Goal: Task Accomplishment & Management: Use online tool/utility

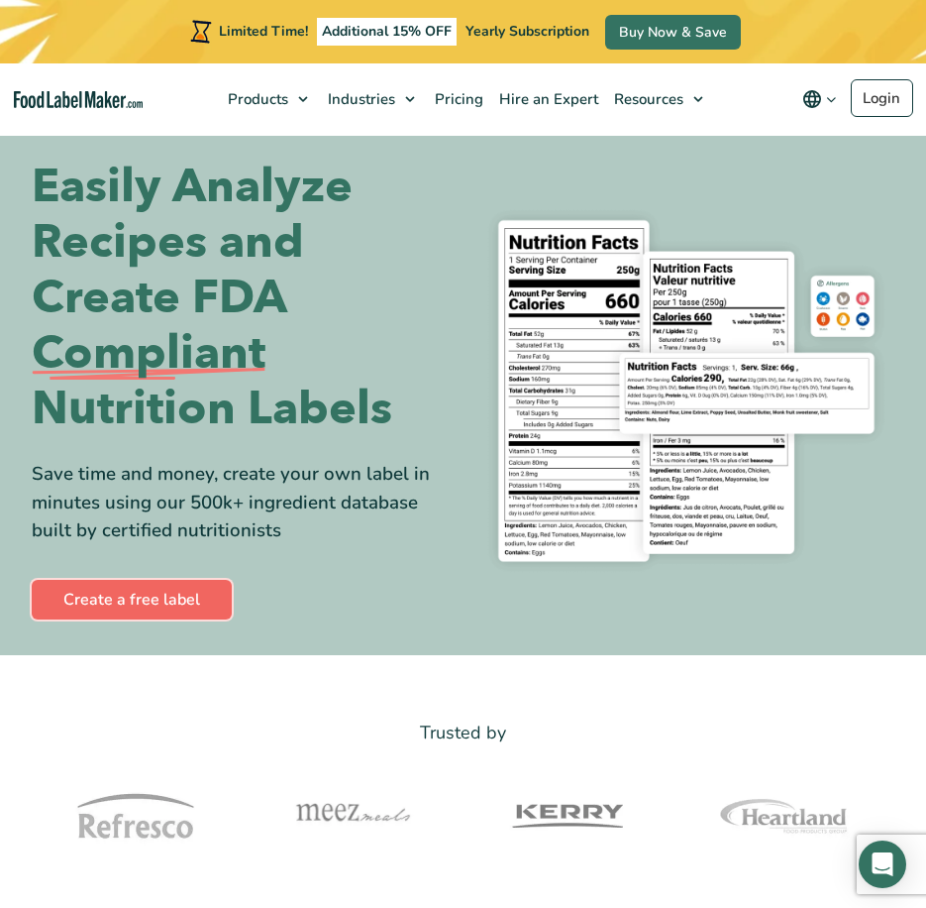
click at [117, 592] on link "Create a free label" at bounding box center [132, 600] width 200 height 40
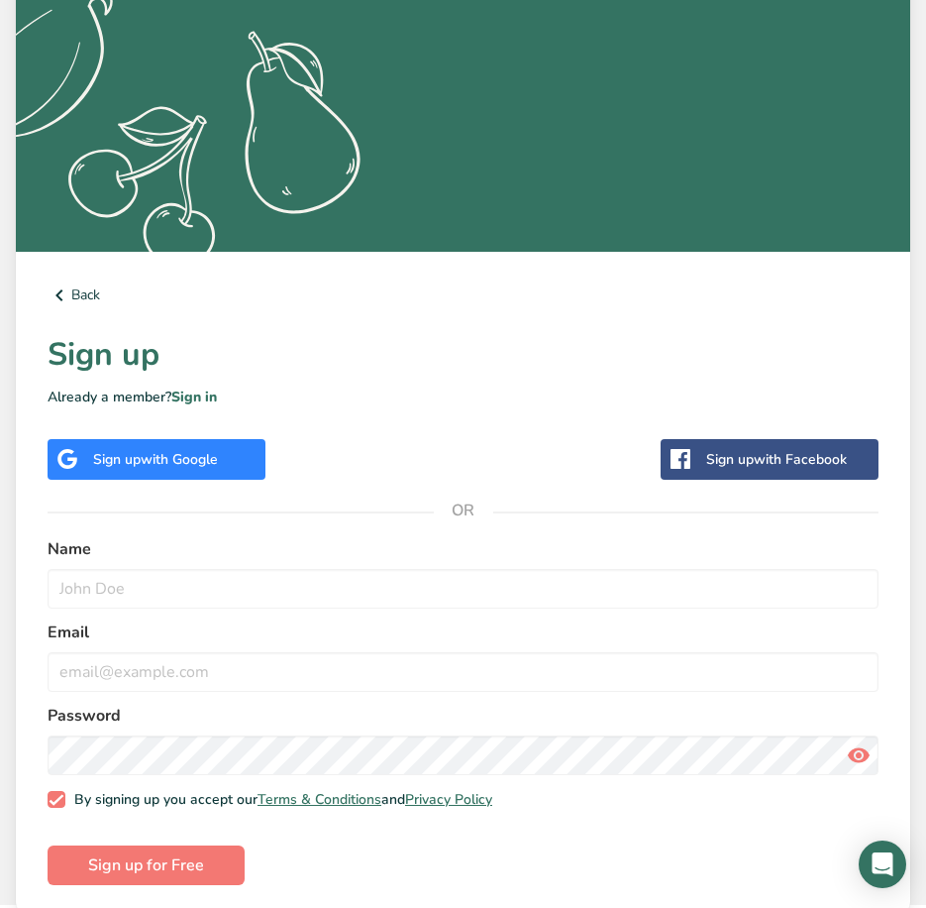
scroll to position [318, 0]
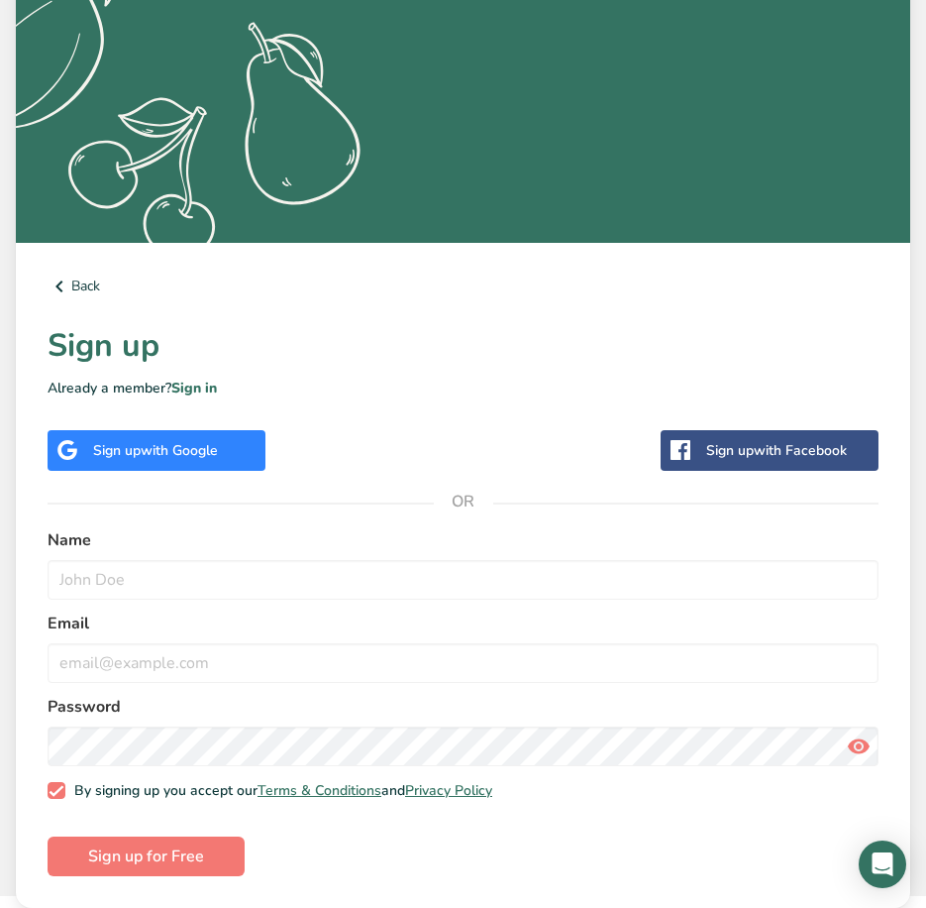
click at [139, 458] on div "Sign up with Google" at bounding box center [155, 450] width 125 height 21
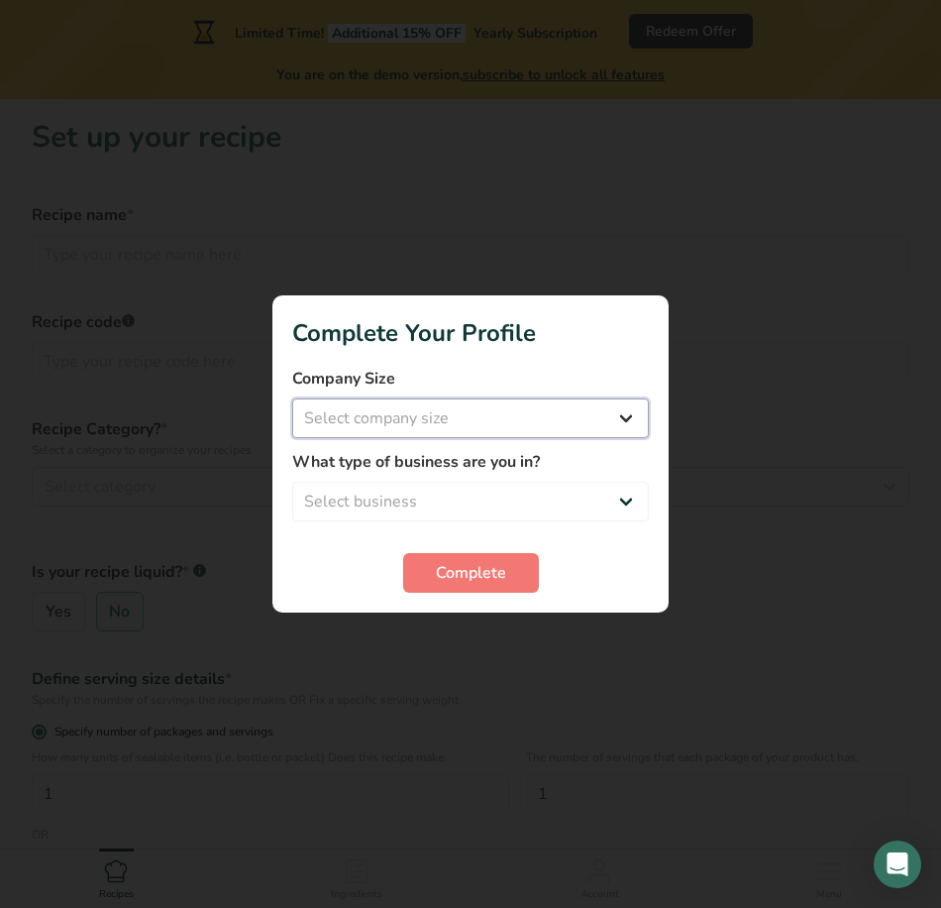
click at [624, 416] on select "Select company size Fewer than 10 Employees 10 to 50 Employees 51 to 500 Employ…" at bounding box center [470, 418] width 357 height 40
select select "1"
click at [292, 398] on select "Select company size Fewer than 10 Employees 10 to 50 Employees 51 to 500 Employ…" at bounding box center [470, 418] width 357 height 40
click at [554, 465] on label "What type of business are you in?" at bounding box center [470, 462] width 357 height 24
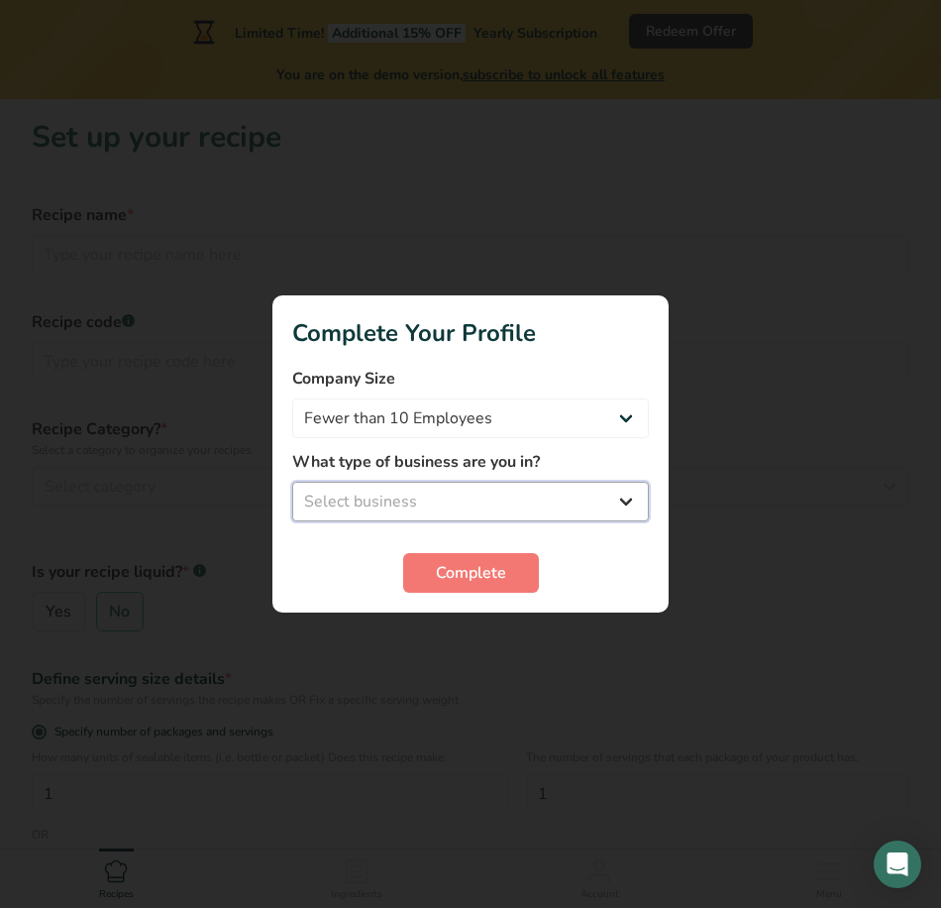
click at [547, 491] on select "Select business Packaged Food Manufacturer Restaurant & Cafe Bakery Meal Plans …" at bounding box center [470, 502] width 357 height 40
select select "2"
click at [292, 482] on select "Select business Packaged Food Manufacturer Restaurant & Cafe Bakery Meal Plans …" at bounding box center [470, 502] width 357 height 40
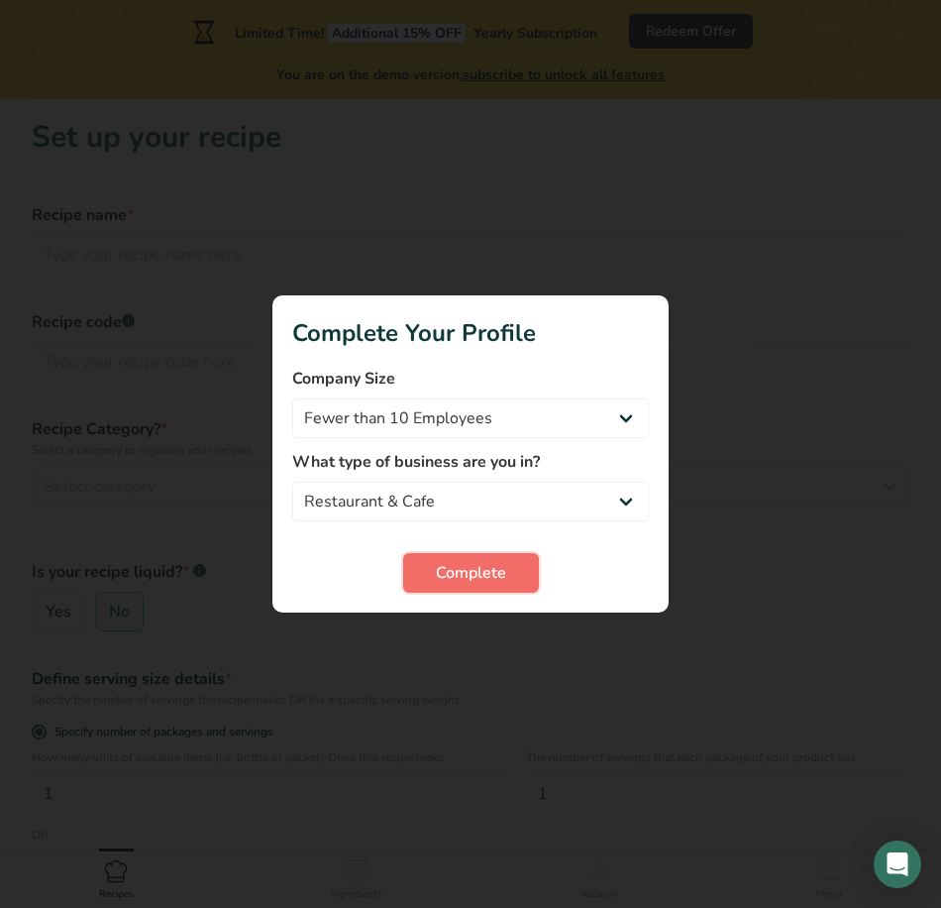
click at [408, 576] on button "Complete" at bounding box center [471, 573] width 136 height 40
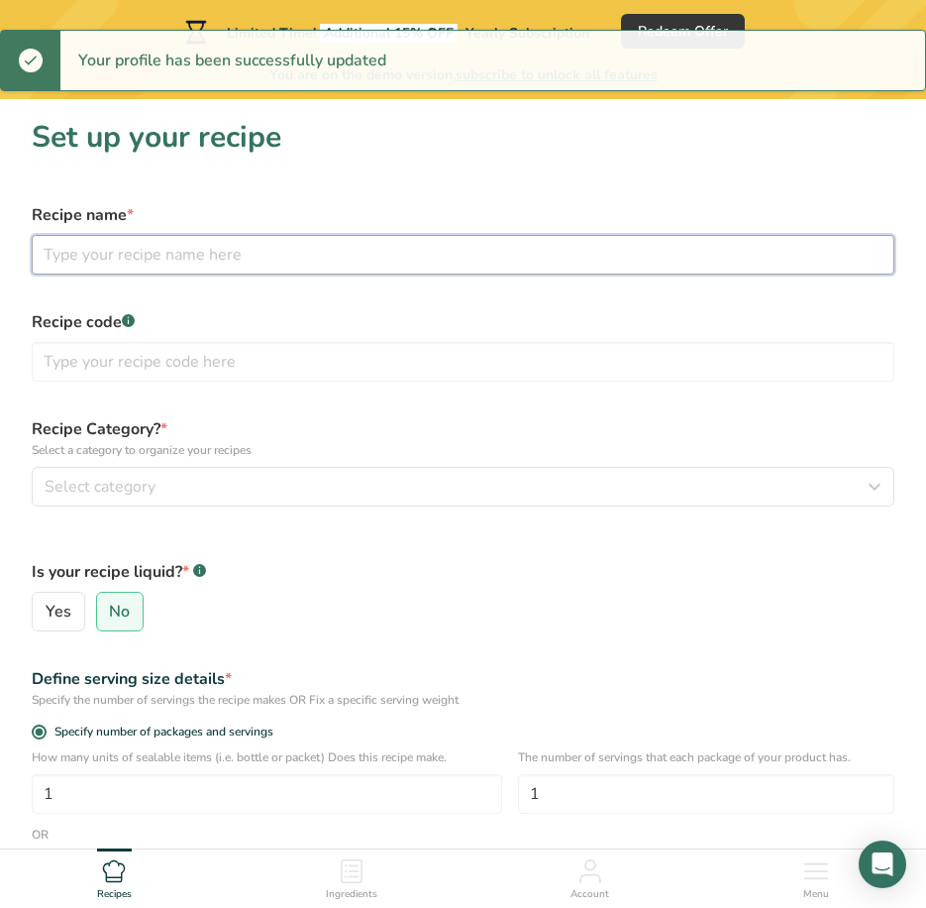
click at [403, 260] on input "text" at bounding box center [463, 255] width 863 height 40
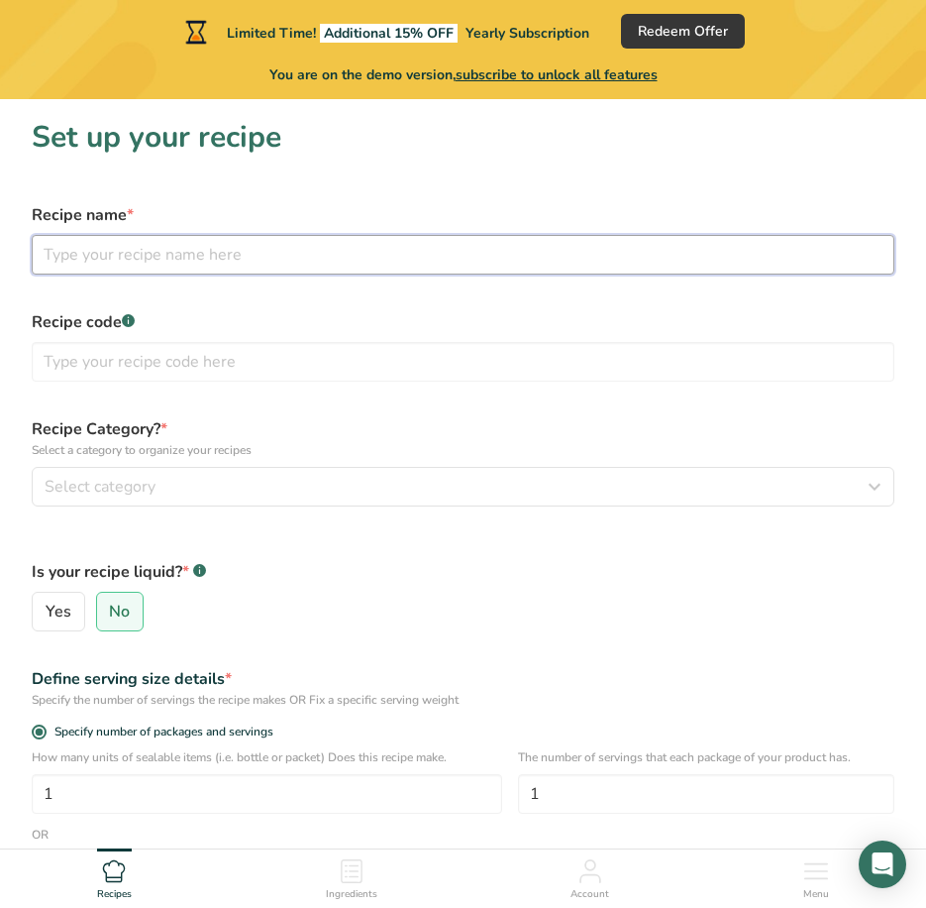
type input "C"
type input "Turkey Chili"
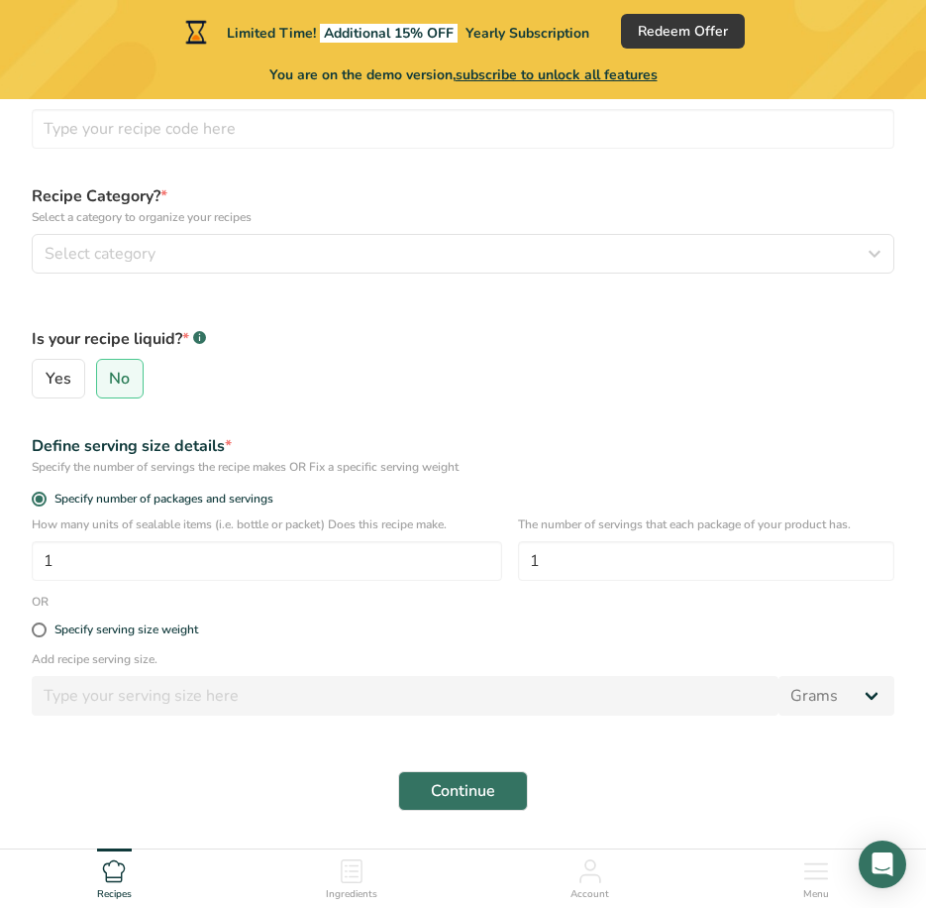
scroll to position [290, 0]
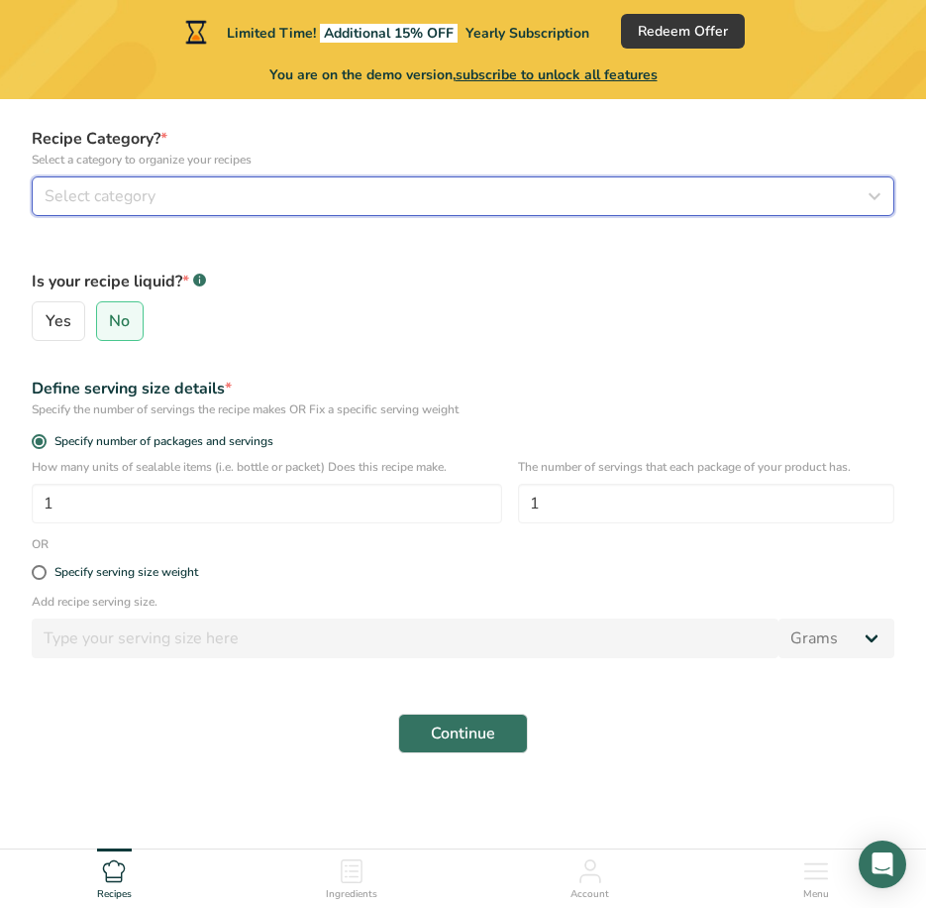
click at [427, 203] on div "Select category" at bounding box center [457, 196] width 825 height 24
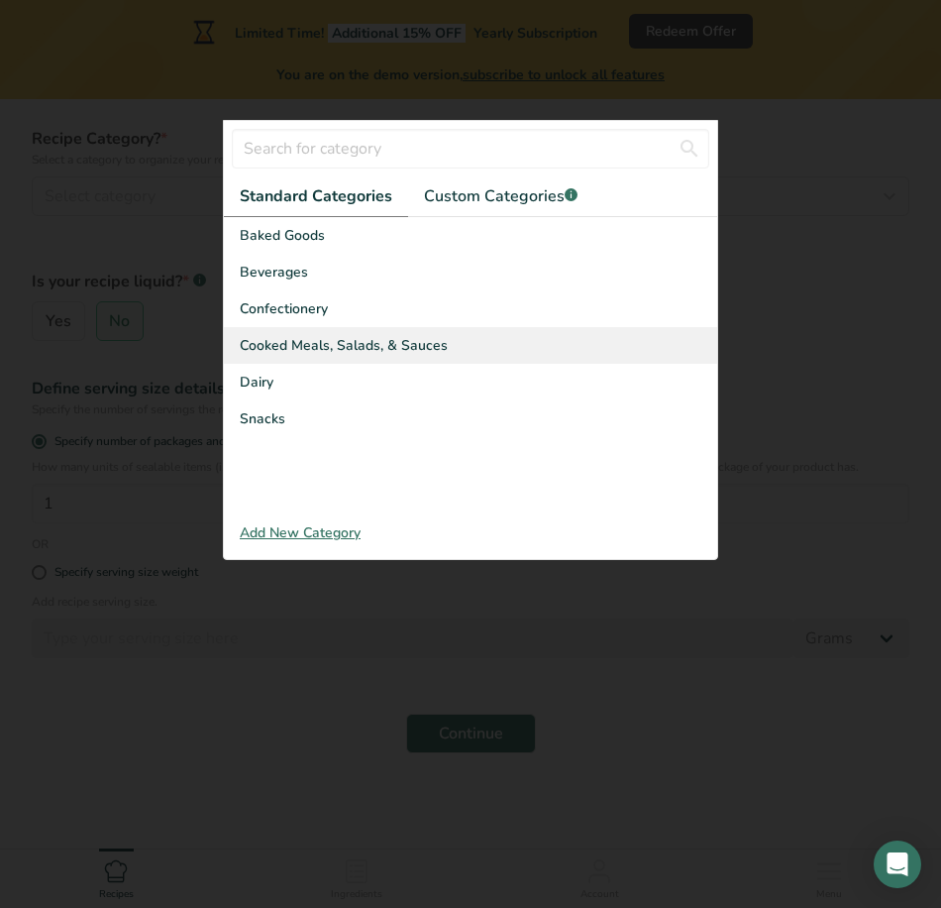
click at [391, 345] on span "Cooked Meals, Salads, & Sauces" at bounding box center [344, 345] width 208 height 21
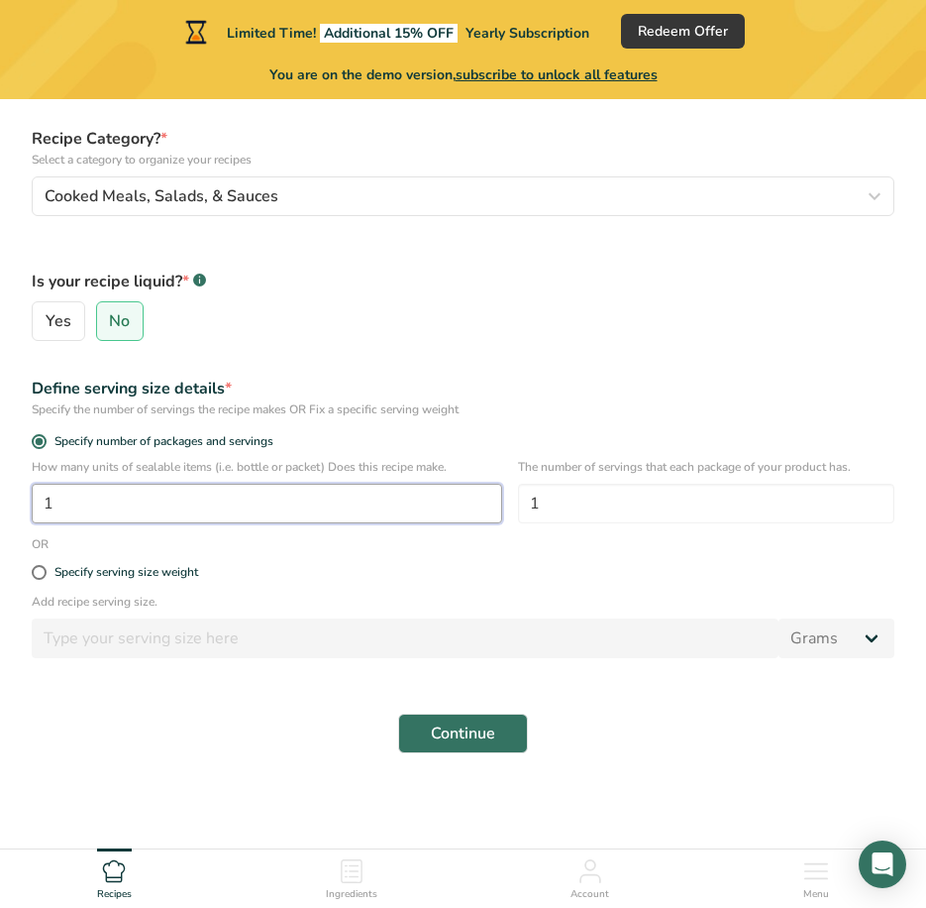
click at [292, 499] on input "1" at bounding box center [267, 504] width 471 height 40
type input "10"
click at [149, 572] on div "Specify serving size weight" at bounding box center [126, 572] width 144 height 15
click at [45, 572] on input "Specify serving size weight" at bounding box center [38, 572] width 13 height 13
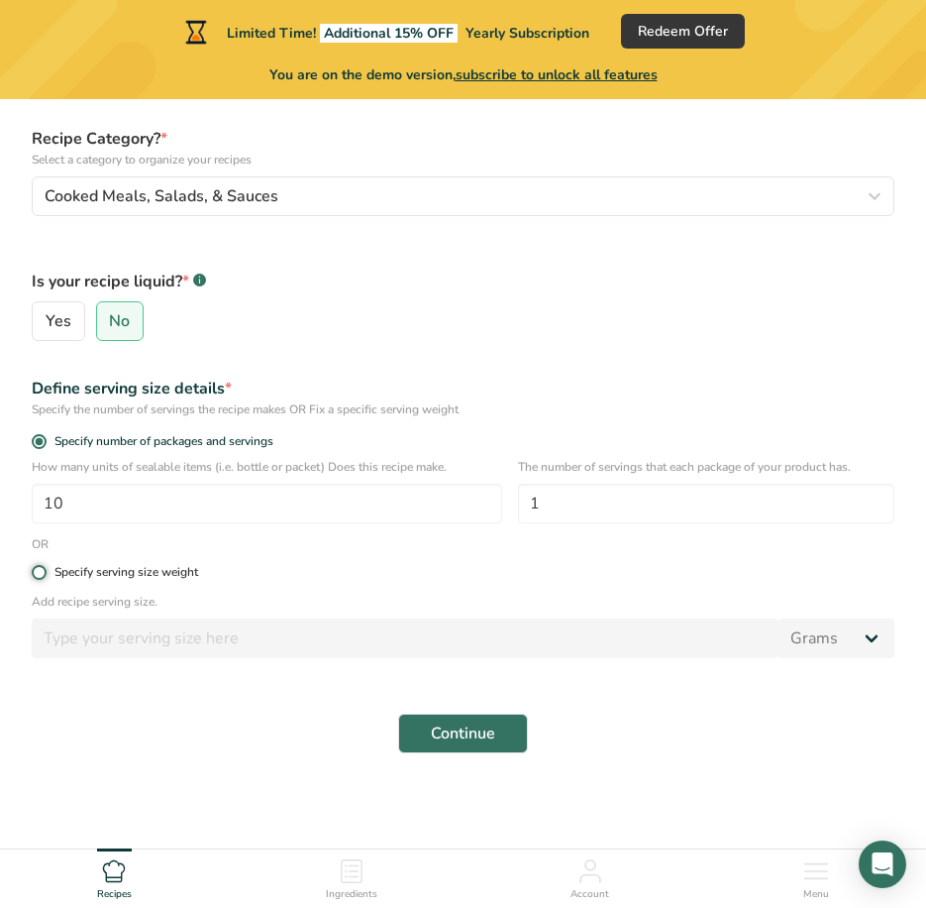
radio input "true"
radio input "false"
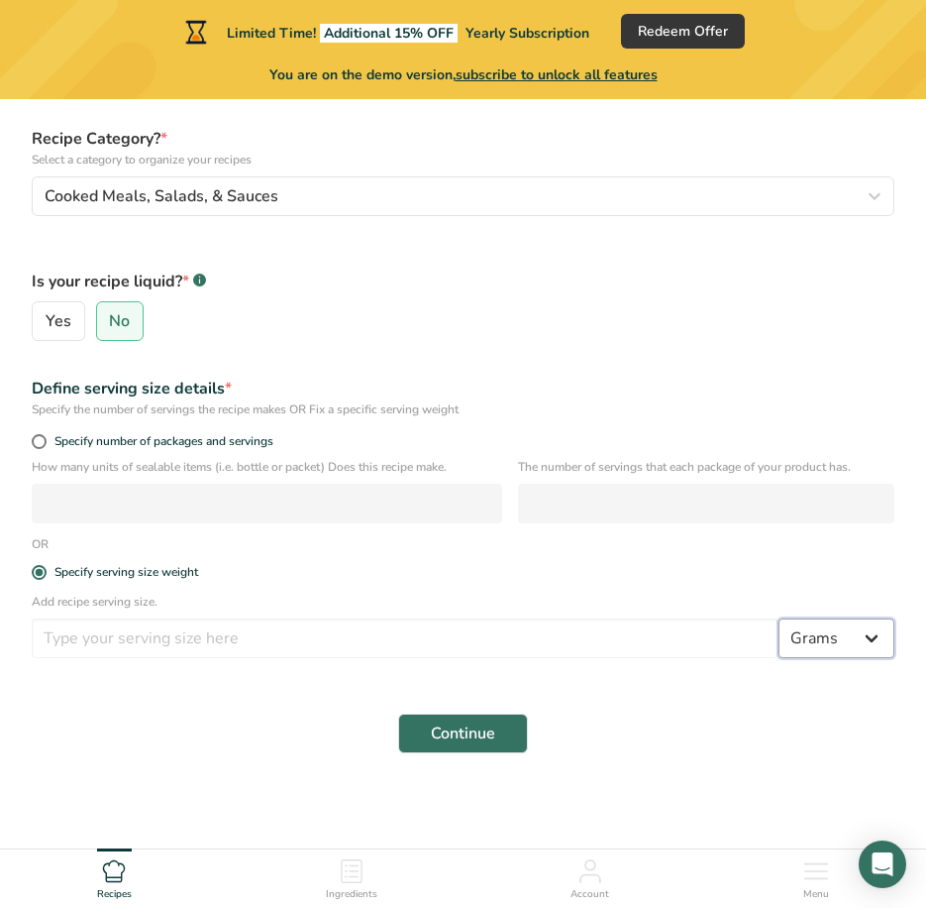
click at [834, 647] on select "Grams kg mg mcg lb oz l mL fl oz tbsp tsp cup qt gallon" at bounding box center [837, 638] width 116 height 40
select select "21"
click at [779, 618] on select "Grams kg mg mcg lb oz l mL fl oz tbsp tsp cup qt gallon" at bounding box center [837, 638] width 116 height 40
select select "22"
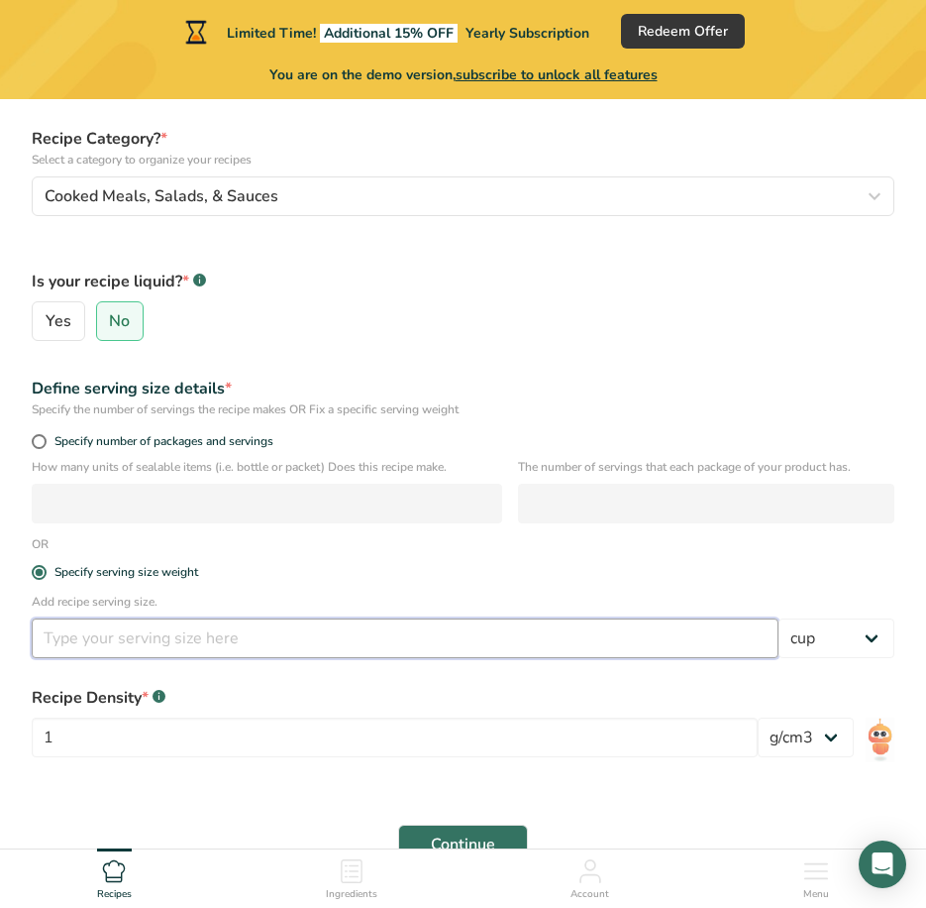
click at [457, 623] on input "number" at bounding box center [405, 638] width 747 height 40
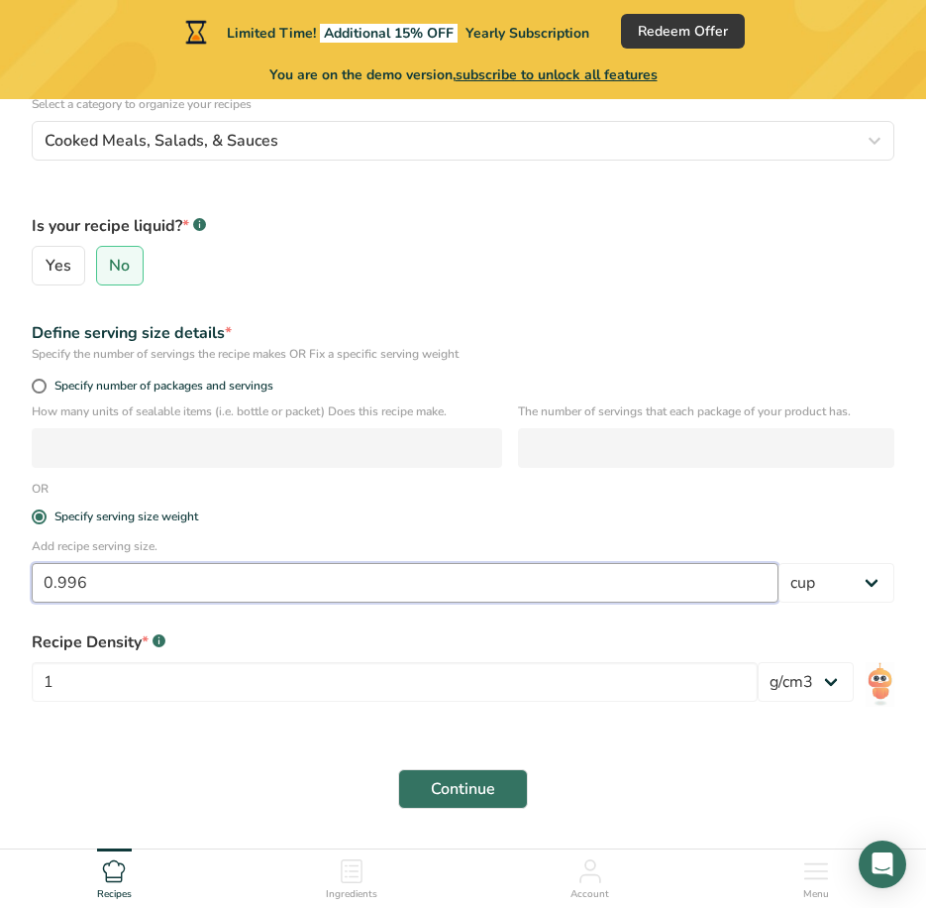
scroll to position [401, 0]
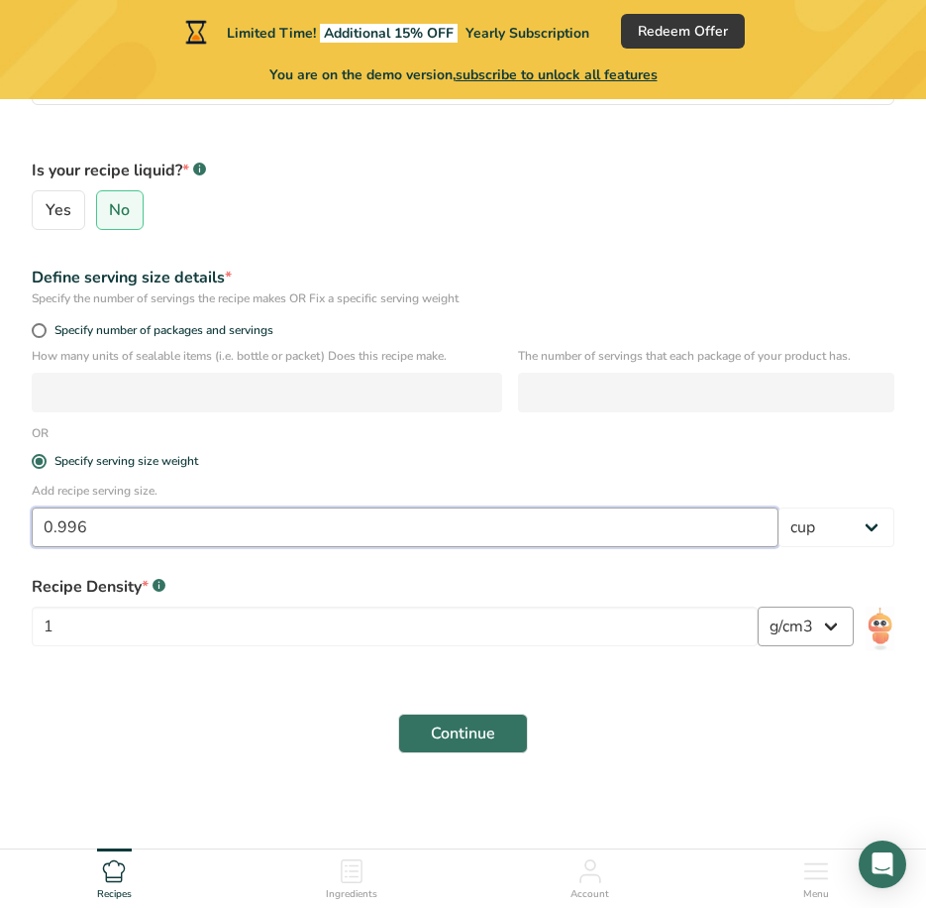
type input "0.996"
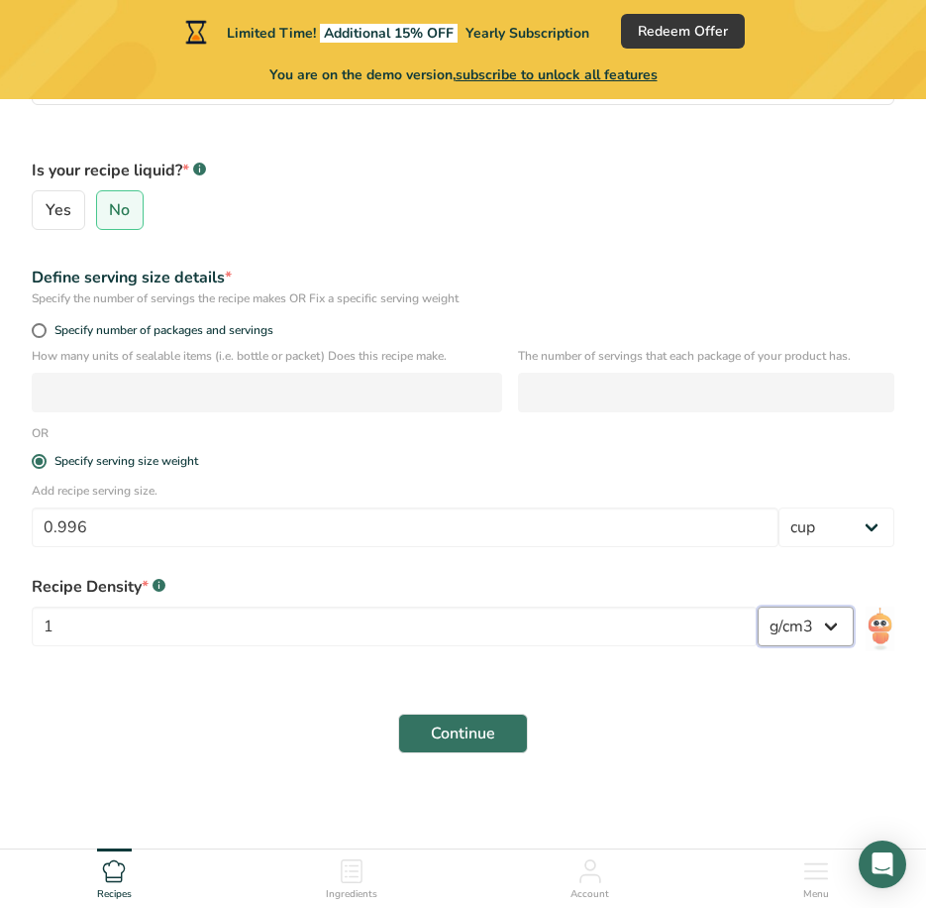
click at [807, 637] on select "lb/ft3 g/cm3" at bounding box center [806, 626] width 96 height 40
click at [601, 692] on form "Recipe name * Turkey Chili Recipe code .a-a{fill:#347362;}.b-a{fill:#fff;} Reci…" at bounding box center [463, 277] width 887 height 975
click at [512, 723] on button "Continue" at bounding box center [463, 733] width 130 height 40
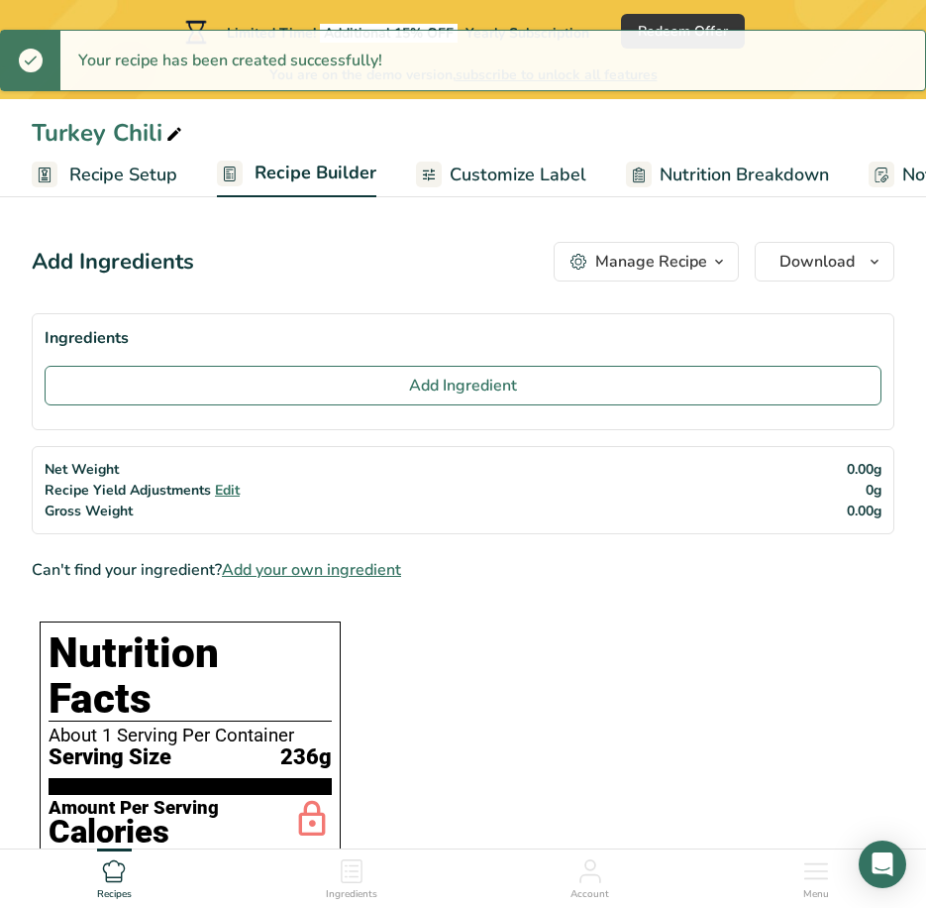
scroll to position [99, 0]
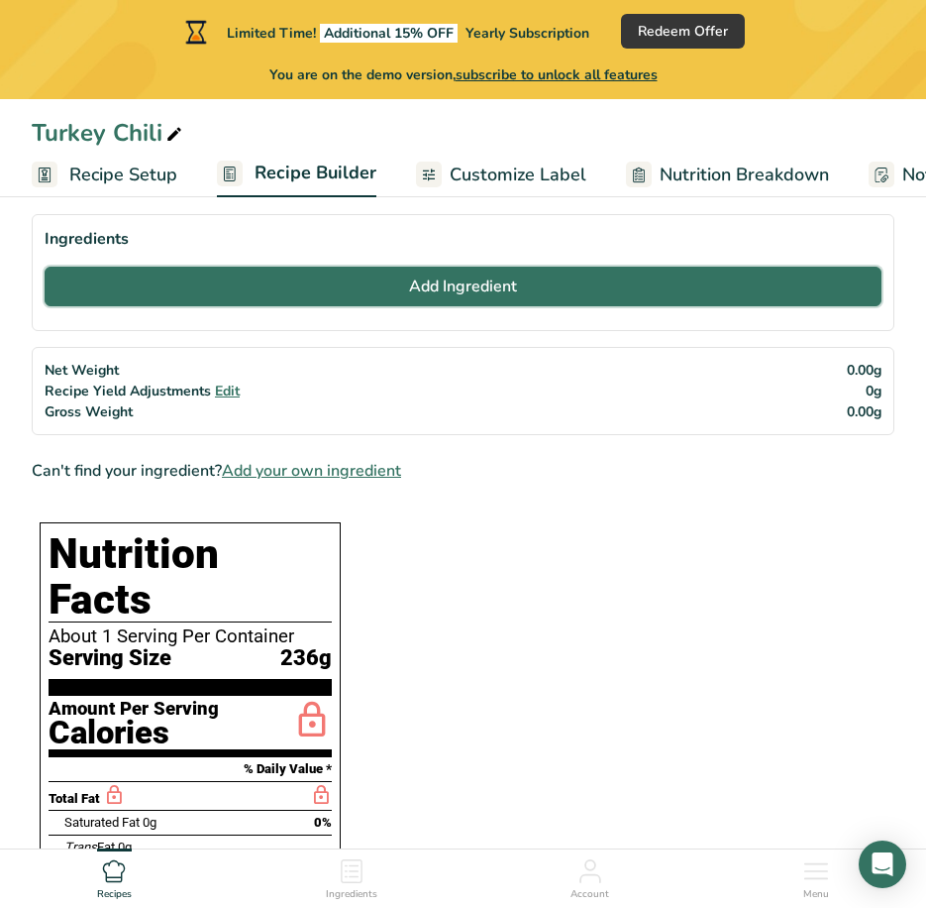
click at [459, 304] on button "Add Ingredient" at bounding box center [463, 287] width 837 height 40
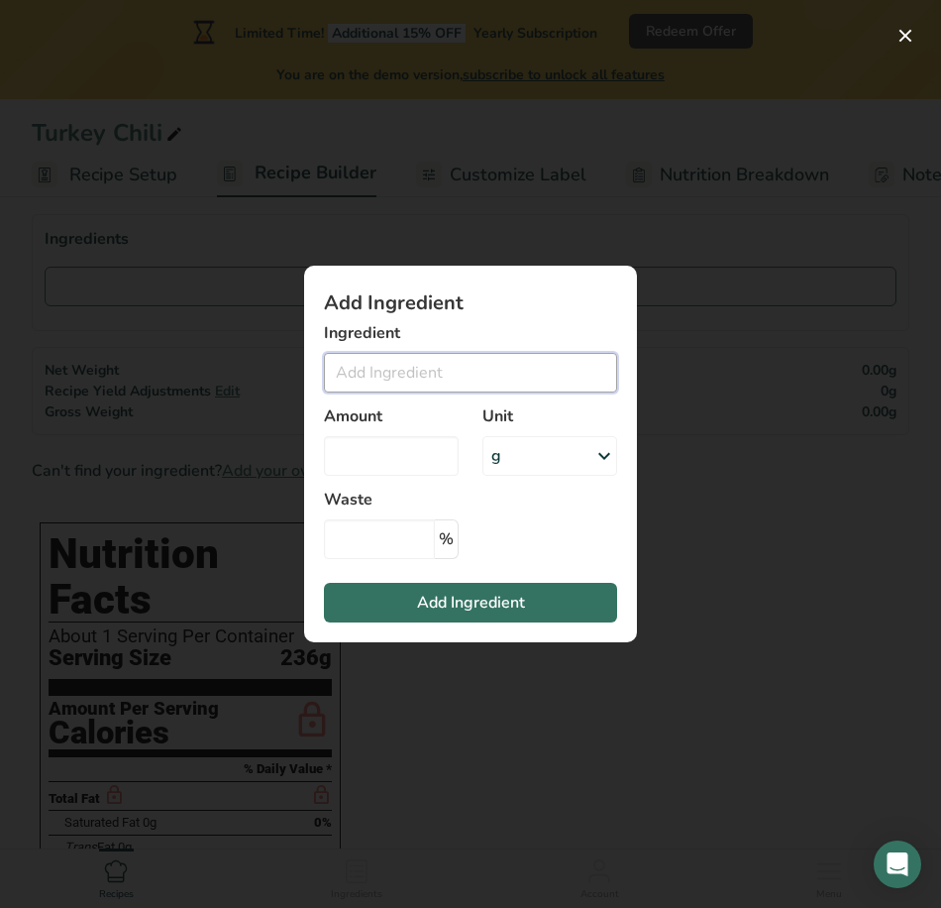
click at [440, 383] on input "Add ingredient modal" at bounding box center [470, 373] width 293 height 40
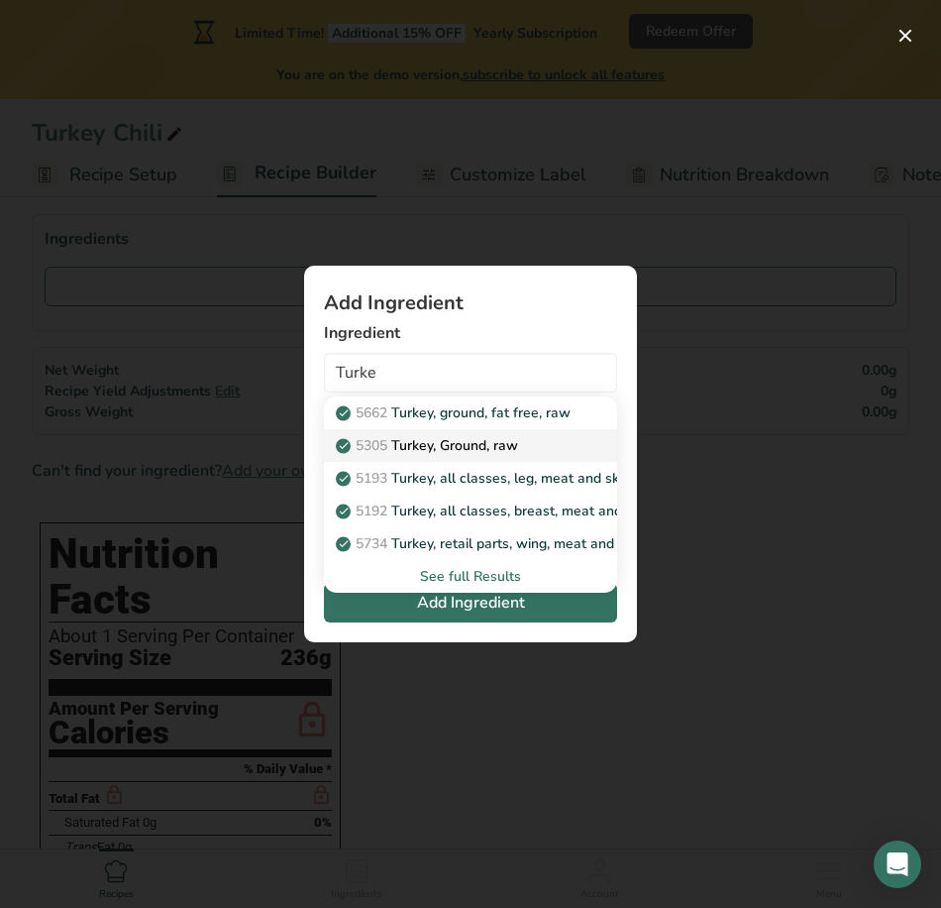
click at [500, 446] on p "5305 Turkey, Ground, raw" at bounding box center [429, 445] width 178 height 21
type input "Turkey, Ground, raw"
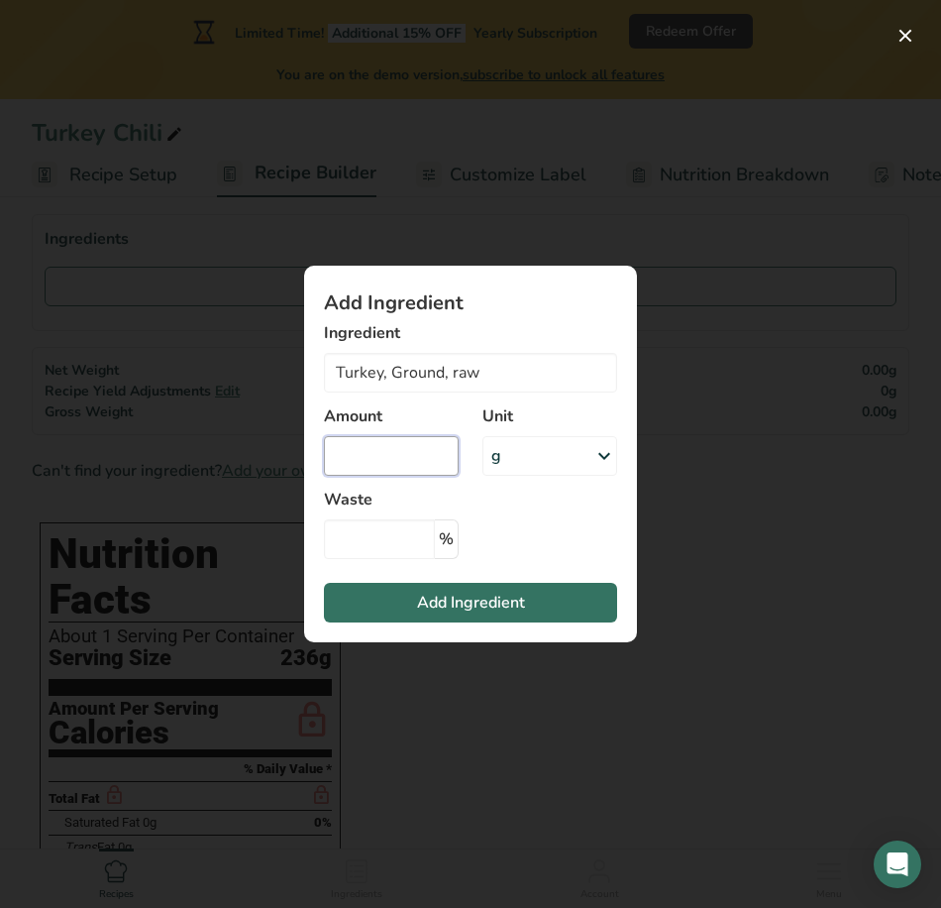
click at [404, 456] on input "Add ingredient modal" at bounding box center [391, 456] width 135 height 40
type input "1"
click at [598, 456] on icon "Add ingredient modal" at bounding box center [604, 456] width 24 height 36
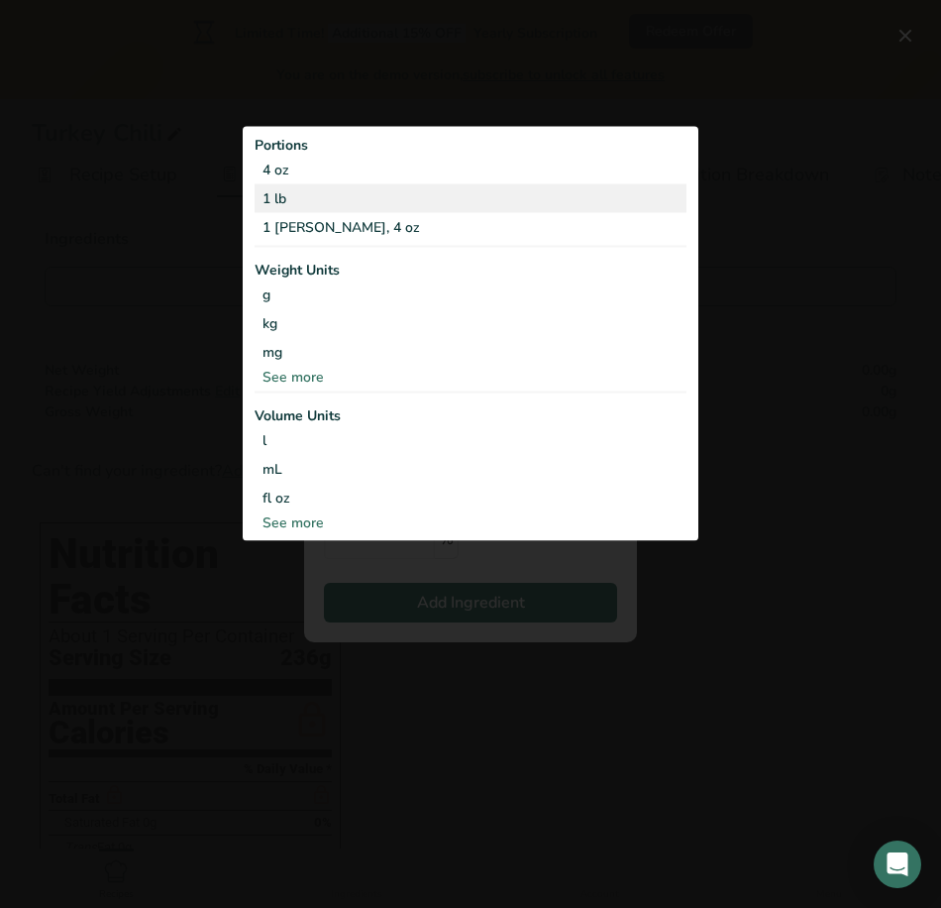
click at [395, 197] on div "1 lb" at bounding box center [471, 198] width 432 height 29
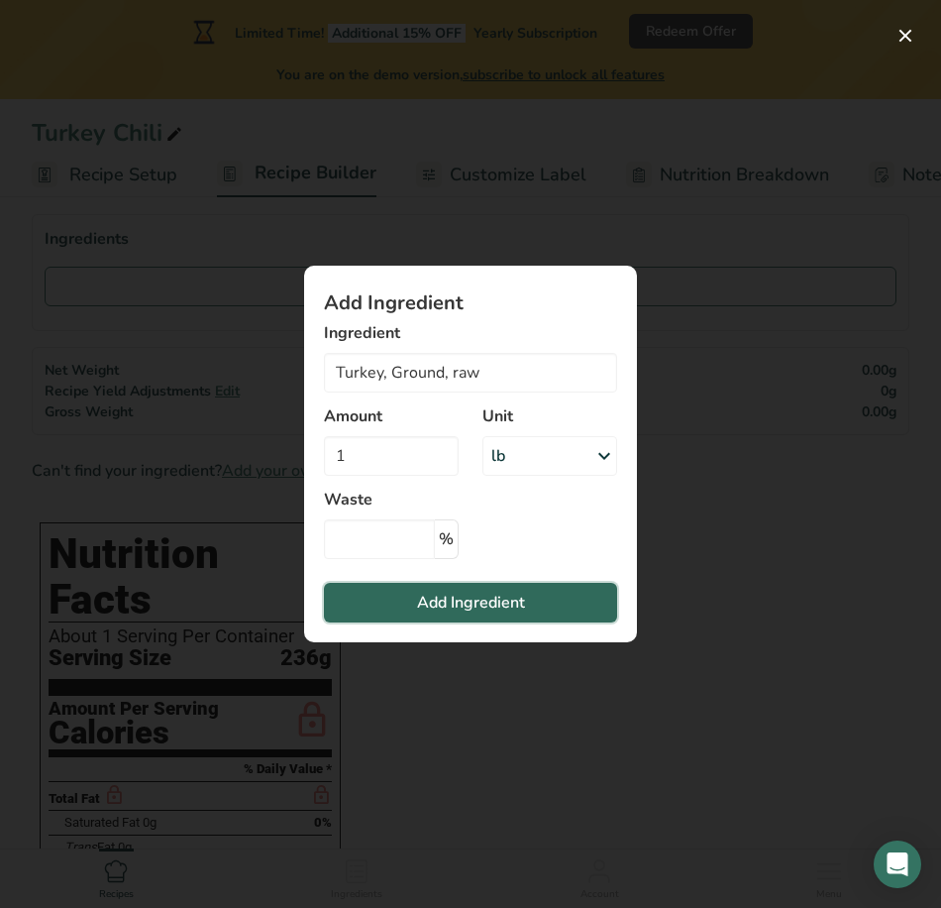
click at [537, 592] on button "Add Ingredient" at bounding box center [470, 603] width 293 height 40
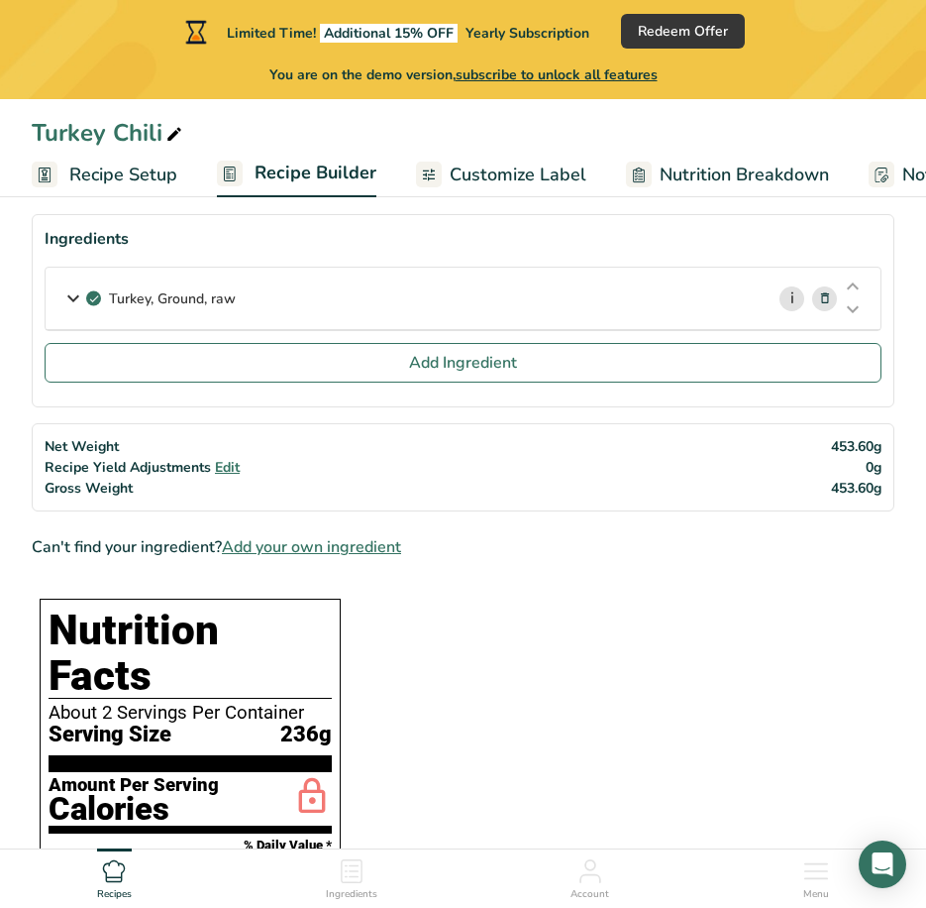
click at [798, 300] on link "i" at bounding box center [792, 298] width 25 height 25
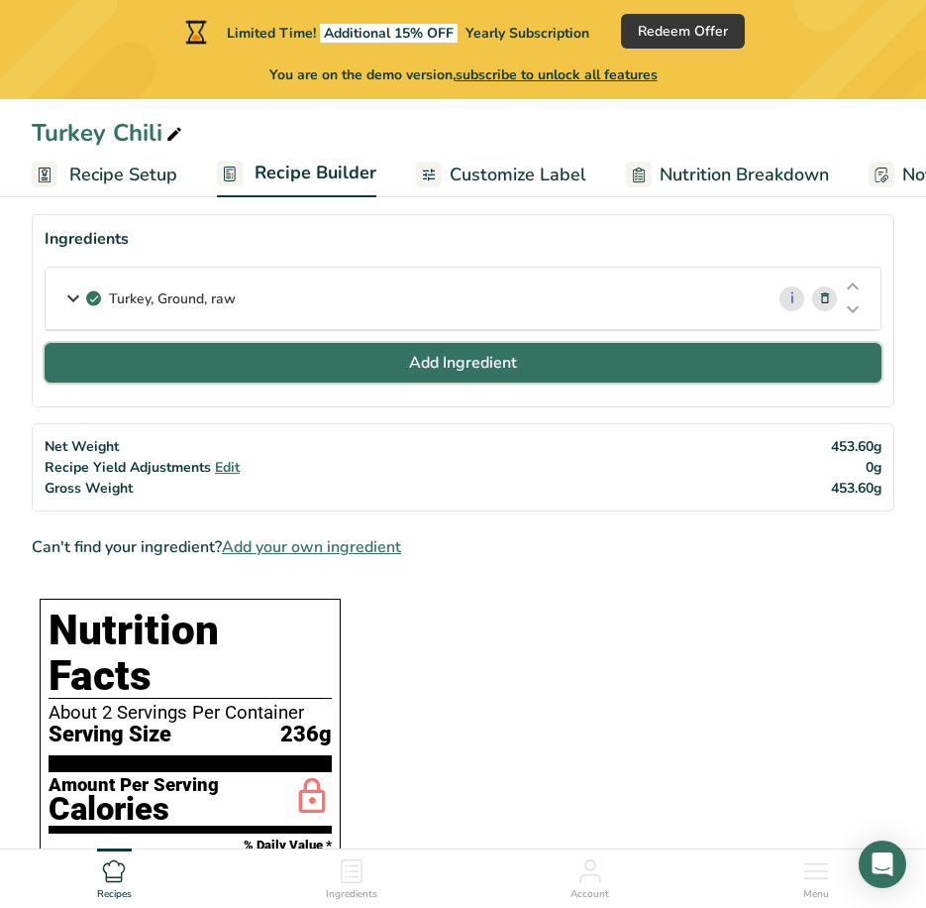
click at [414, 362] on span "Add Ingredient" at bounding box center [463, 363] width 108 height 24
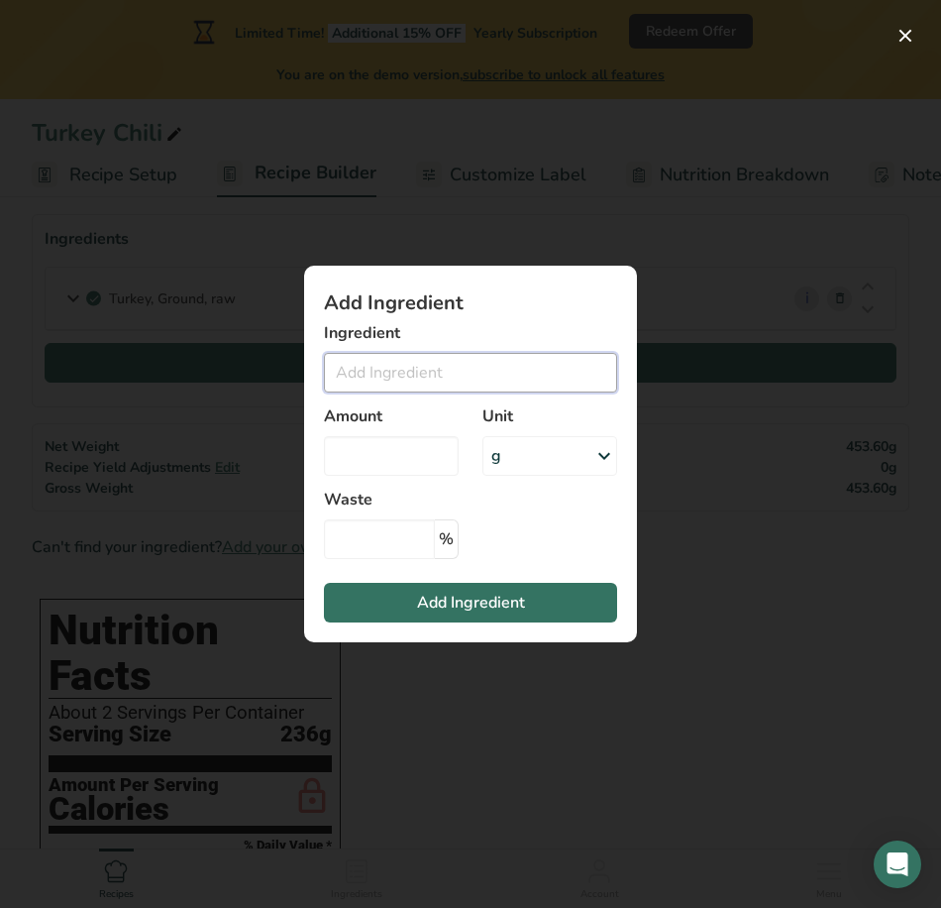
click at [414, 362] on input "Add ingredient modal" at bounding box center [470, 373] width 293 height 40
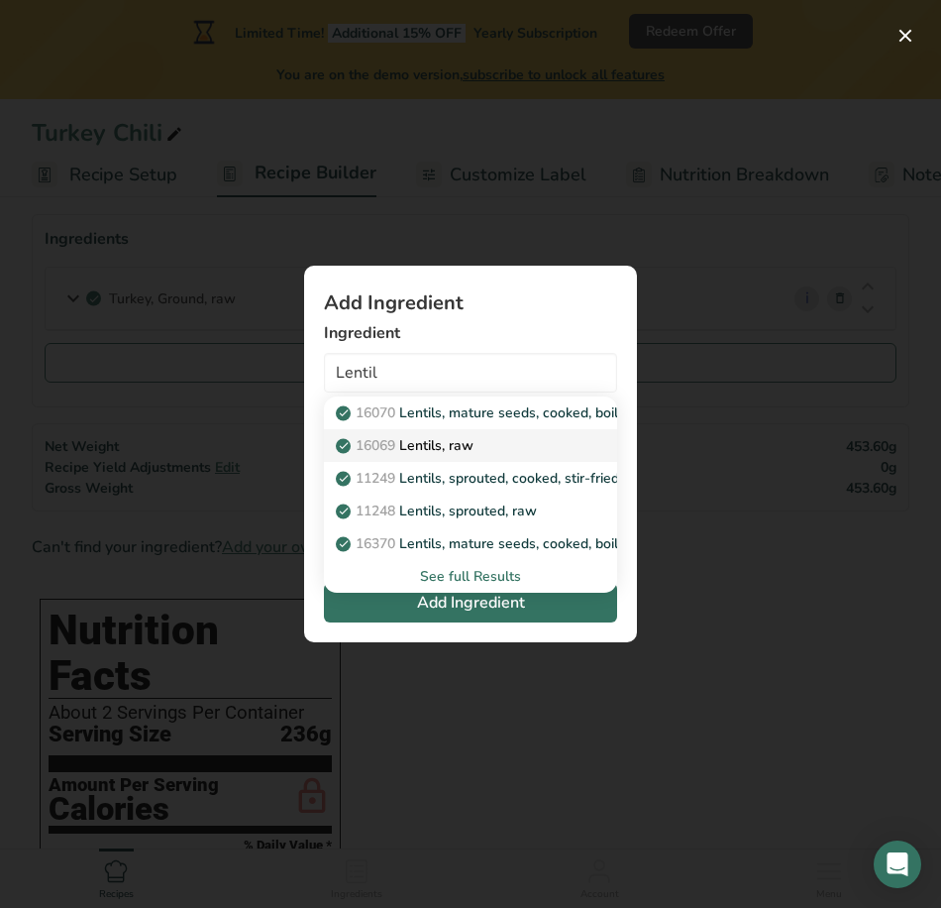
click at [556, 445] on div "16069 Lentils, raw" at bounding box center [455, 445] width 230 height 21
type input "Lentils, raw"
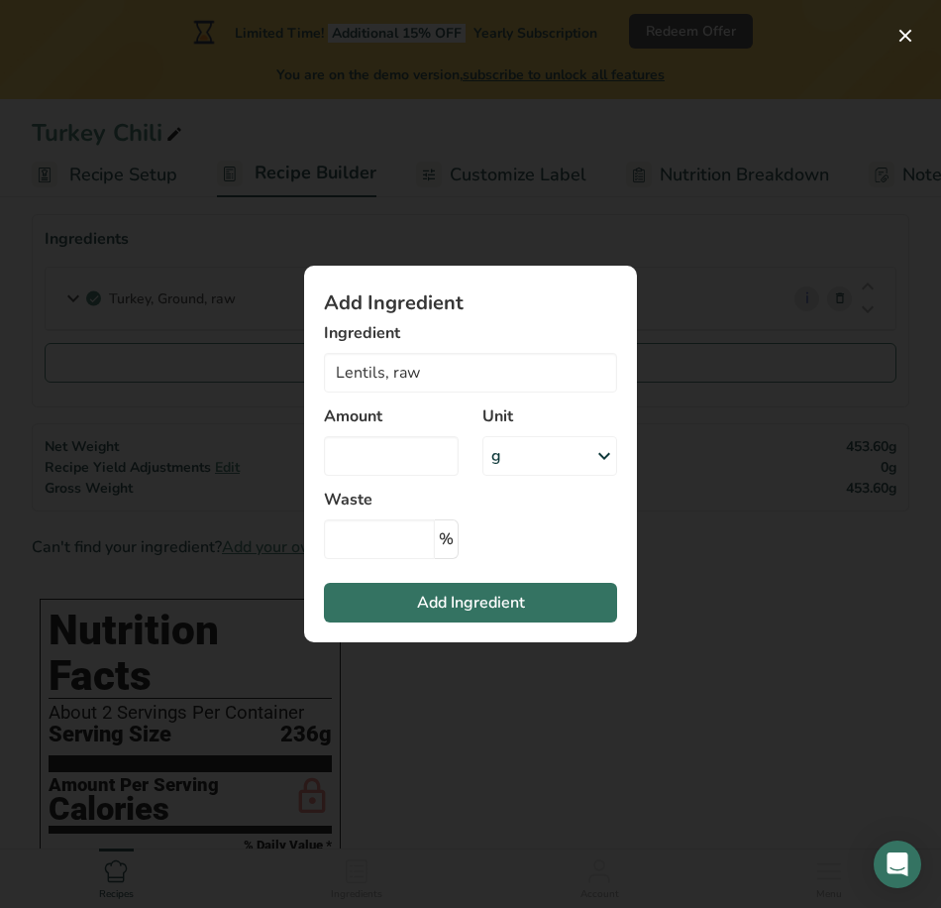
click at [464, 459] on div "Amount" at bounding box center [391, 439] width 159 height 95
click at [419, 462] on input "Add ingredient modal" at bounding box center [391, 456] width 135 height 40
type input "1"
click at [531, 458] on div "g" at bounding box center [550, 456] width 135 height 40
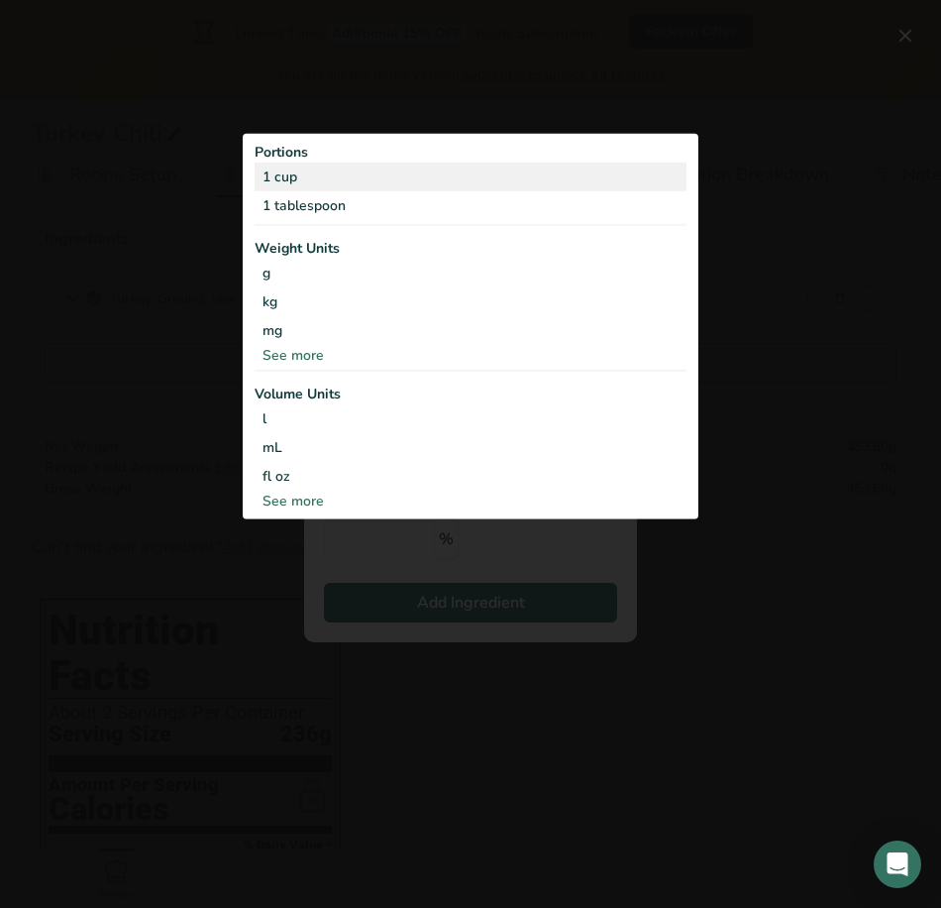
click at [509, 164] on div "1 cup" at bounding box center [471, 176] width 432 height 29
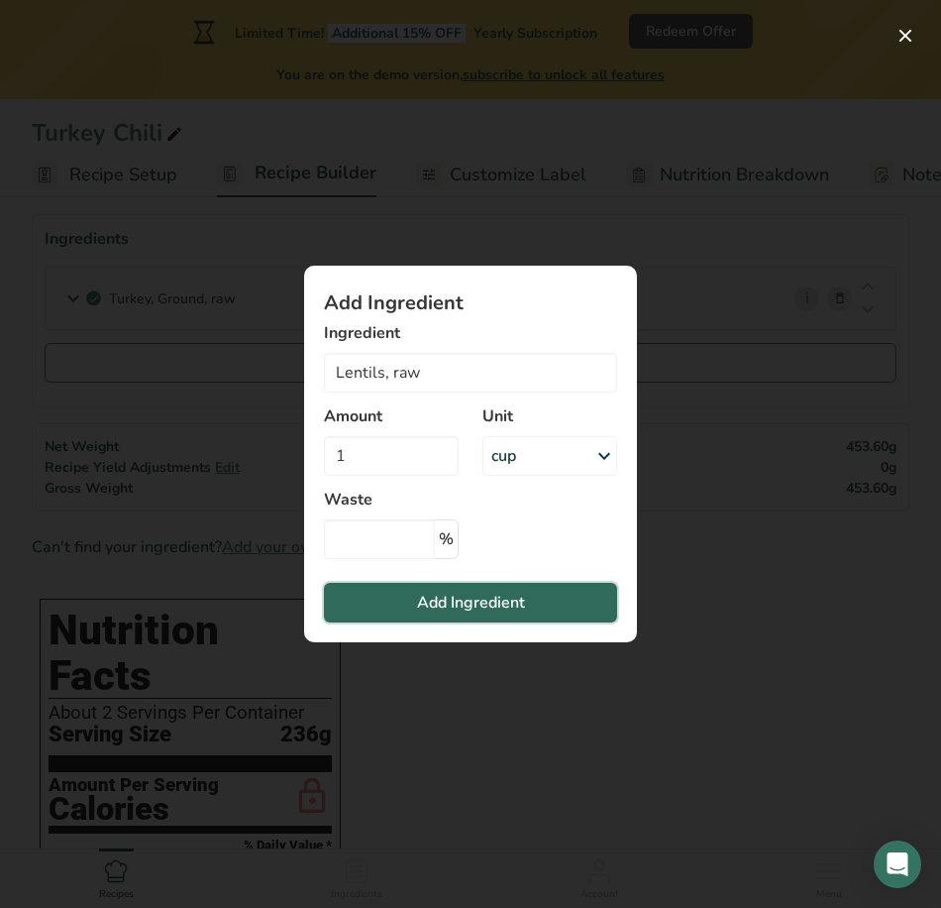
click at [488, 588] on button "Add Ingredient" at bounding box center [470, 603] width 293 height 40
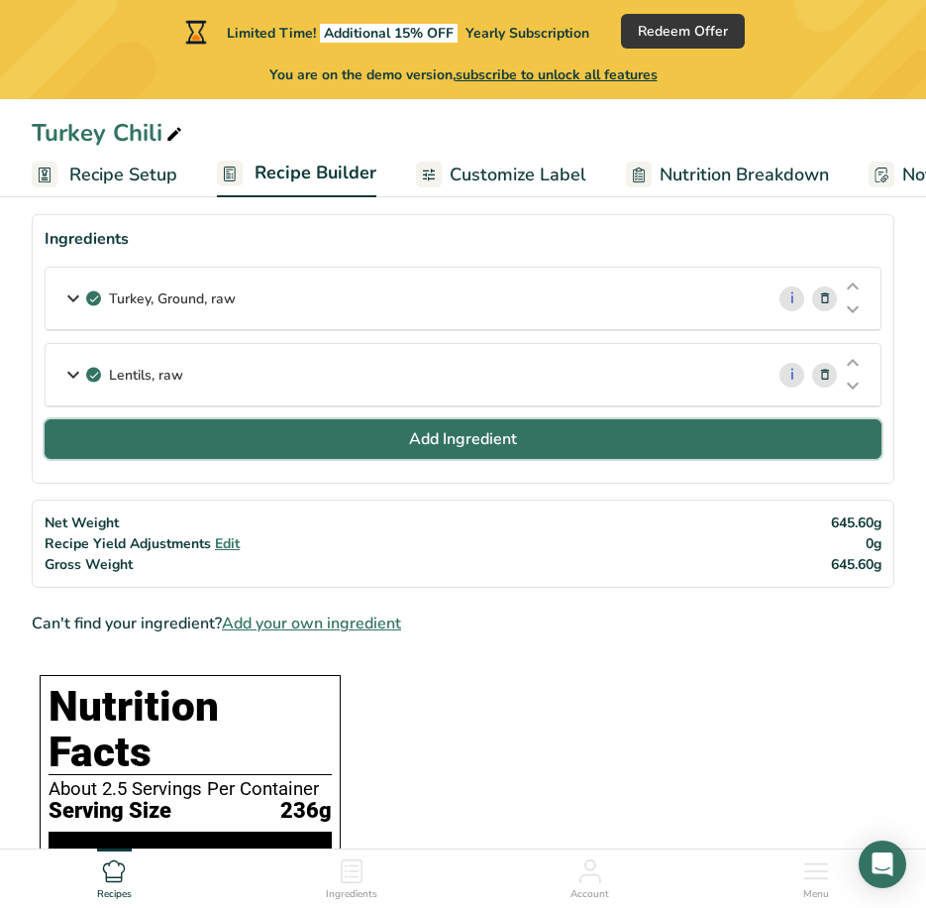
click at [369, 432] on button "Add Ingredient" at bounding box center [463, 439] width 837 height 40
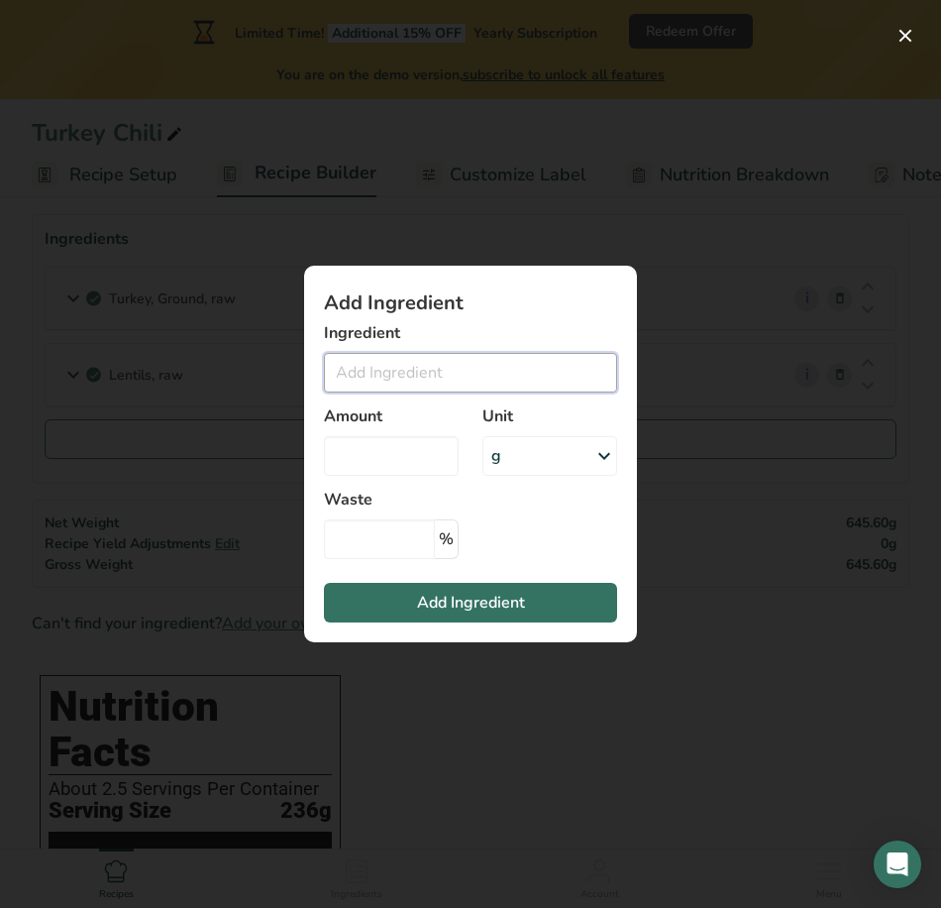
click at [391, 385] on input "Add ingredient modal" at bounding box center [470, 373] width 293 height 40
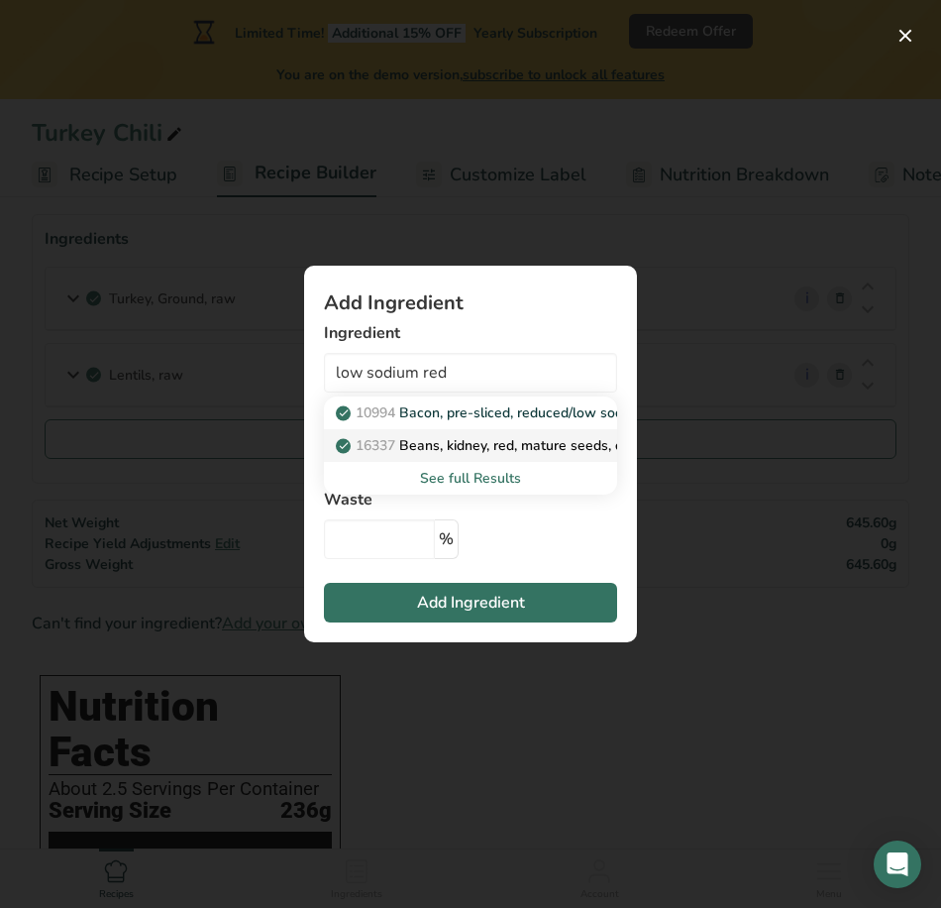
click at [555, 444] on p "16337 Beans, kidney, red, mature seeds, canned, solids and liquid, low sodium" at bounding box center [595, 445] width 511 height 21
type input "Beans, kidney, red, mature seeds, canned, solids and liquid, low sodium"
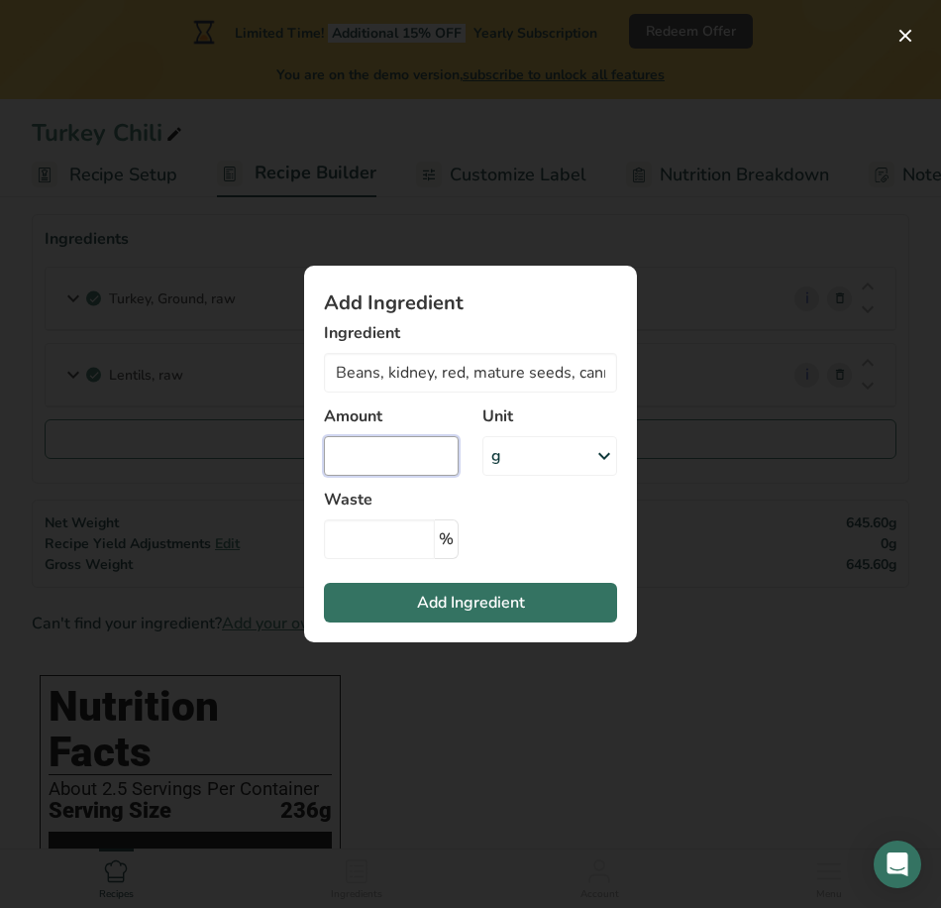
click at [430, 454] on input "Add ingredient modal" at bounding box center [391, 456] width 135 height 40
click at [536, 456] on div "g" at bounding box center [550, 456] width 135 height 40
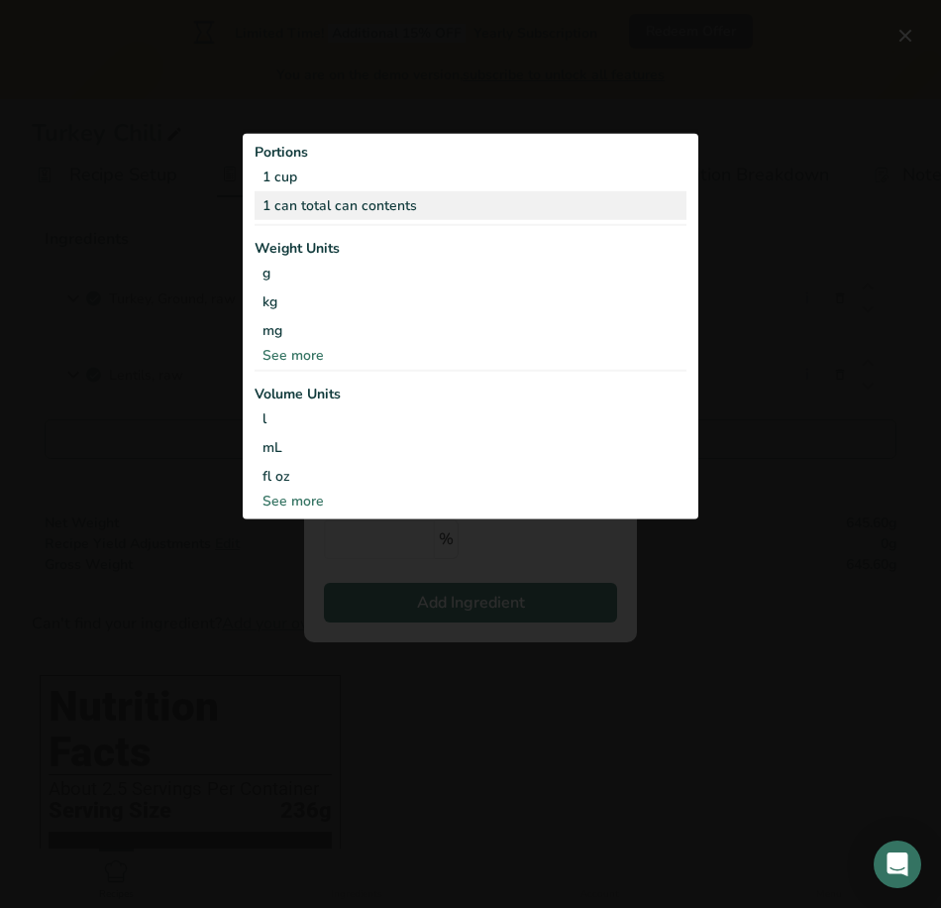
click at [503, 206] on div "1 can total can contents" at bounding box center [471, 205] width 432 height 29
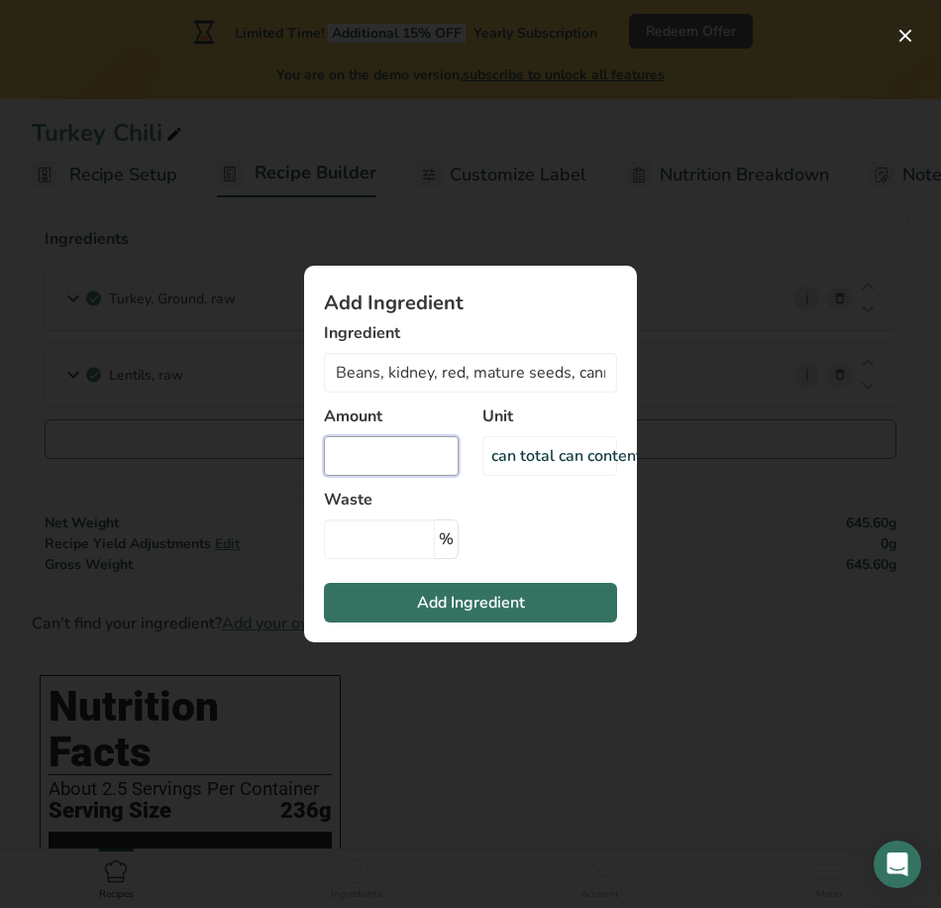
click at [410, 462] on input "Add ingredient modal" at bounding box center [391, 456] width 135 height 40
type input "1"
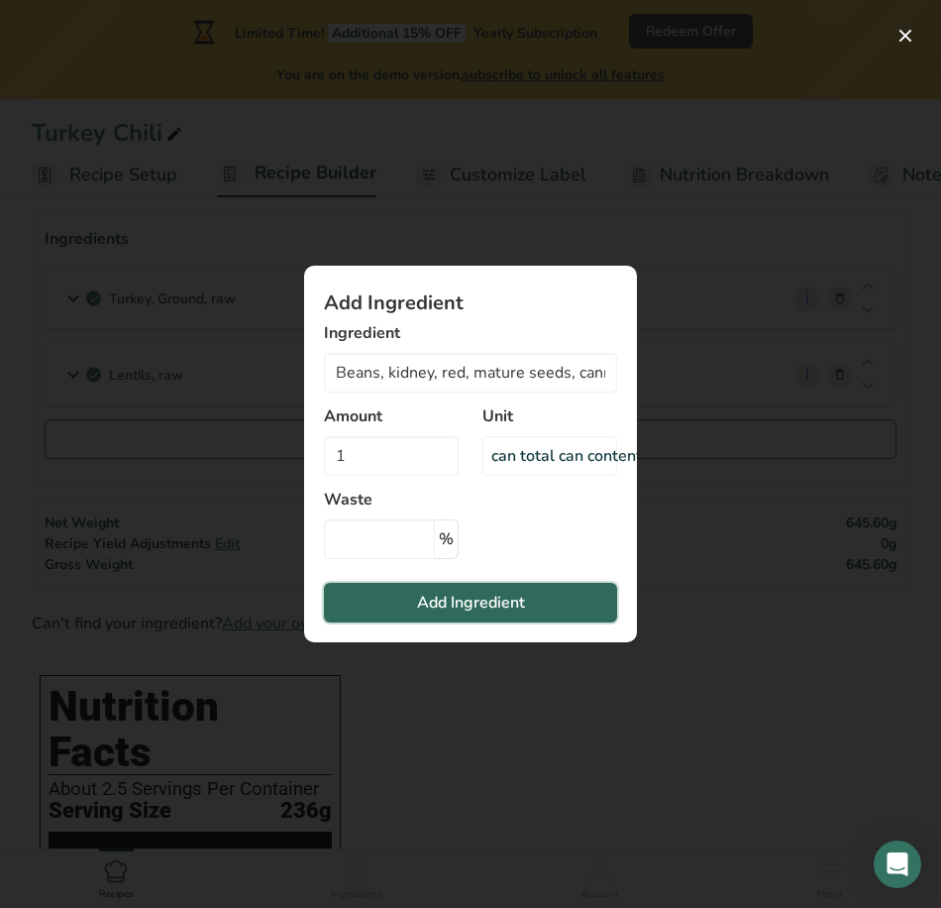
click at [562, 590] on button "Add Ingredient" at bounding box center [470, 603] width 293 height 40
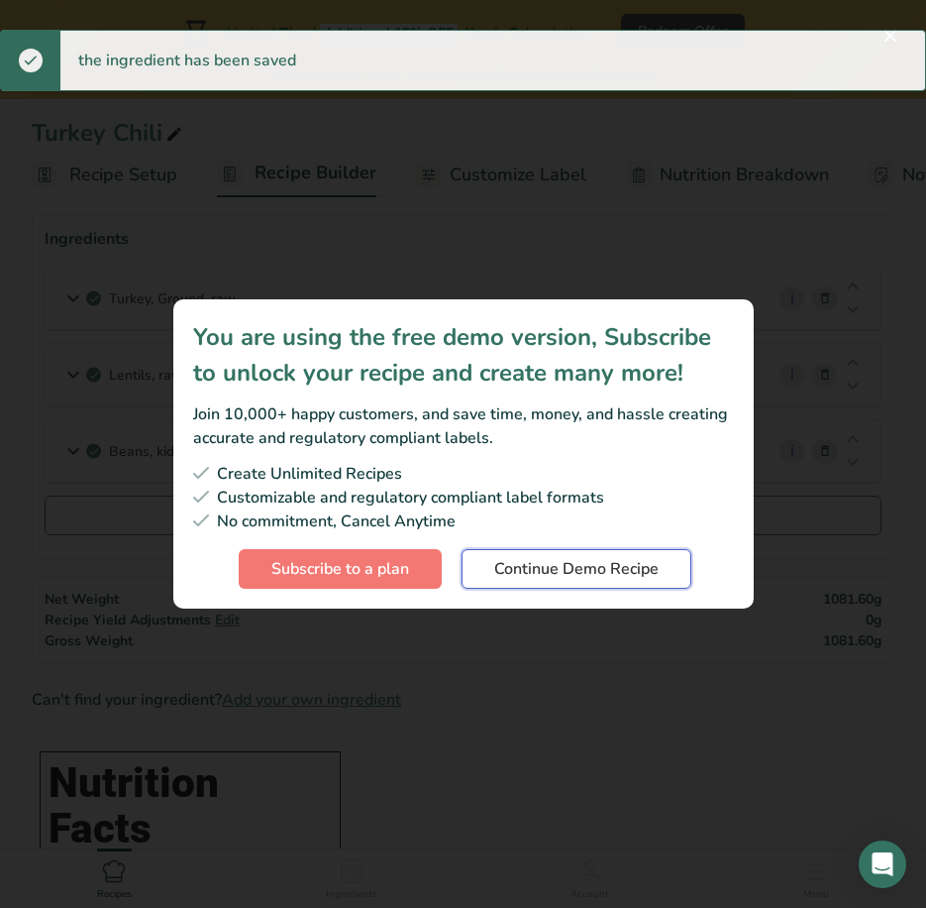
click at [557, 577] on span "Continue Demo Recipe" at bounding box center [576, 569] width 164 height 24
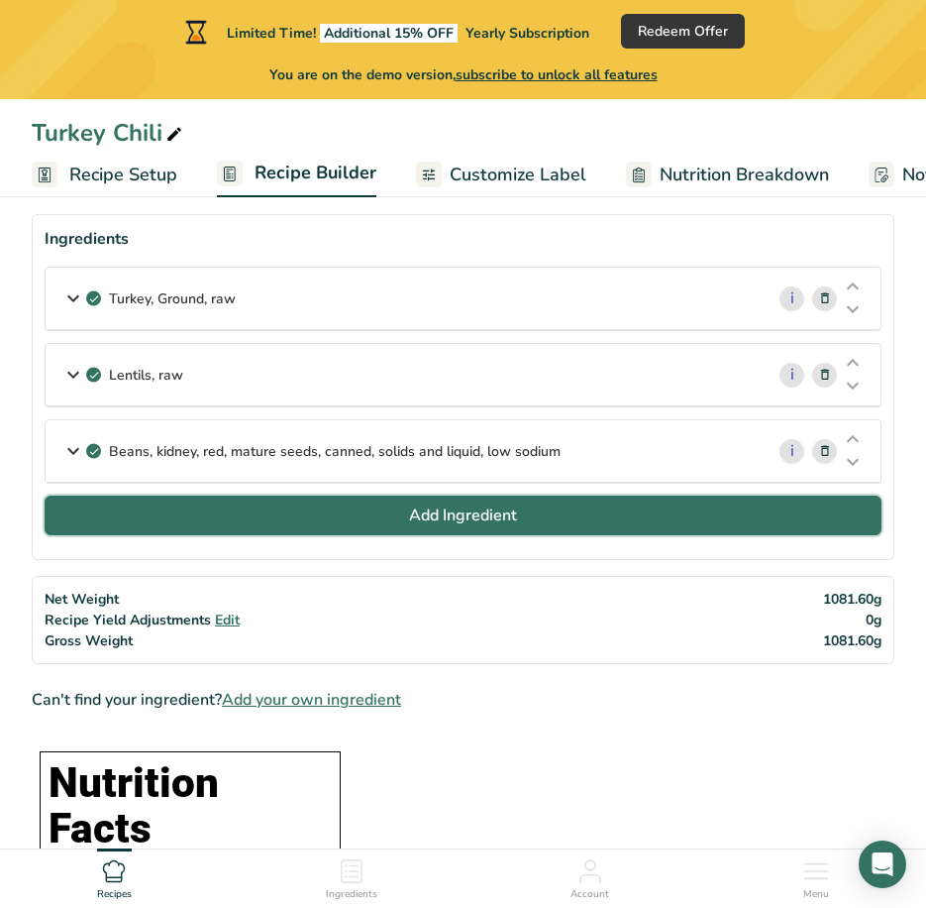
click at [407, 512] on button "Add Ingredient" at bounding box center [463, 515] width 837 height 40
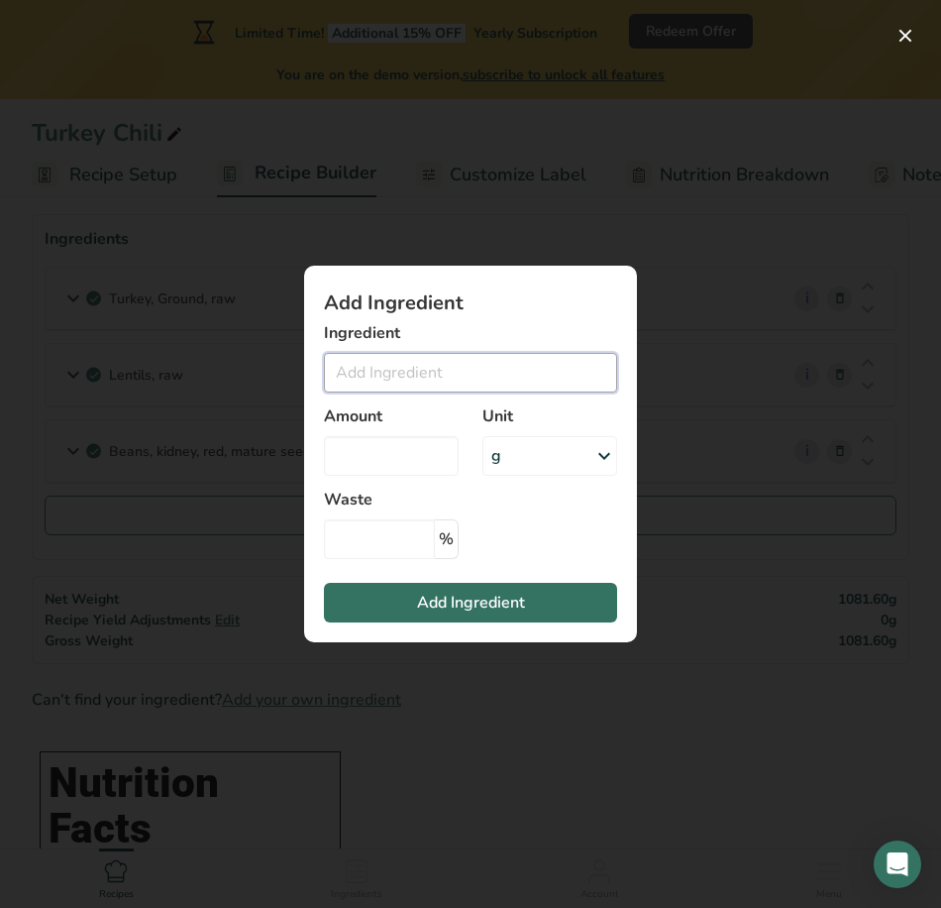
click at [431, 372] on input "Add ingredient modal" at bounding box center [470, 373] width 293 height 40
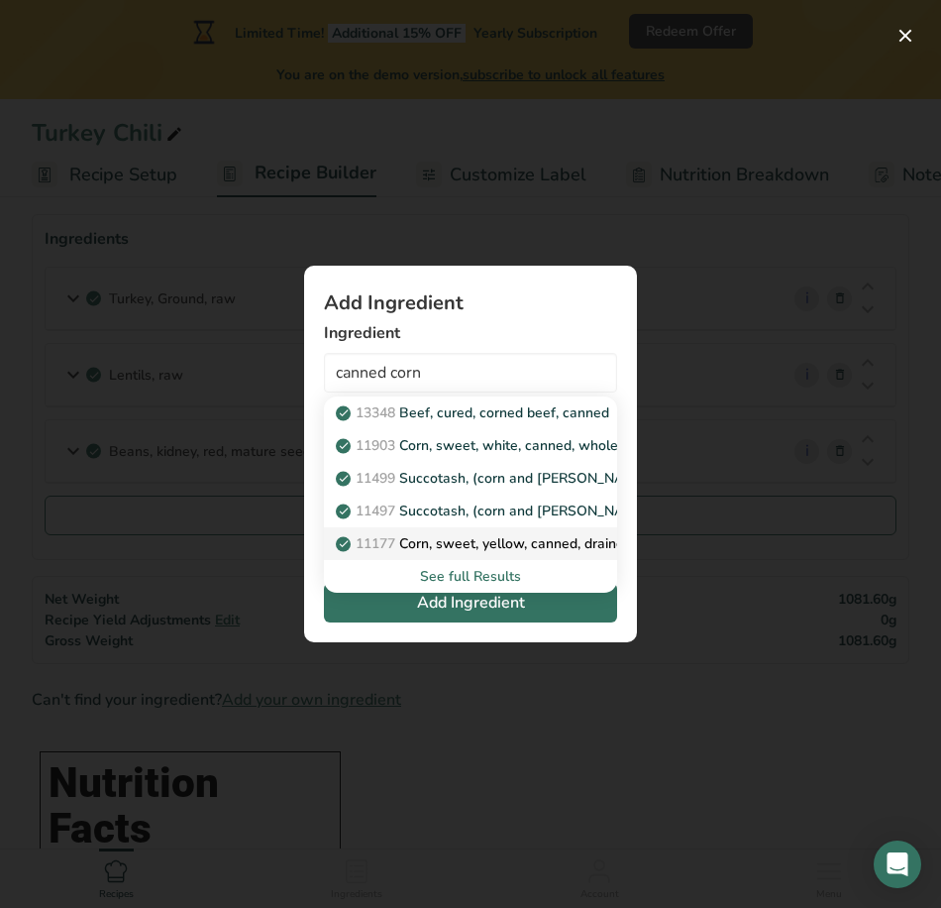
click at [541, 537] on p "11177 Corn, sweet, yellow, canned, drained solids, rinsed with tap water" at bounding box center [578, 543] width 477 height 21
type input "Corn, sweet, yellow, canned, drained solids, rinsed with tap water"
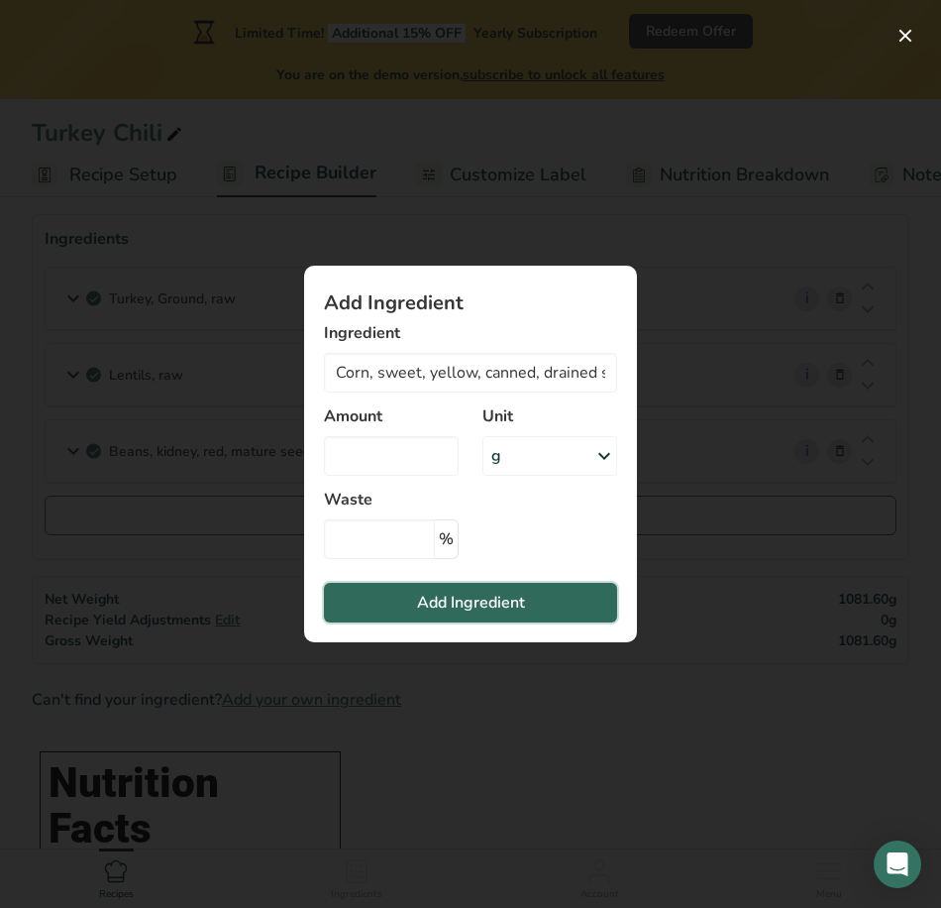
click at [472, 599] on span "Add Ingredient" at bounding box center [471, 603] width 108 height 24
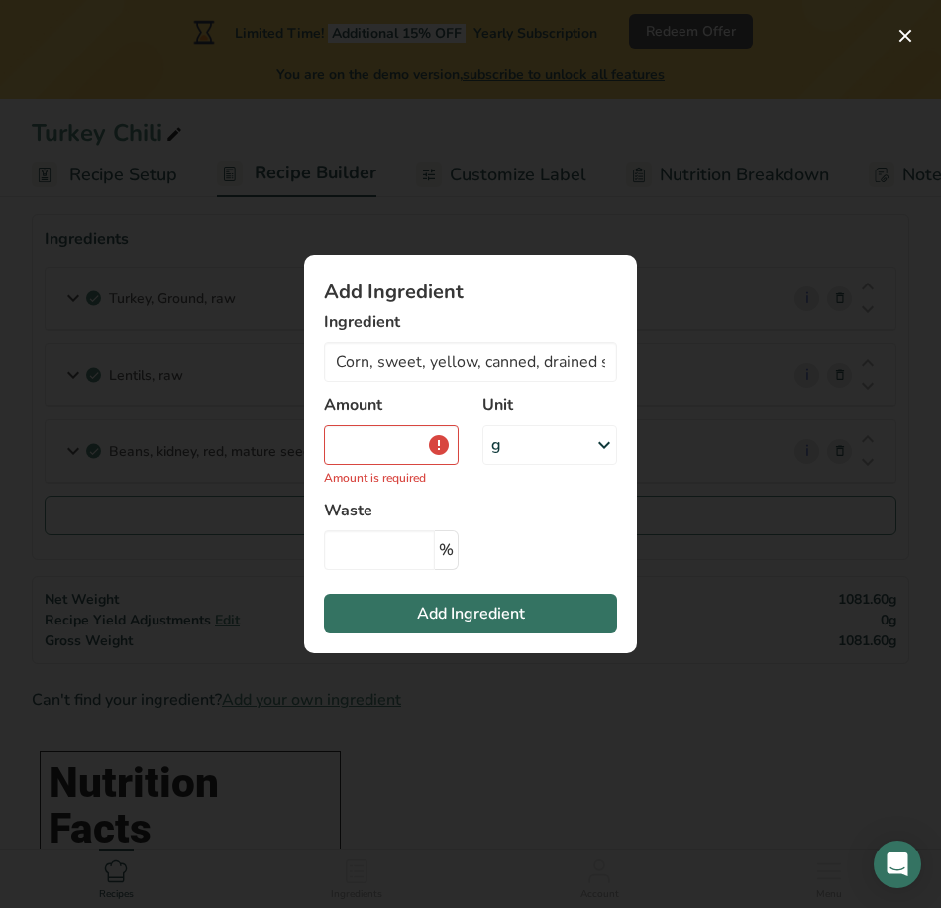
click at [519, 448] on div "g" at bounding box center [550, 445] width 135 height 40
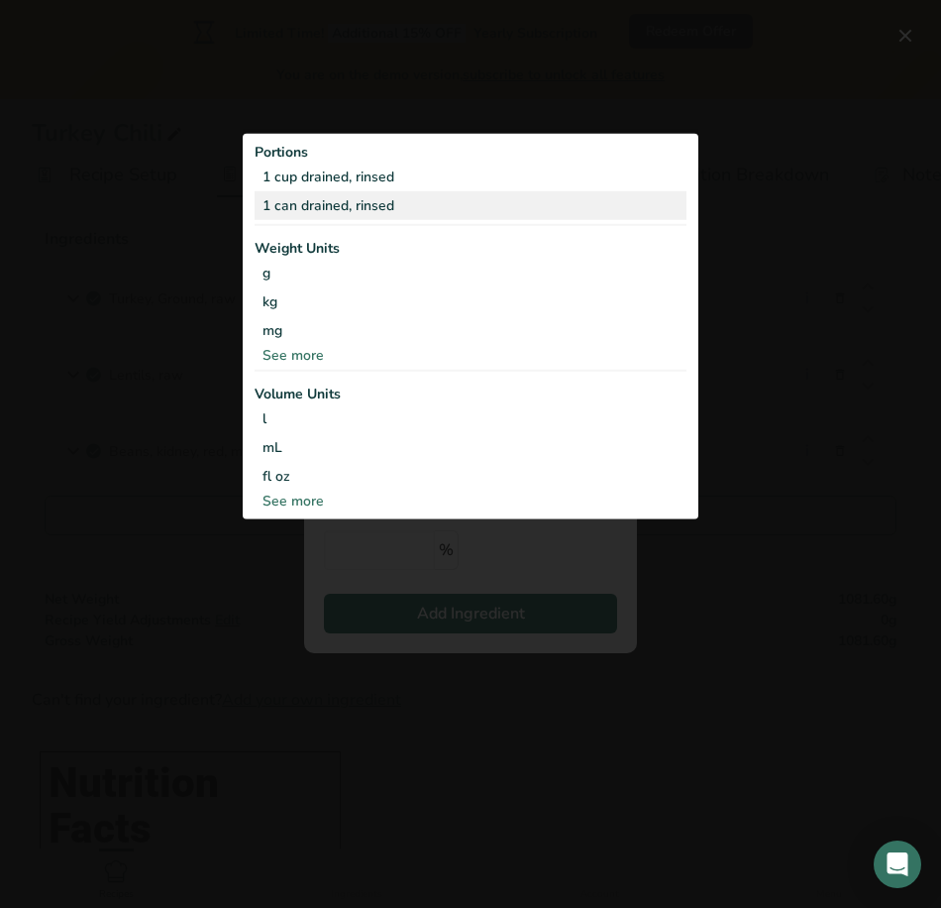
click at [345, 214] on div "1 can drained, rinsed" at bounding box center [471, 205] width 432 height 29
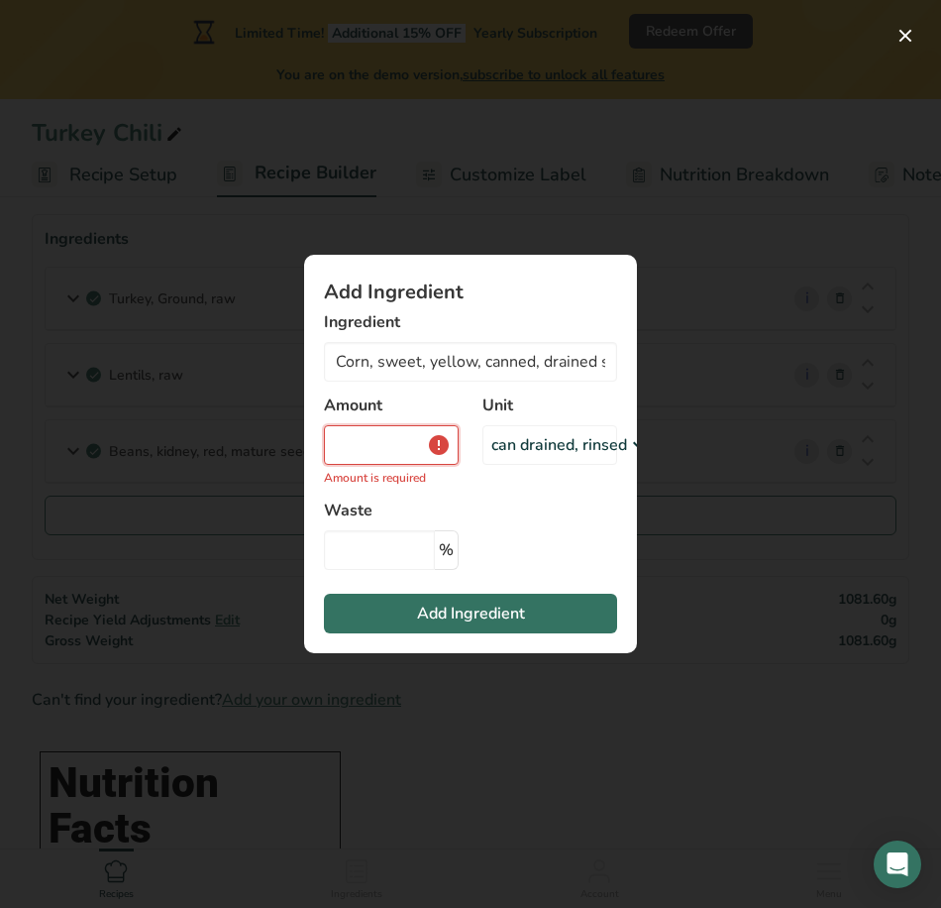
click at [397, 439] on input "Add ingredient modal" at bounding box center [391, 445] width 135 height 40
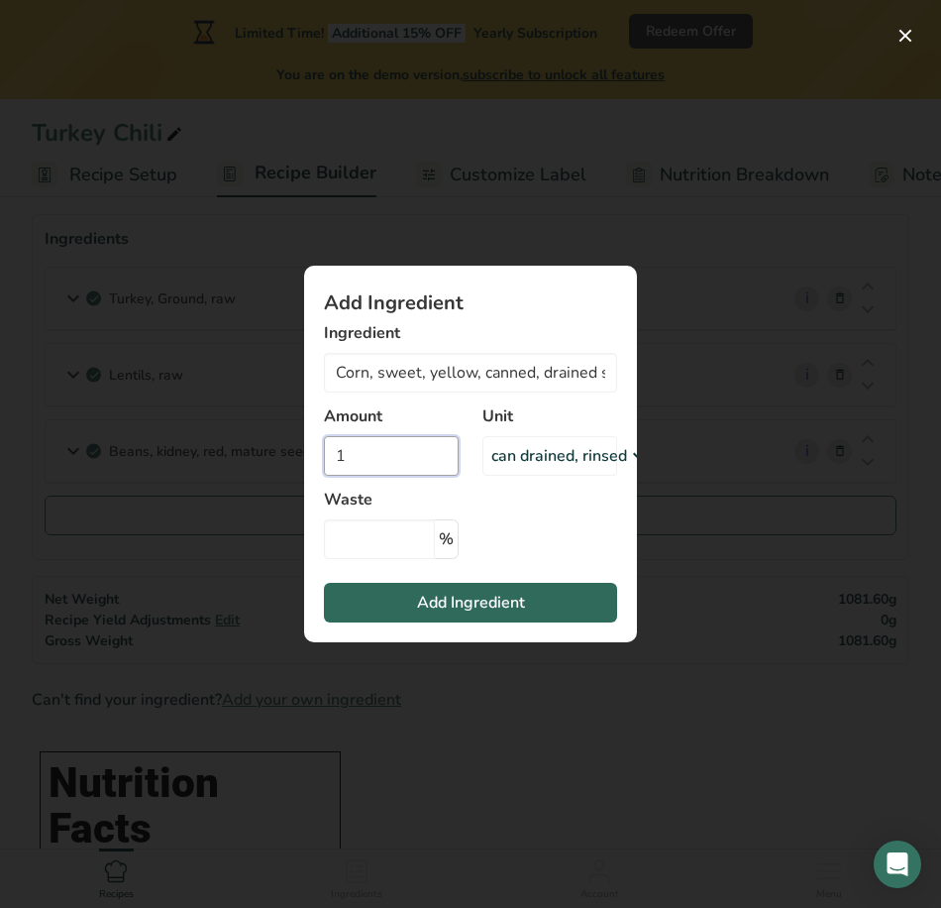
type input "1"
click at [449, 609] on button "Add Ingredient" at bounding box center [470, 603] width 293 height 40
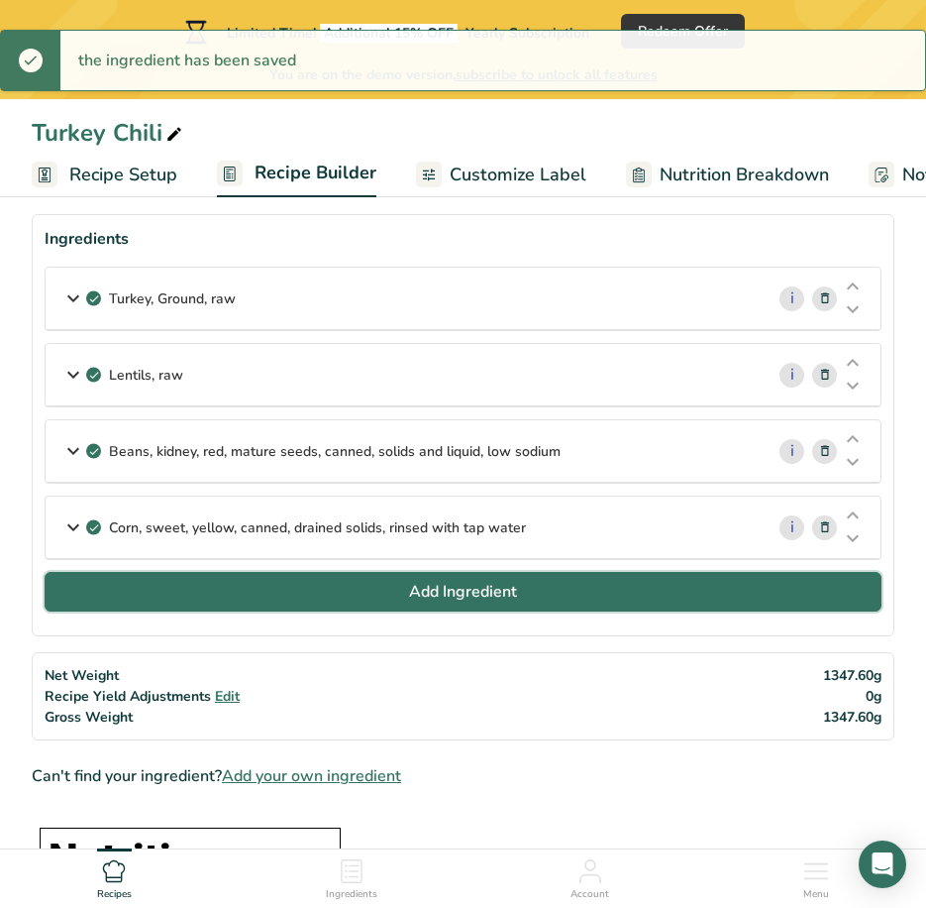
click at [300, 606] on button "Add Ingredient" at bounding box center [463, 592] width 837 height 40
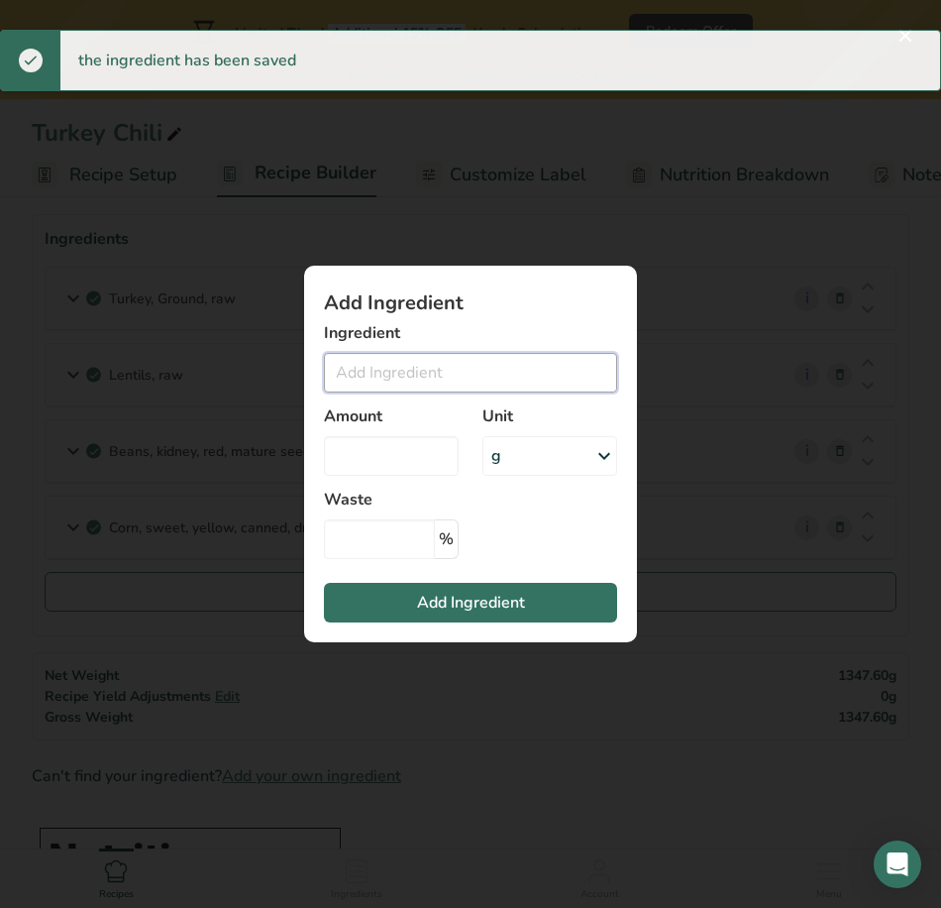
click at [432, 356] on input "Add ingredient modal" at bounding box center [470, 373] width 293 height 40
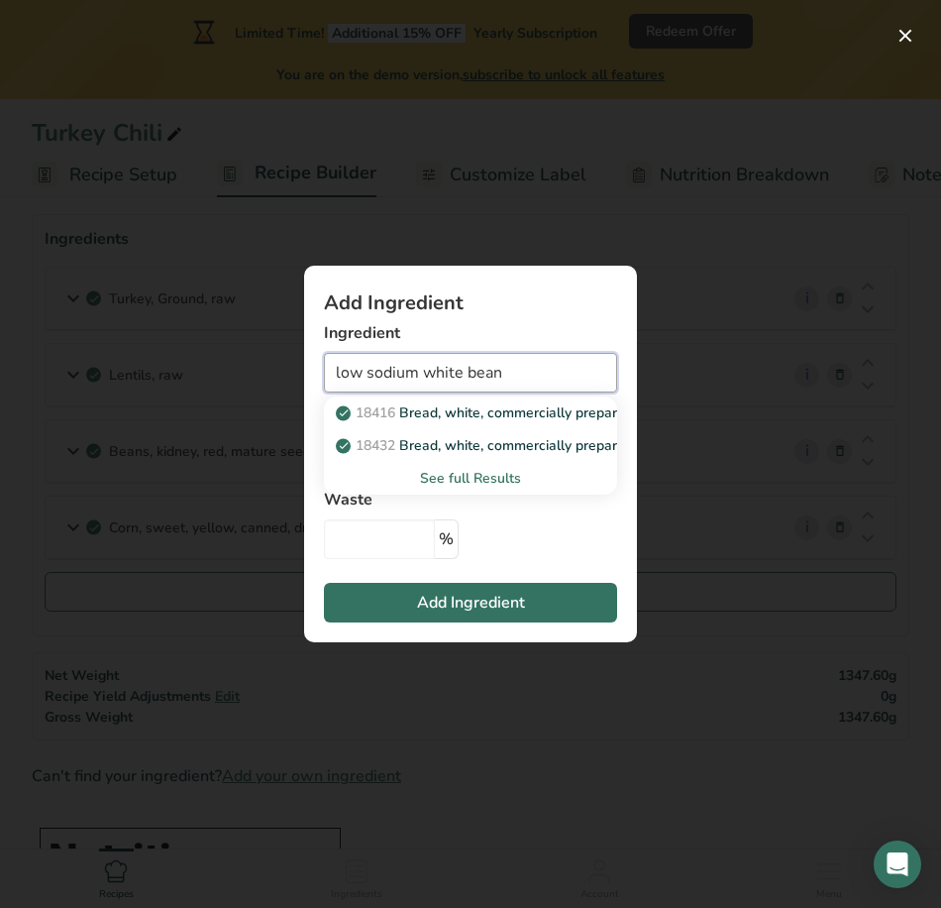
drag, startPoint x: 526, startPoint y: 383, endPoint x: 430, endPoint y: 385, distance: 96.1
click at [430, 385] on input "low sodium white bean" at bounding box center [470, 373] width 293 height 40
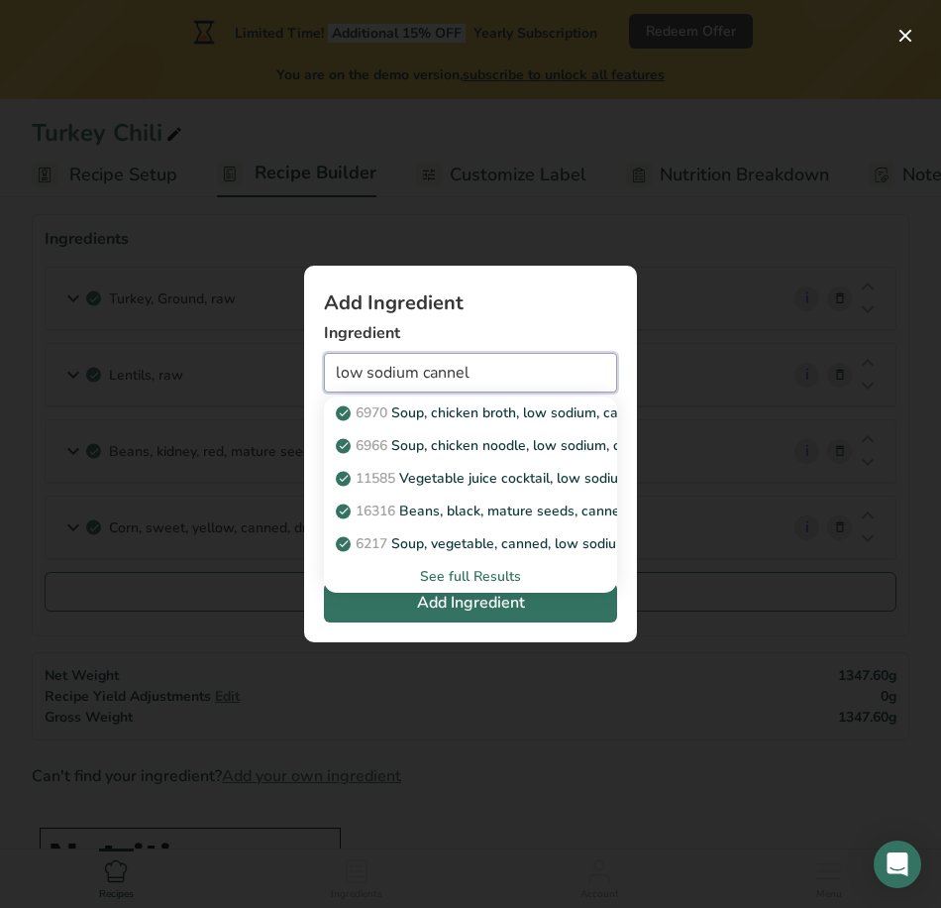
drag, startPoint x: 599, startPoint y: 361, endPoint x: 421, endPoint y: 361, distance: 178.3
click at [421, 361] on input "low sodium cannel" at bounding box center [470, 373] width 293 height 40
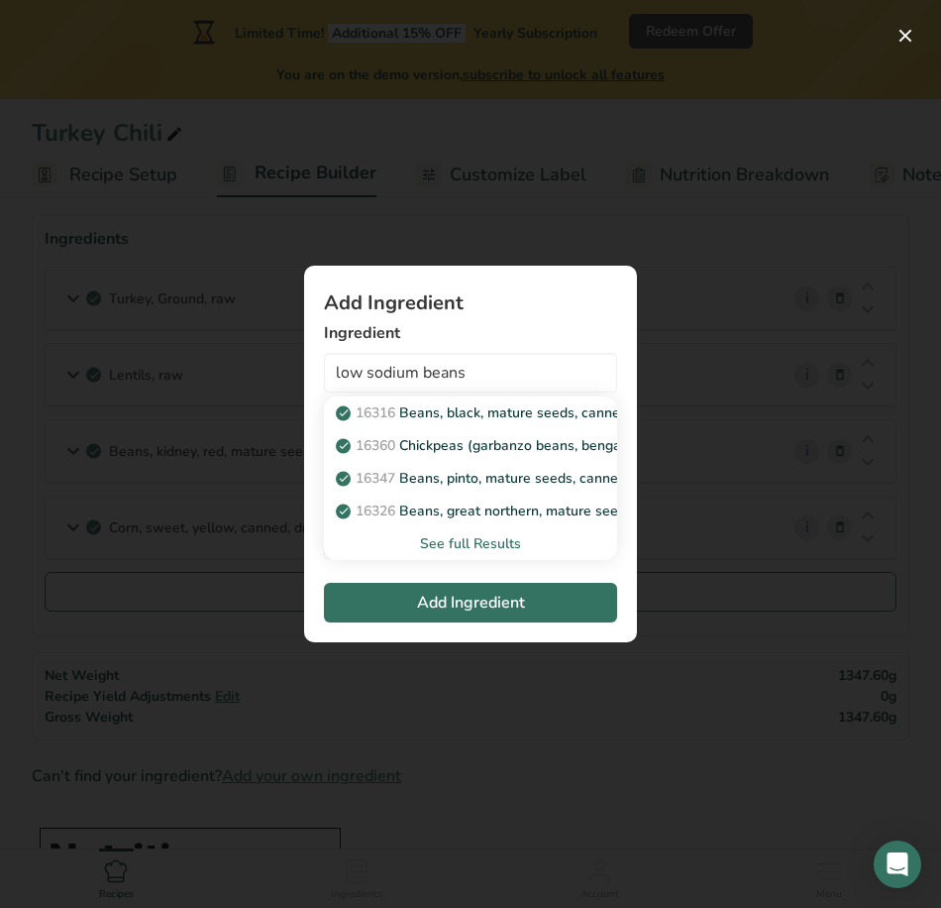
click at [495, 540] on div "See full Results" at bounding box center [471, 543] width 262 height 21
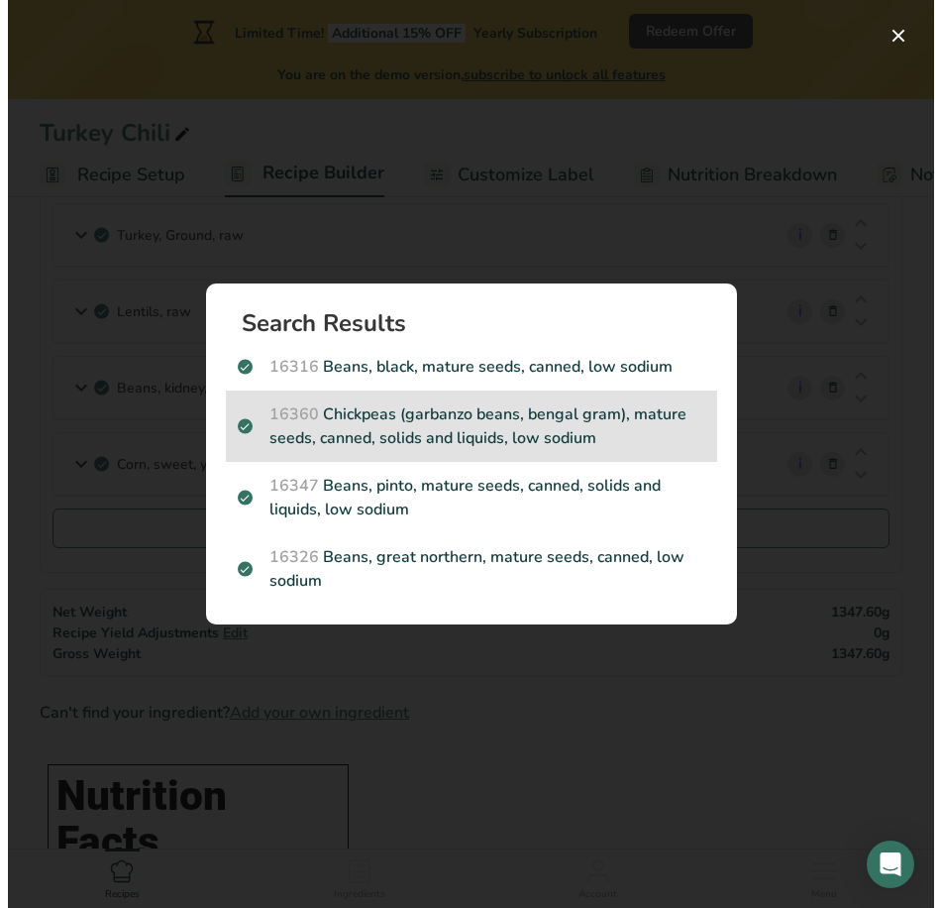
scroll to position [198, 0]
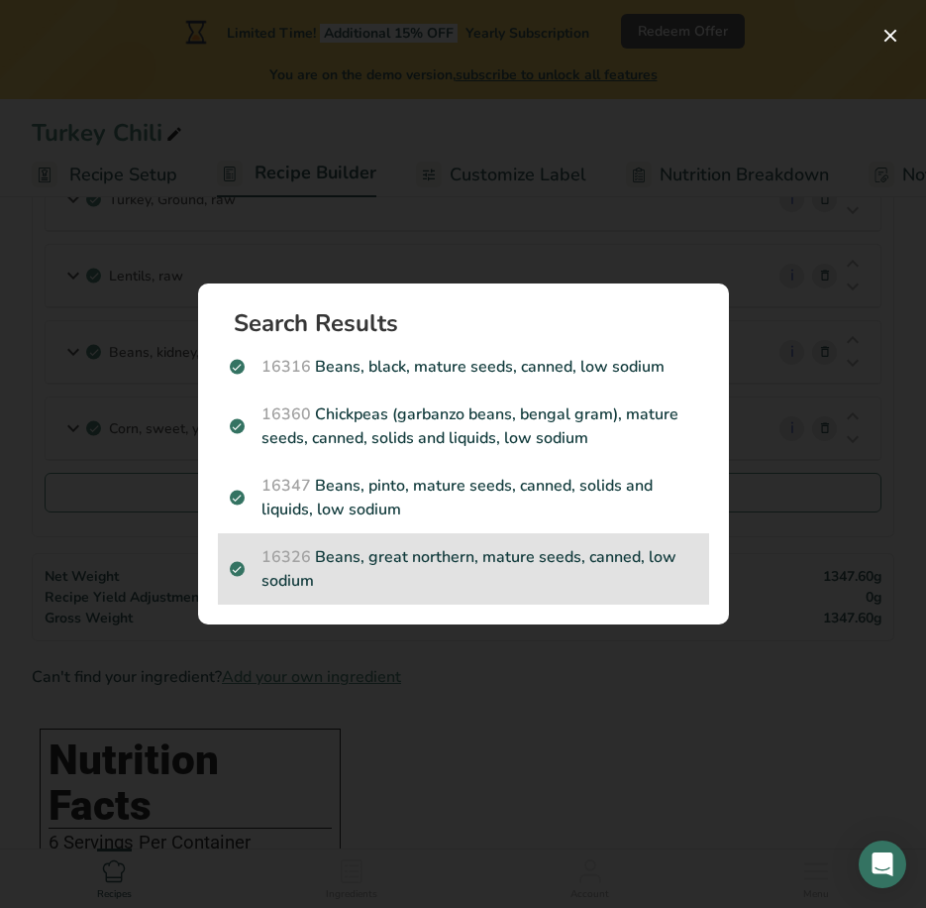
click at [634, 558] on p "16326 Beans, great northern, mature seeds, canned, low sodium" at bounding box center [464, 569] width 468 height 48
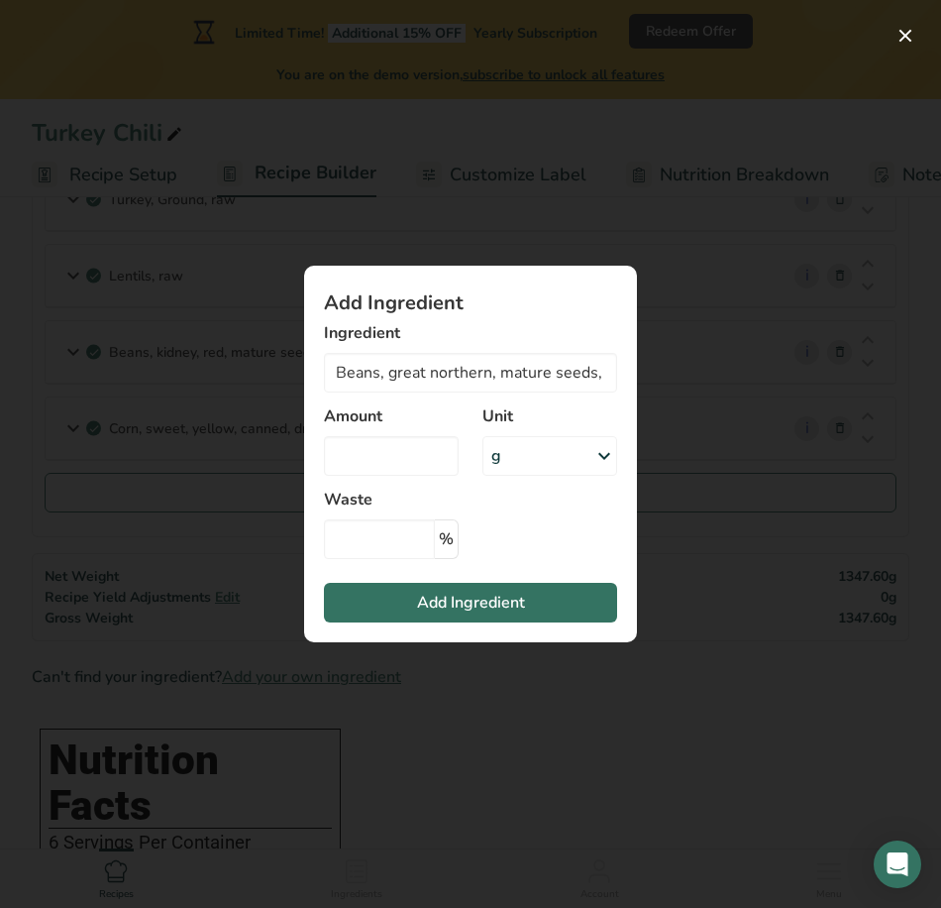
click at [423, 433] on div "Amount" at bounding box center [391, 439] width 159 height 95
click at [566, 446] on div "g" at bounding box center [550, 456] width 135 height 40
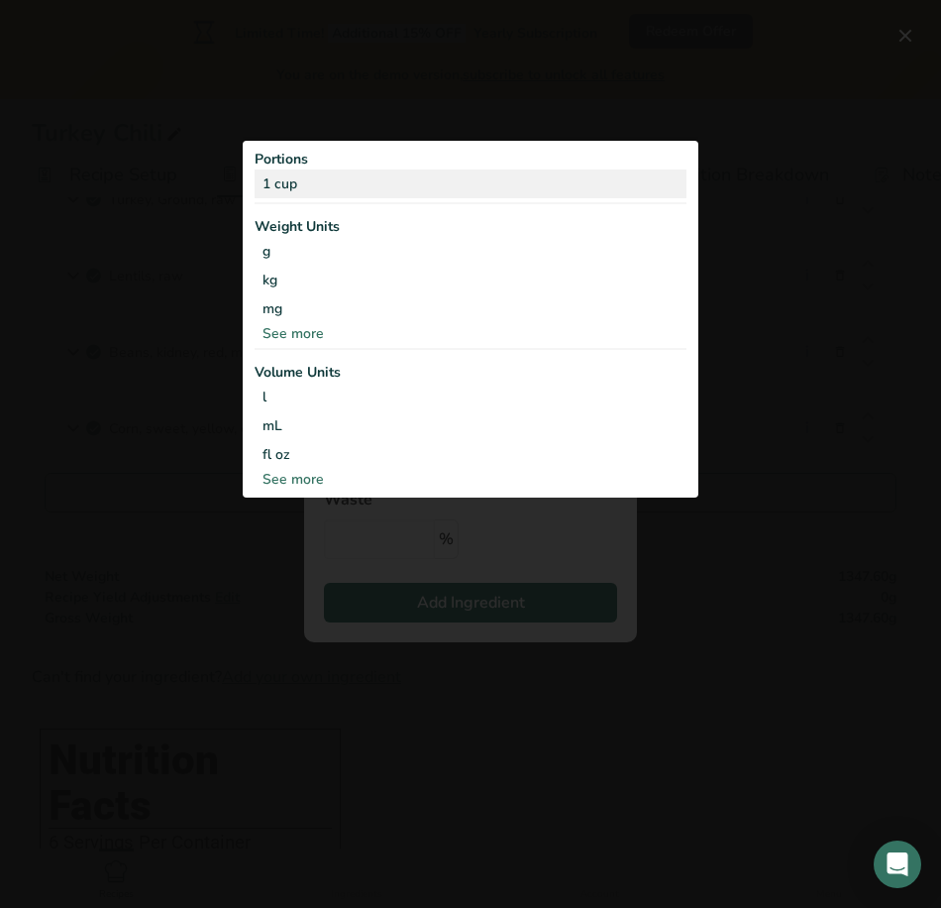
click at [346, 181] on div "1 cup" at bounding box center [471, 183] width 432 height 29
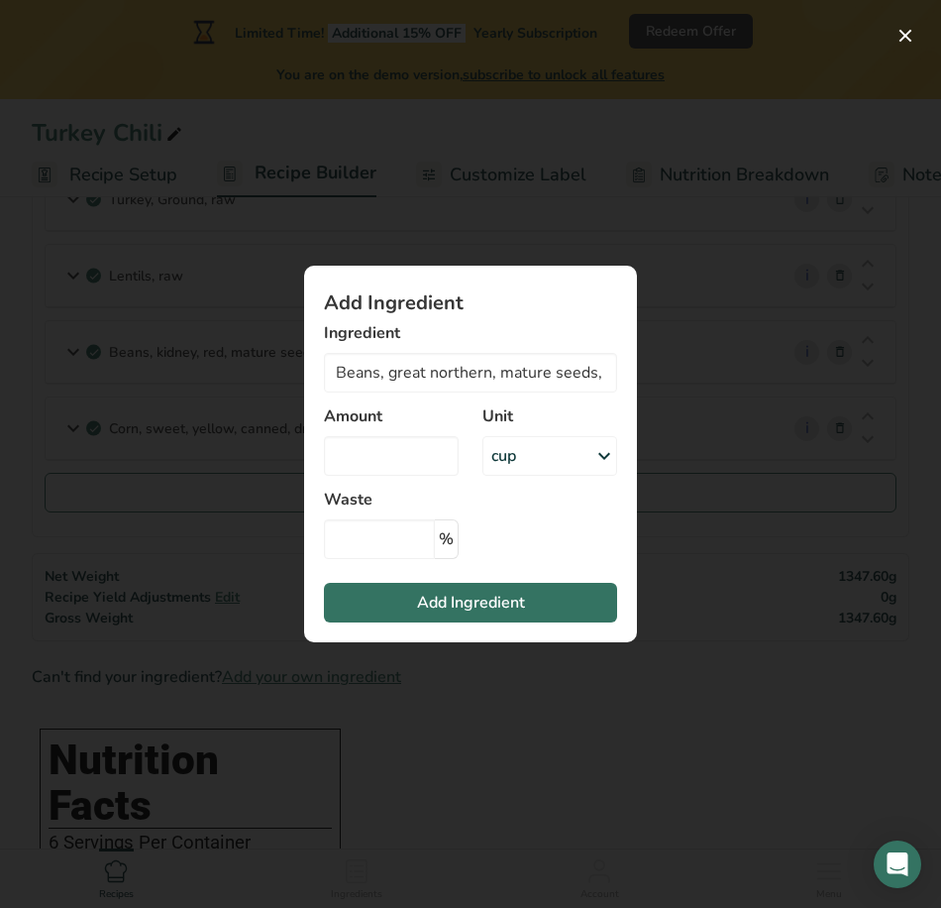
click at [523, 446] on div "cup" at bounding box center [550, 456] width 135 height 40
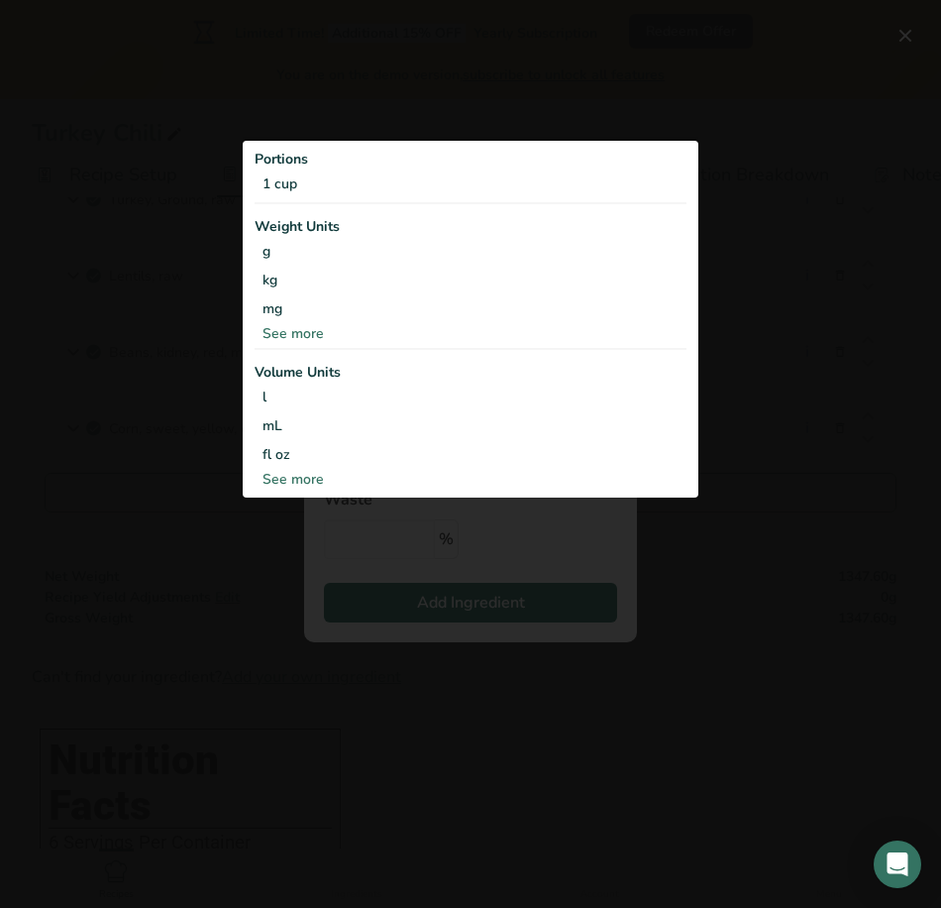
click at [561, 536] on div "Add ingredient modal" at bounding box center [470, 454] width 941 height 908
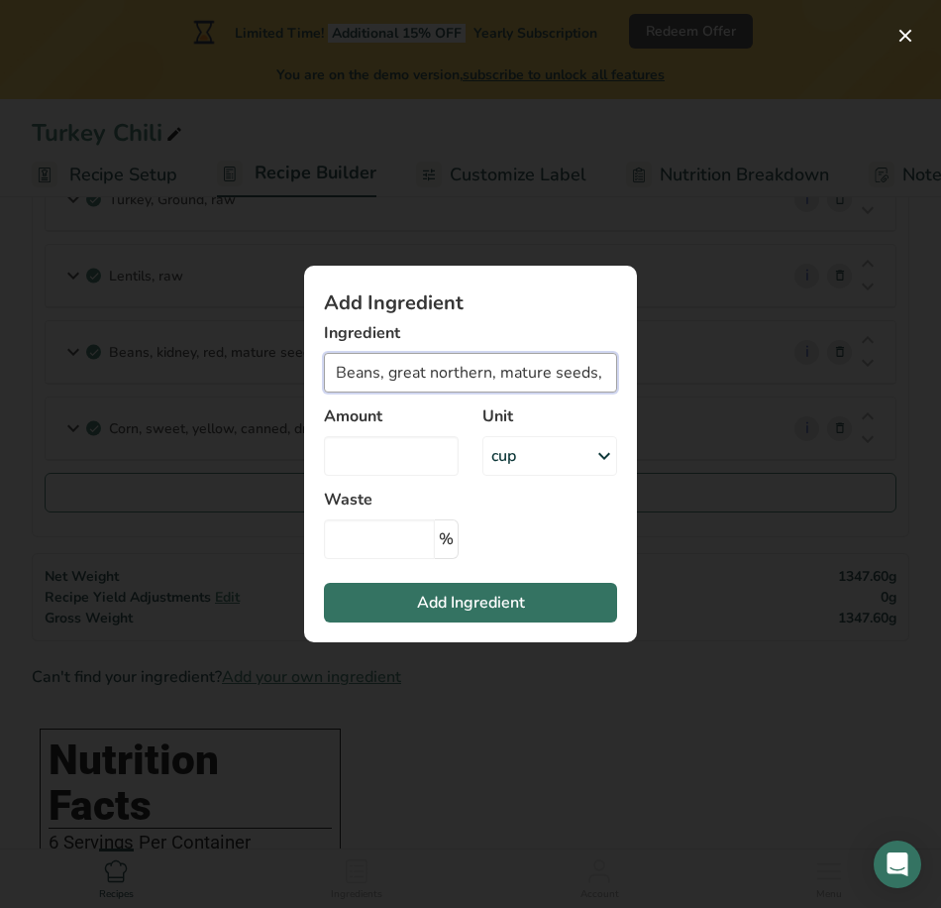
click at [523, 376] on input "Beans, great northern, mature seeds, canned, low sodium" at bounding box center [470, 373] width 293 height 40
click at [555, 376] on input "Beans, great northern, mature seeds, canned, low sodium" at bounding box center [470, 373] width 293 height 40
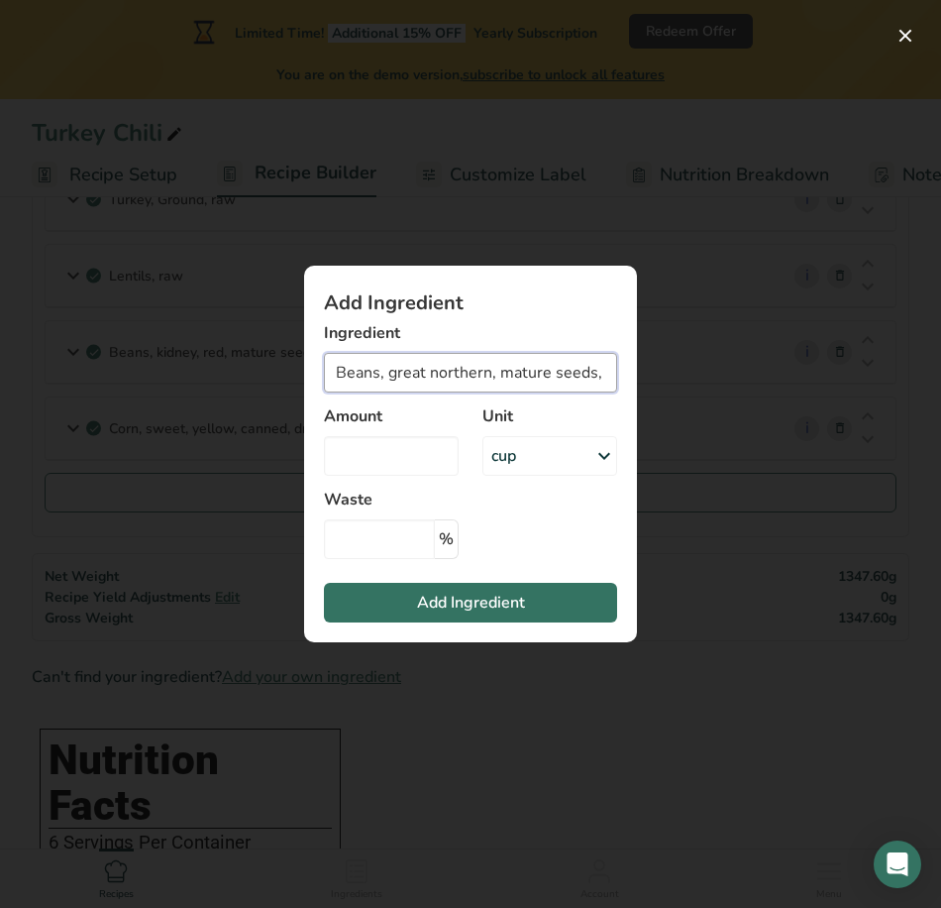
drag, startPoint x: 386, startPoint y: 369, endPoint x: 190, endPoint y: 370, distance: 196.2
click at [190, 370] on div "Add Ingredient Ingredient Beans, great northern, mature seeds, canned, low sodi…" at bounding box center [470, 454] width 941 height 908
drag, startPoint x: 441, startPoint y: 373, endPoint x: 581, endPoint y: 371, distance: 139.7
click at [587, 371] on input "great northern, mature seeds, canned, low sodium" at bounding box center [470, 373] width 293 height 40
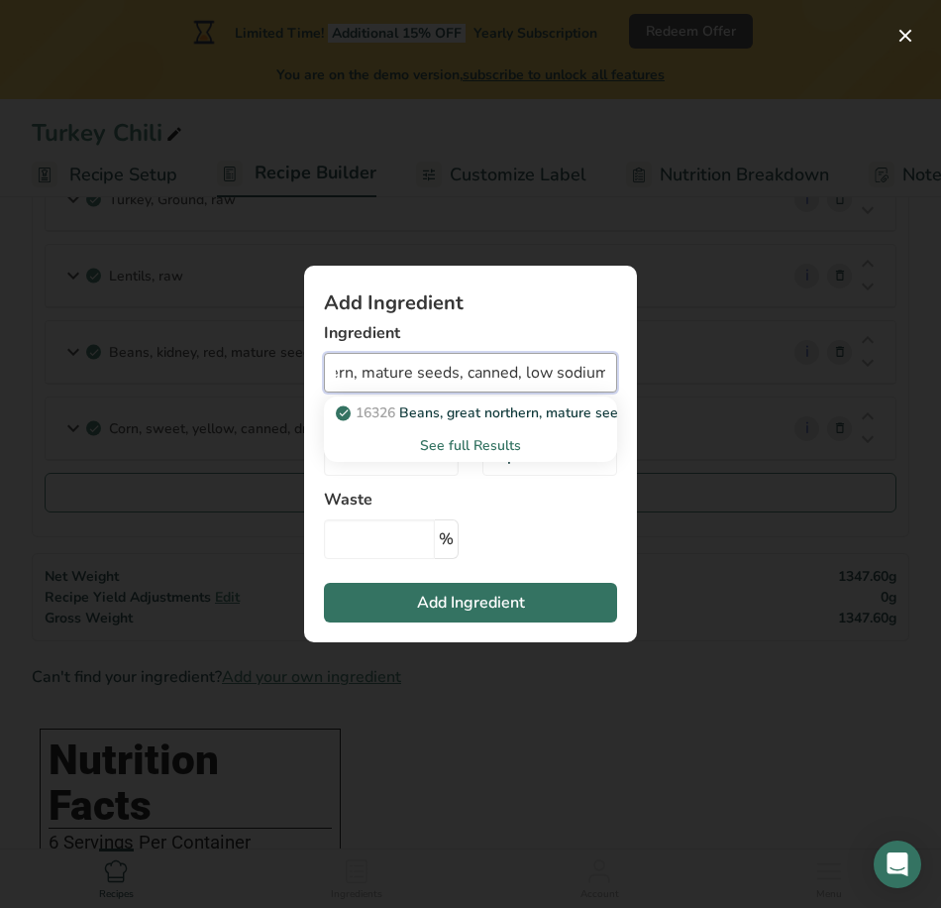
click at [501, 371] on input "great northern, mature seeds, canned, low sodium" at bounding box center [470, 373] width 293 height 40
drag, startPoint x: 521, startPoint y: 371, endPoint x: 441, endPoint y: 371, distance: 80.3
click at [441, 371] on input "great northern, mature seeds, canned, low sodium" at bounding box center [470, 373] width 293 height 40
click at [498, 446] on div "See full Results" at bounding box center [471, 445] width 262 height 21
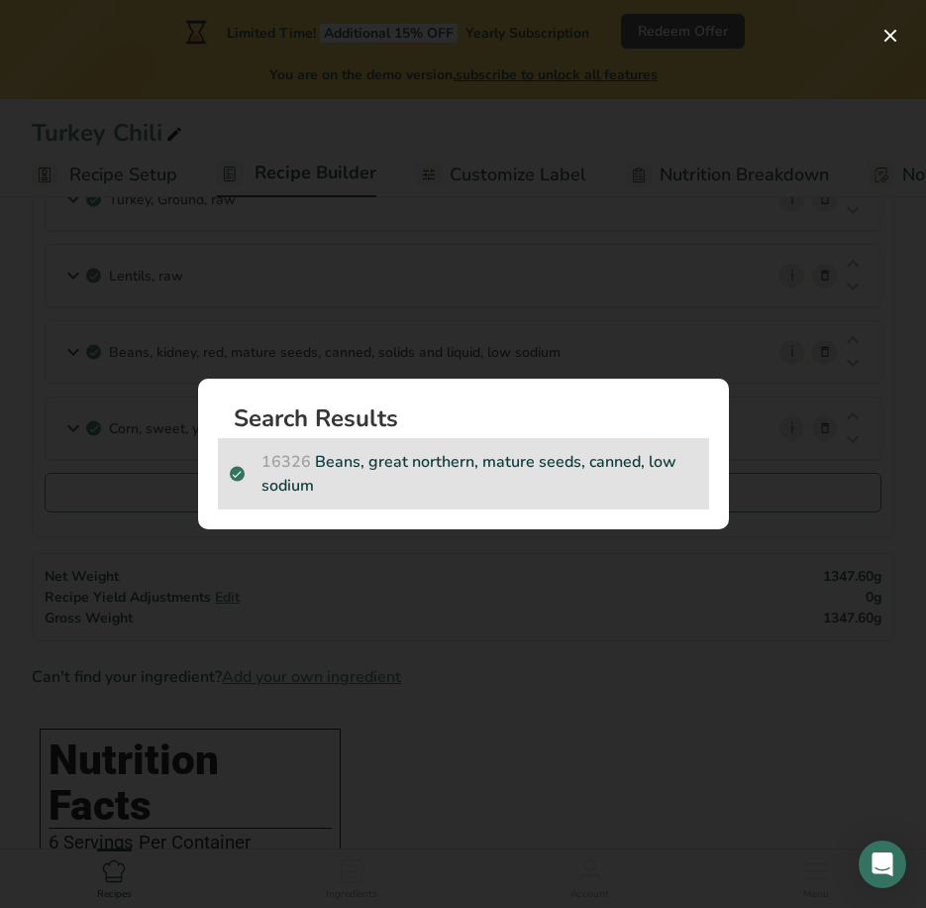
click at [434, 489] on p "16326 Beans, great northern, mature seeds, canned, low sodium" at bounding box center [464, 474] width 468 height 48
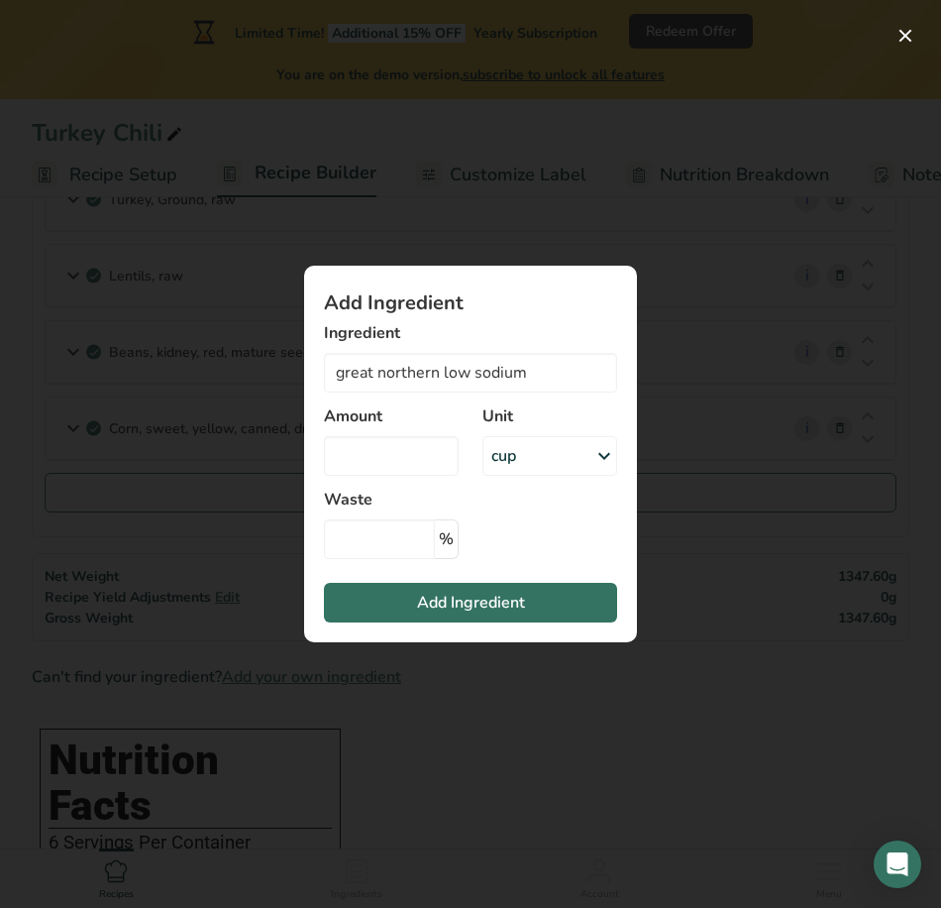
type input "Beans, great northern, mature seeds, canned, low sodium"
click at [569, 453] on div "cup" at bounding box center [550, 456] width 135 height 40
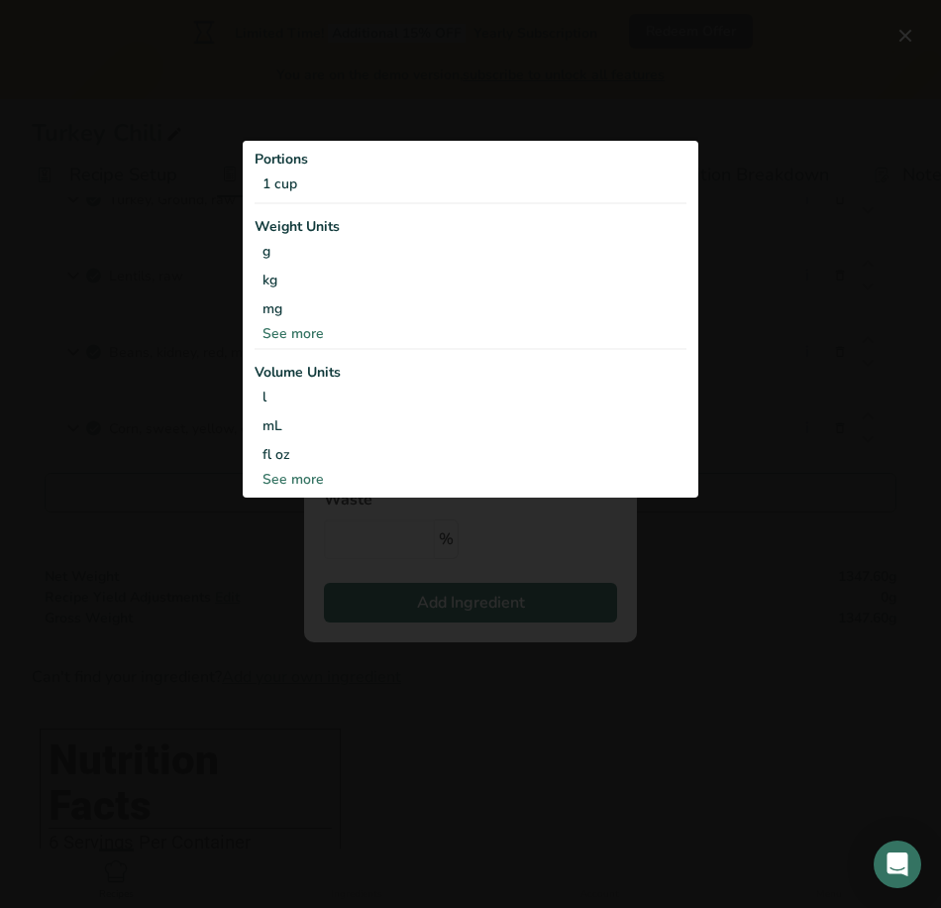
click at [292, 477] on div "See more" at bounding box center [471, 479] width 432 height 21
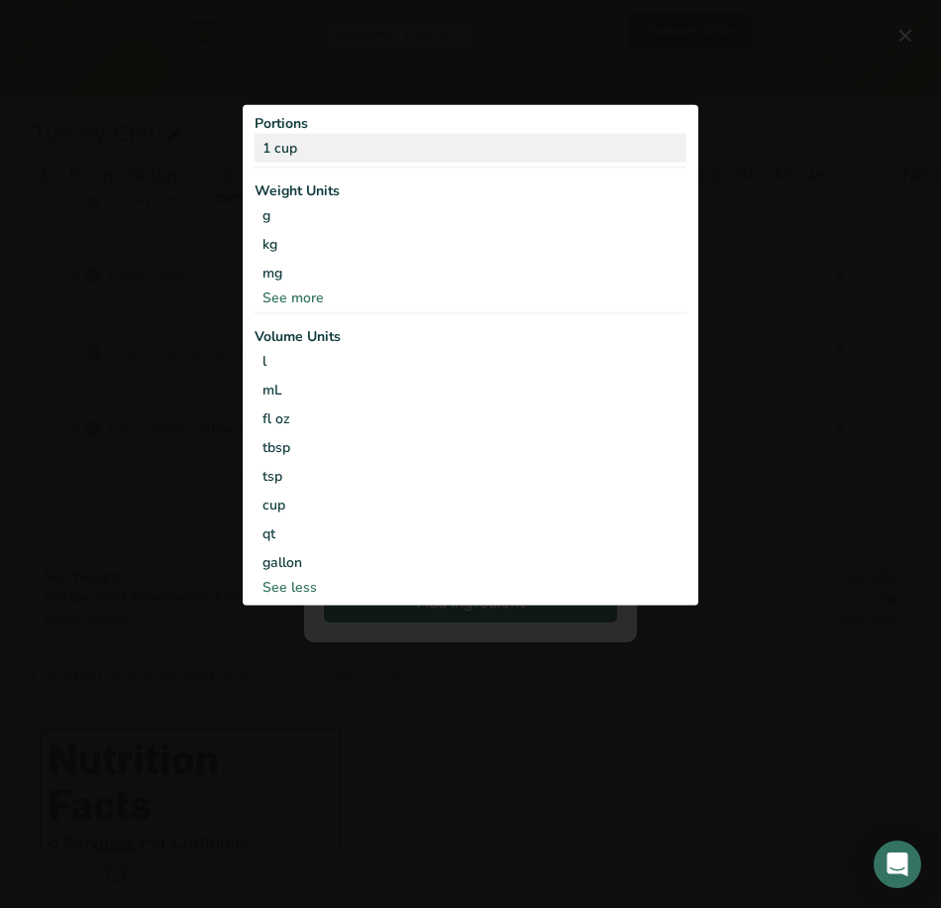
click at [390, 150] on div "1 cup" at bounding box center [471, 148] width 432 height 29
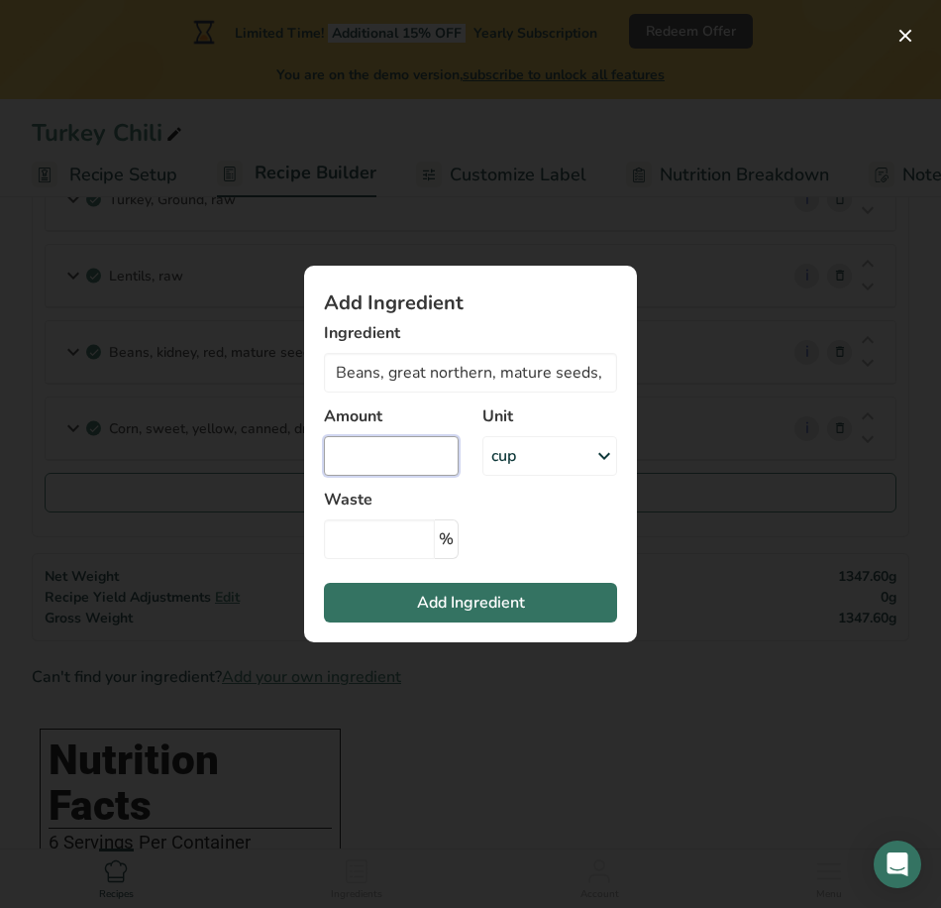
click at [394, 464] on input "Add ingredient modal" at bounding box center [391, 456] width 135 height 40
type input "1"
click at [464, 581] on section "Add Ingredient Ingredient Beans, great northern, mature seeds, canned, low sodi…" at bounding box center [470, 454] width 333 height 377
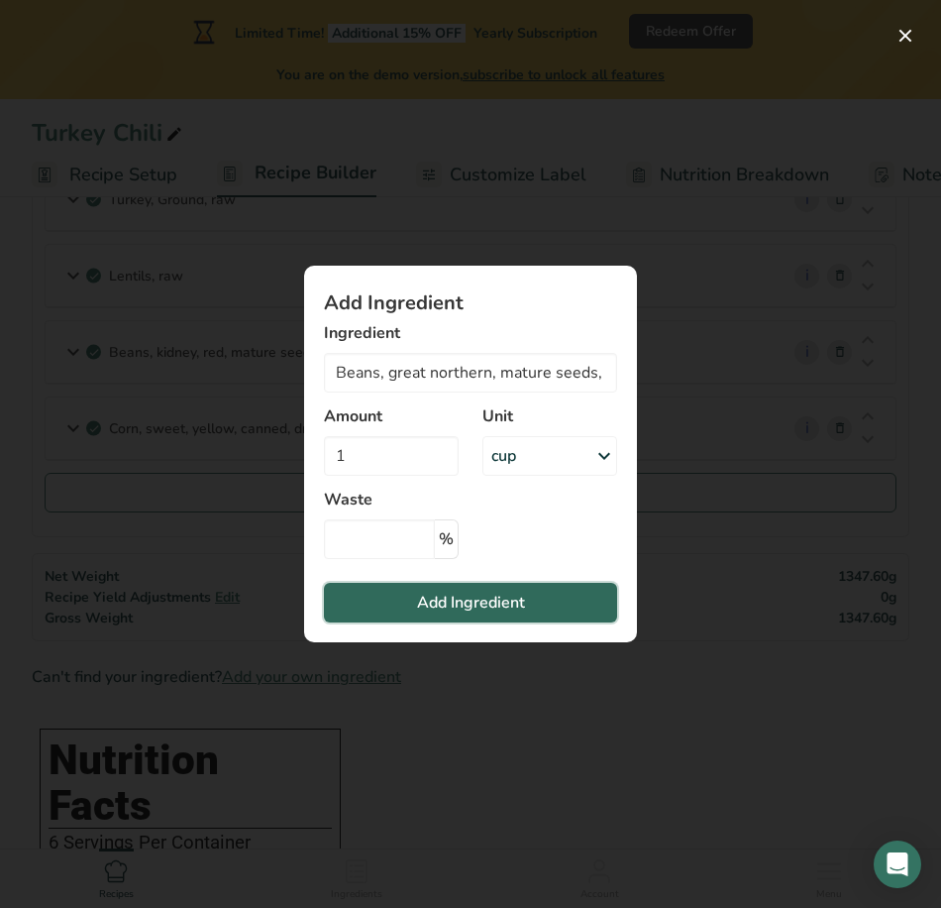
click at [473, 598] on span "Add Ingredient" at bounding box center [471, 603] width 108 height 24
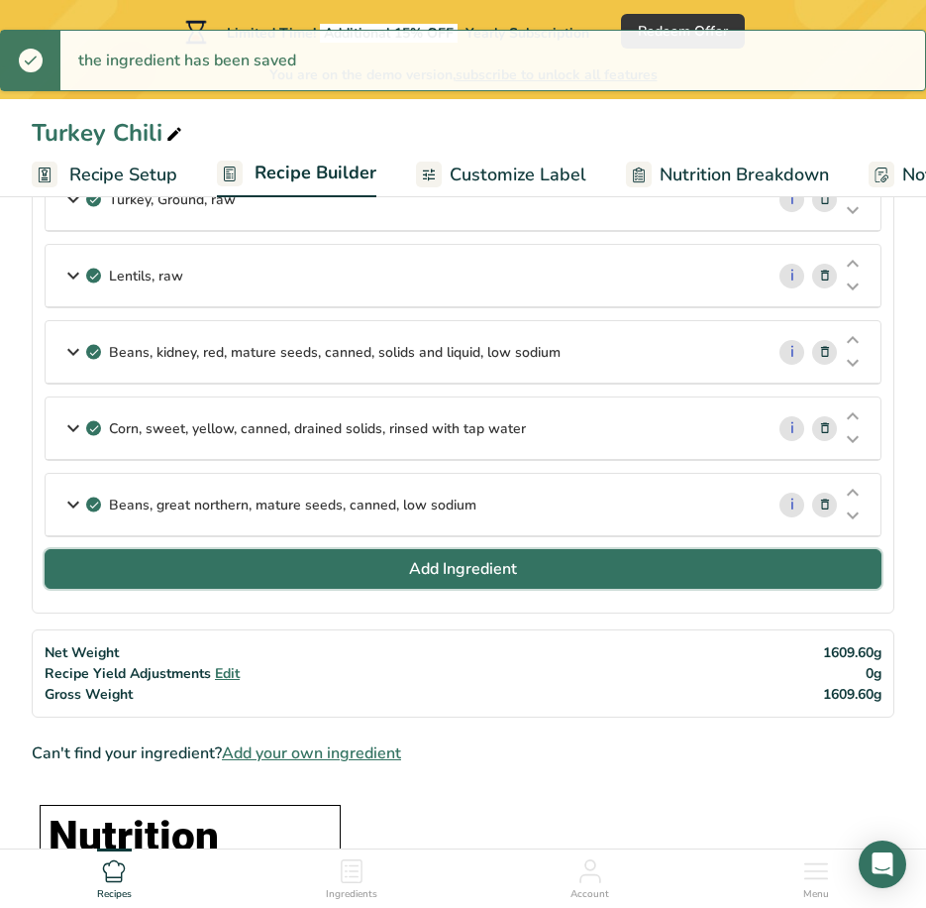
click at [500, 567] on span "Add Ingredient" at bounding box center [463, 569] width 108 height 24
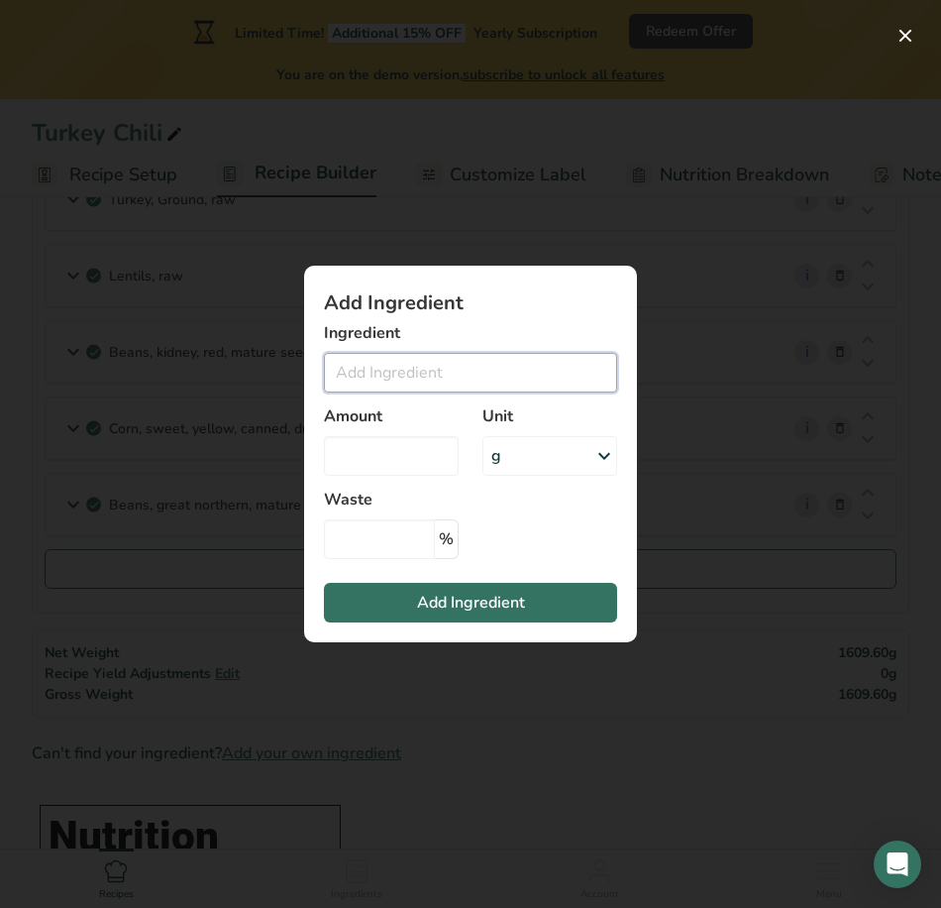
click at [439, 369] on input "Add ingredient modal" at bounding box center [470, 373] width 293 height 40
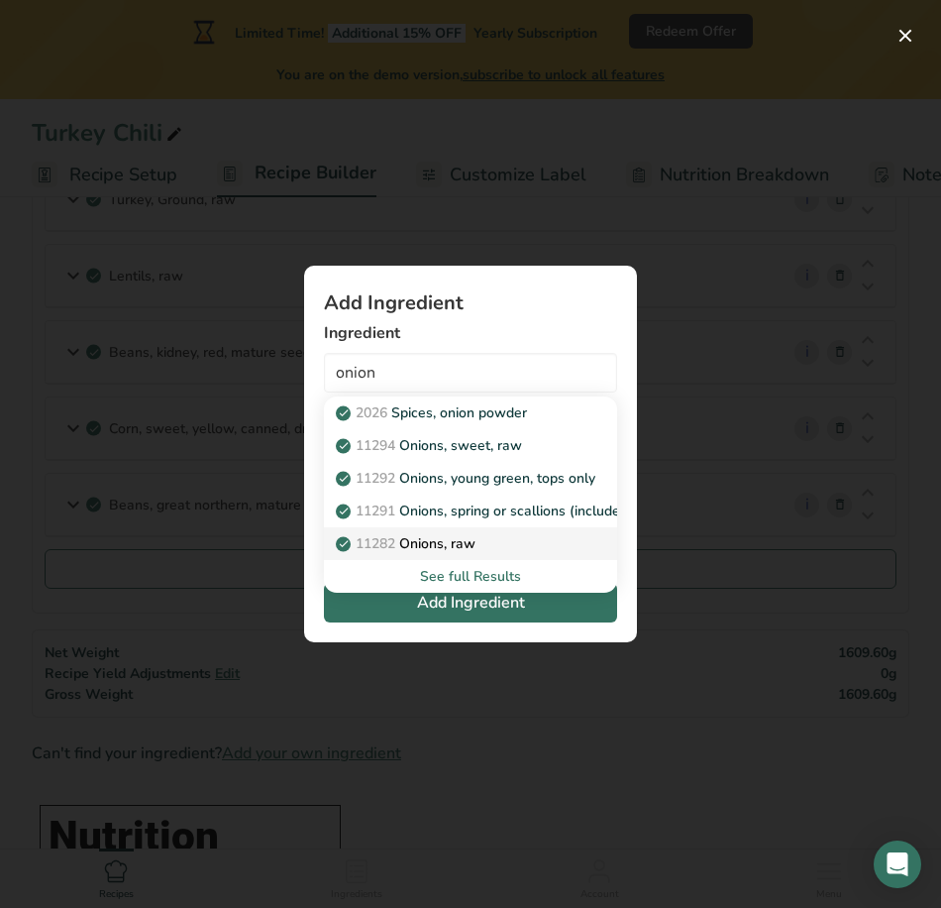
click at [548, 529] on link "11282 Onions, raw" at bounding box center [470, 543] width 293 height 33
type input "Onions, raw"
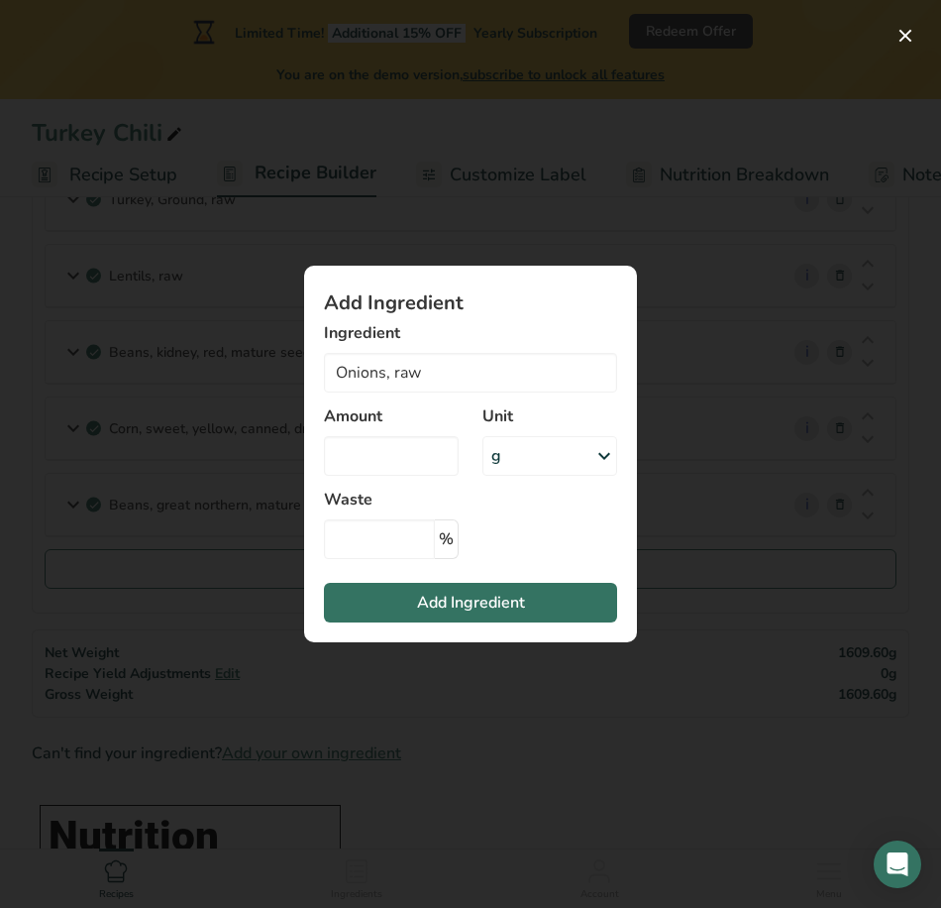
click at [537, 464] on div "g" at bounding box center [550, 456] width 135 height 40
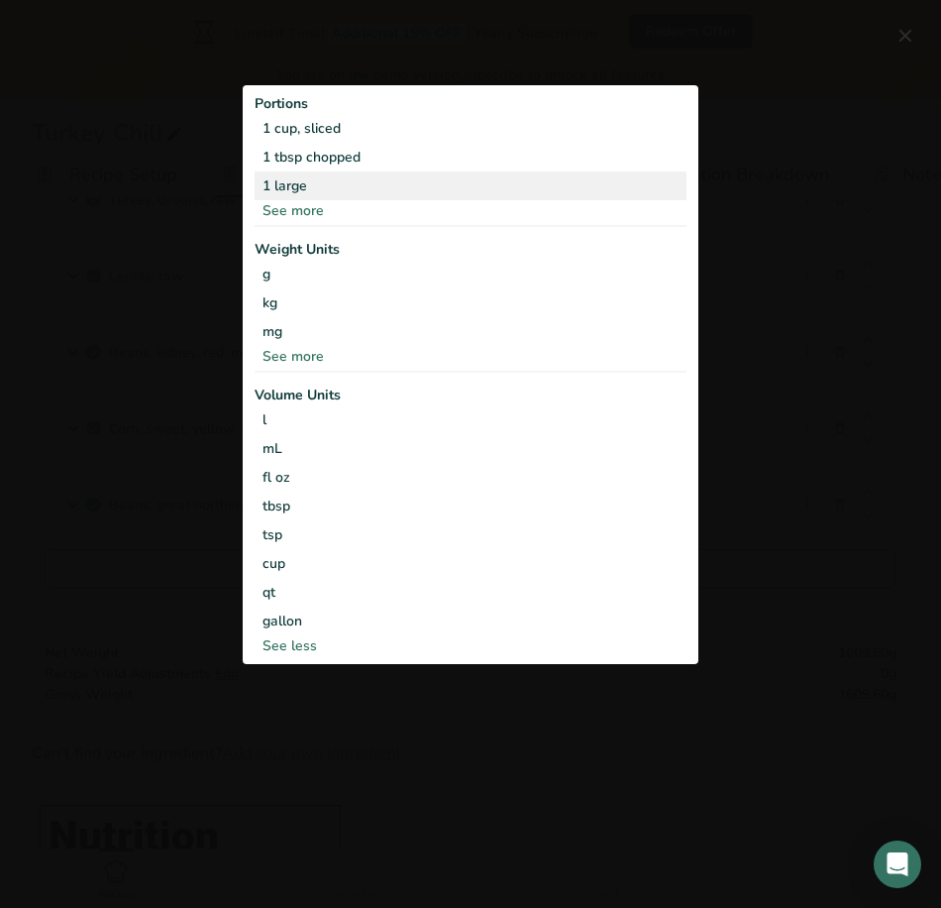
click at [564, 192] on div "1 large" at bounding box center [471, 185] width 432 height 29
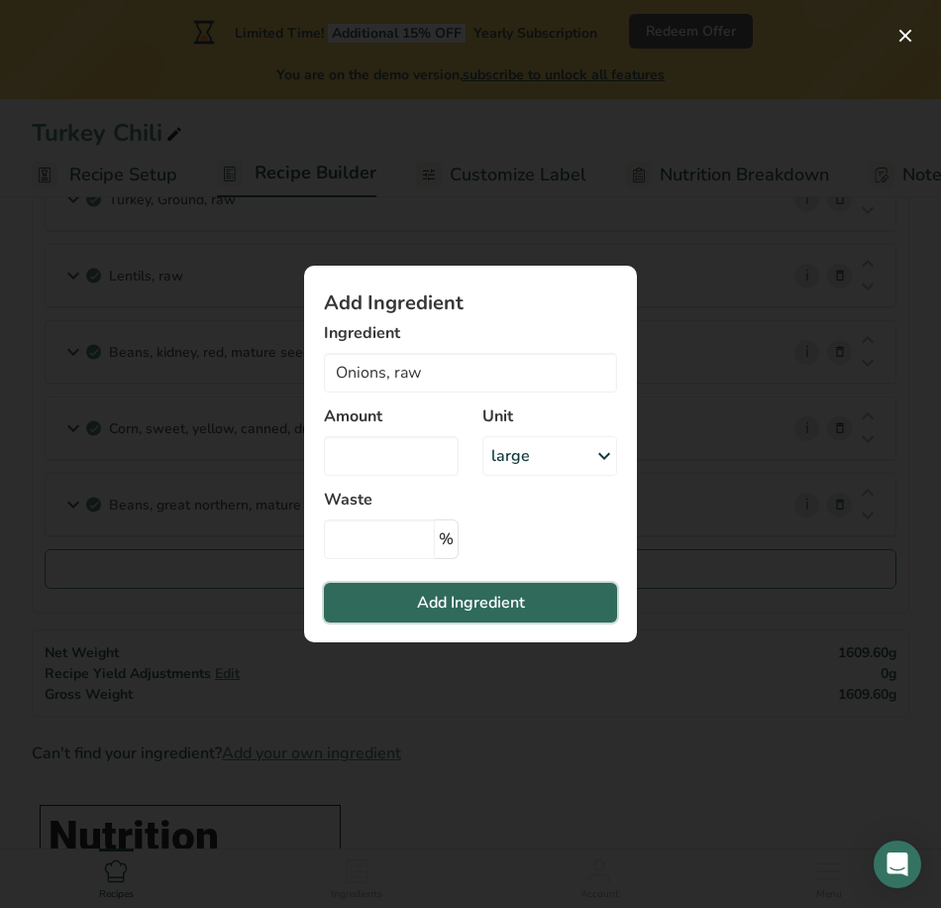
click at [497, 586] on button "Add Ingredient" at bounding box center [470, 603] width 293 height 40
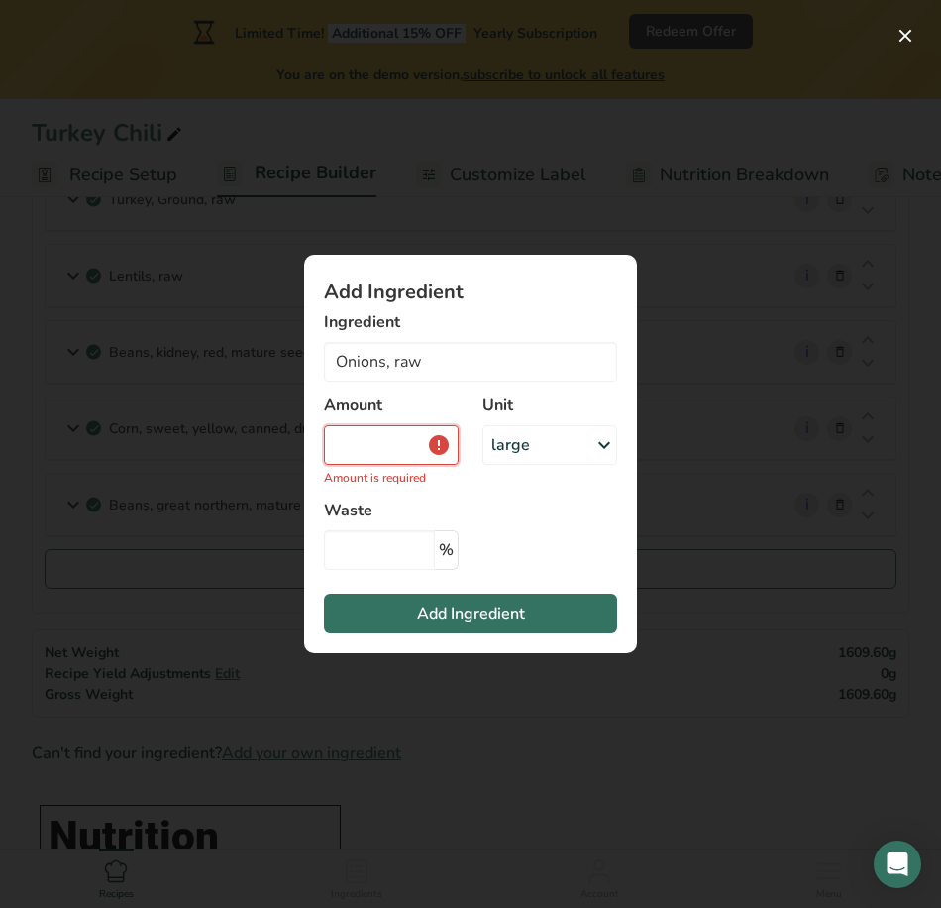
click at [414, 425] on input "Add ingredient modal" at bounding box center [391, 445] width 135 height 40
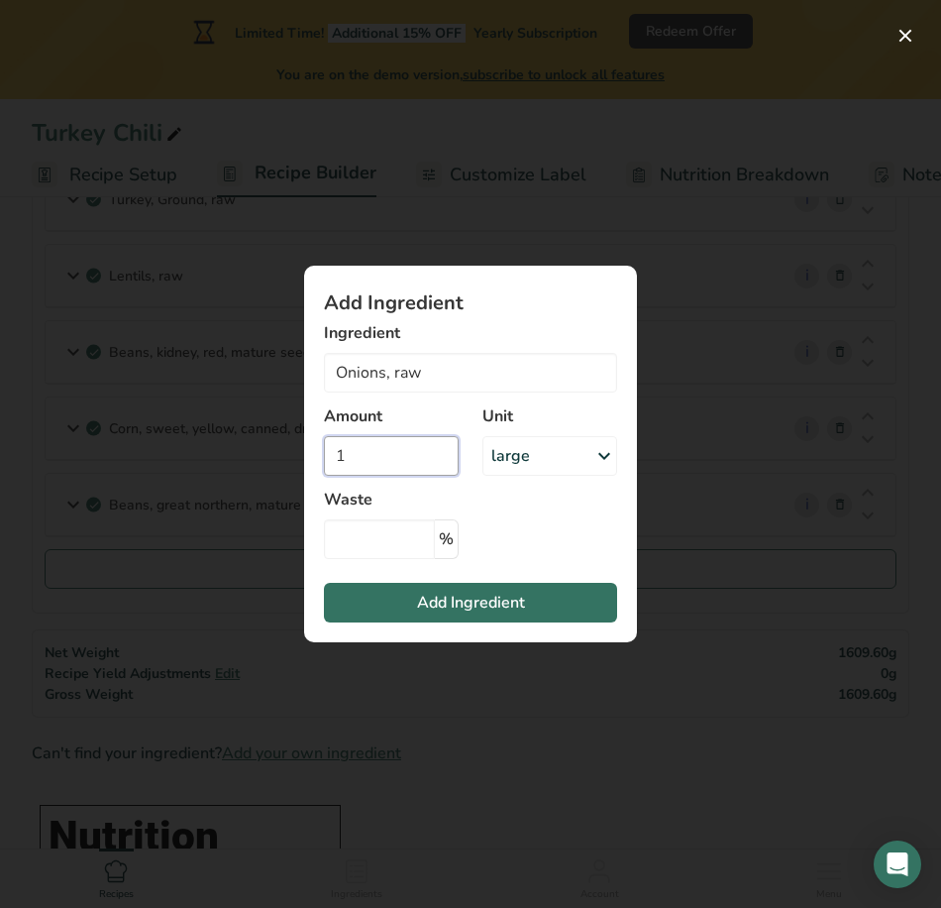
type input "1"
click at [464, 629] on section "Add Ingredient Ingredient Onions, raw 2026 Spices, onion powder 11294 Onions, s…" at bounding box center [470, 454] width 333 height 377
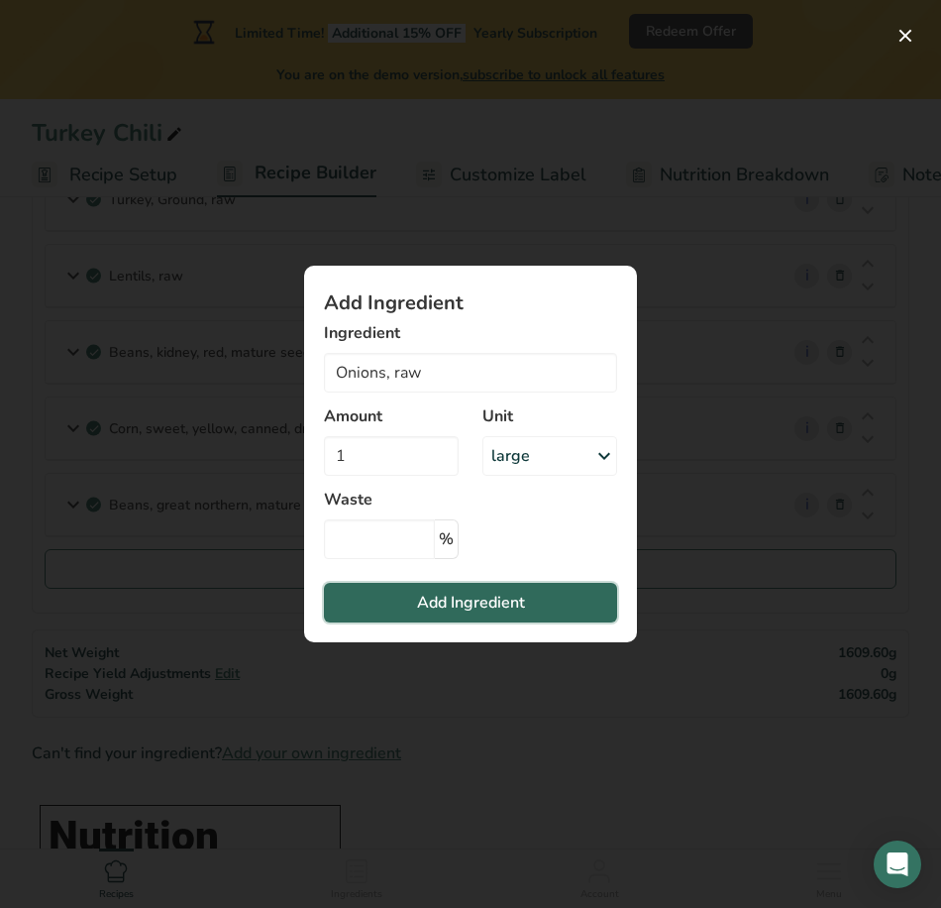
click at [471, 598] on span "Add Ingredient" at bounding box center [471, 603] width 108 height 24
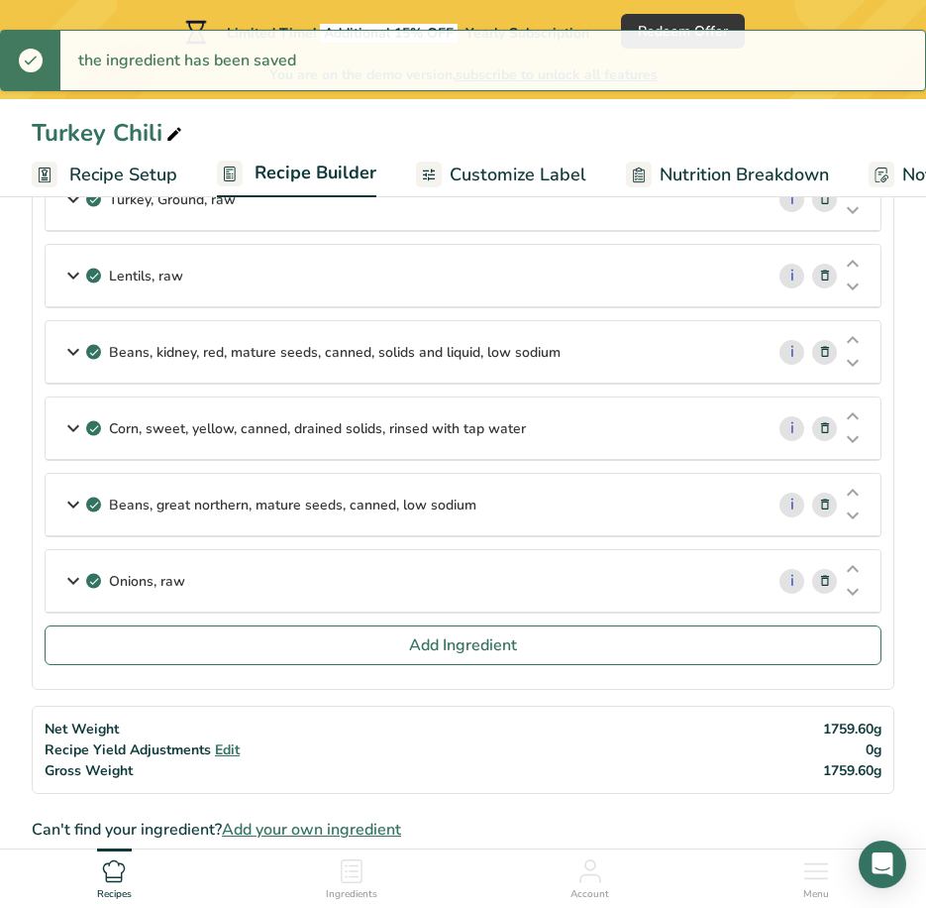
click at [261, 672] on section "Ingredients Turkey, Ground, raw i Amount 1 Unit lb Portions 4 oz 1 lb 1 patty, …" at bounding box center [463, 402] width 863 height 575
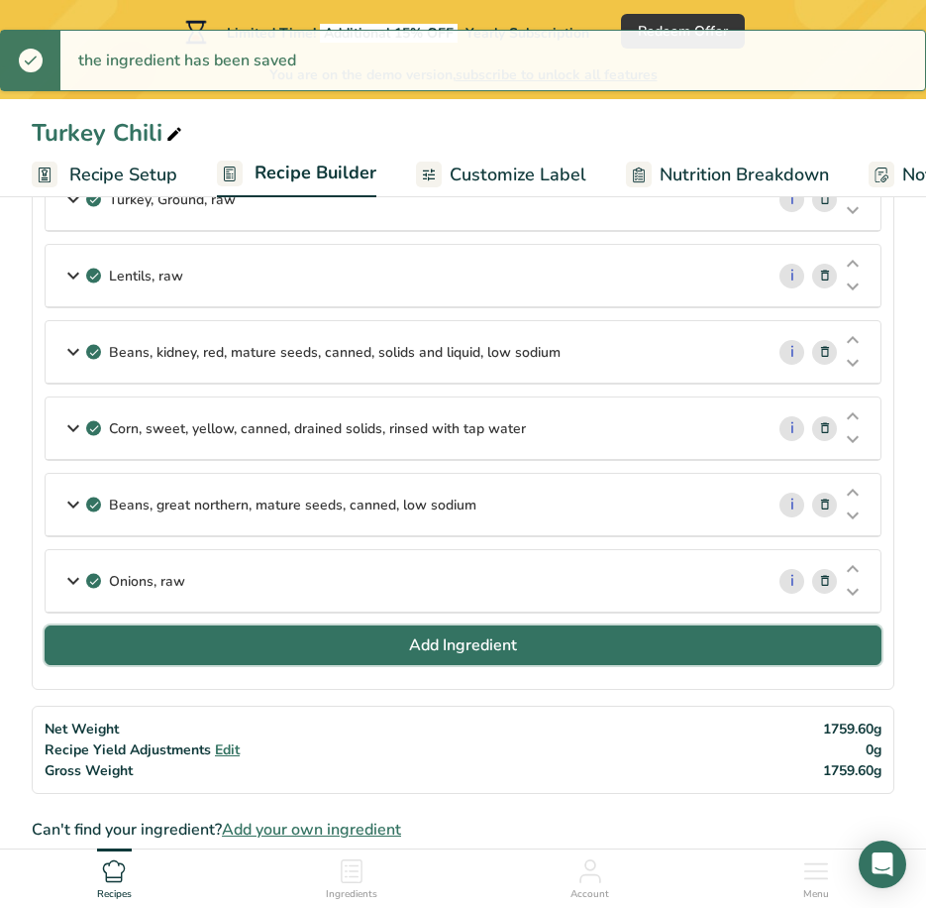
click at [272, 652] on button "Add Ingredient" at bounding box center [463, 645] width 837 height 40
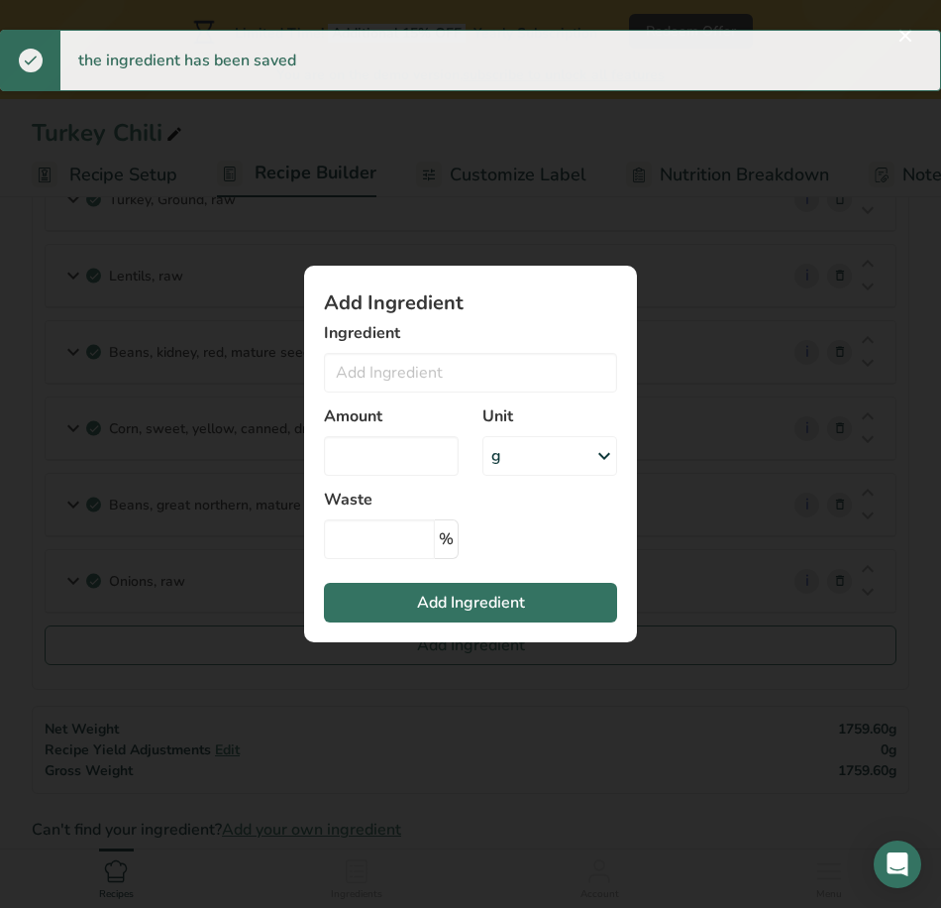
click at [429, 399] on div "Amount" at bounding box center [391, 439] width 159 height 95
click at [440, 382] on input "Add ingredient modal" at bounding box center [470, 373] width 293 height 40
type input "1"
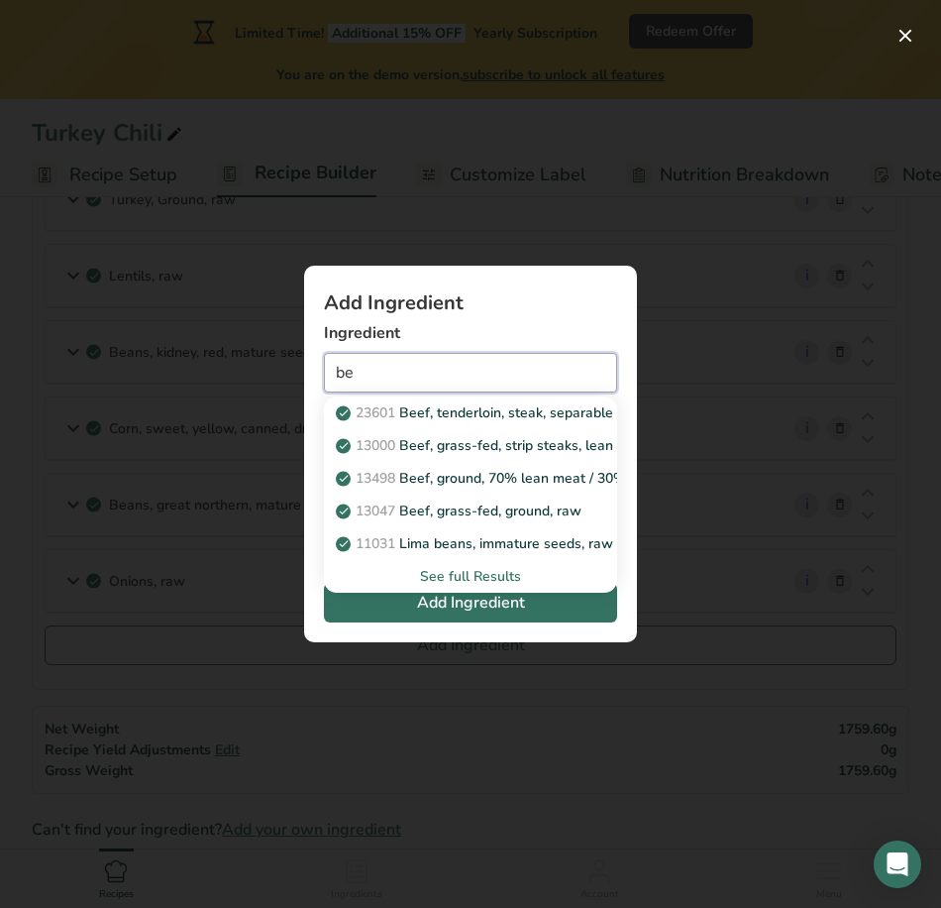
type input "b"
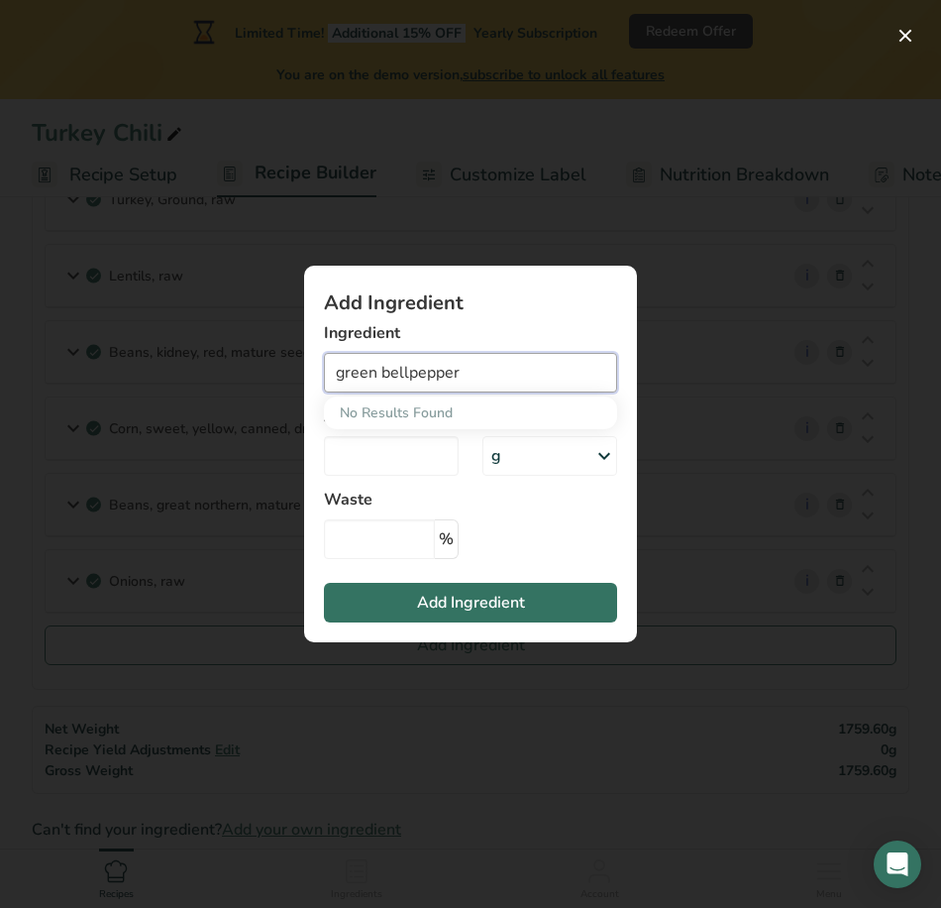
click at [413, 377] on input "green bellpepper" at bounding box center [470, 373] width 293 height 40
click at [411, 377] on input "green bellpepper" at bounding box center [470, 373] width 293 height 40
click at [372, 376] on input "green bell pepper" at bounding box center [470, 373] width 293 height 40
click at [355, 377] on input "green bell pepper" at bounding box center [470, 373] width 293 height 40
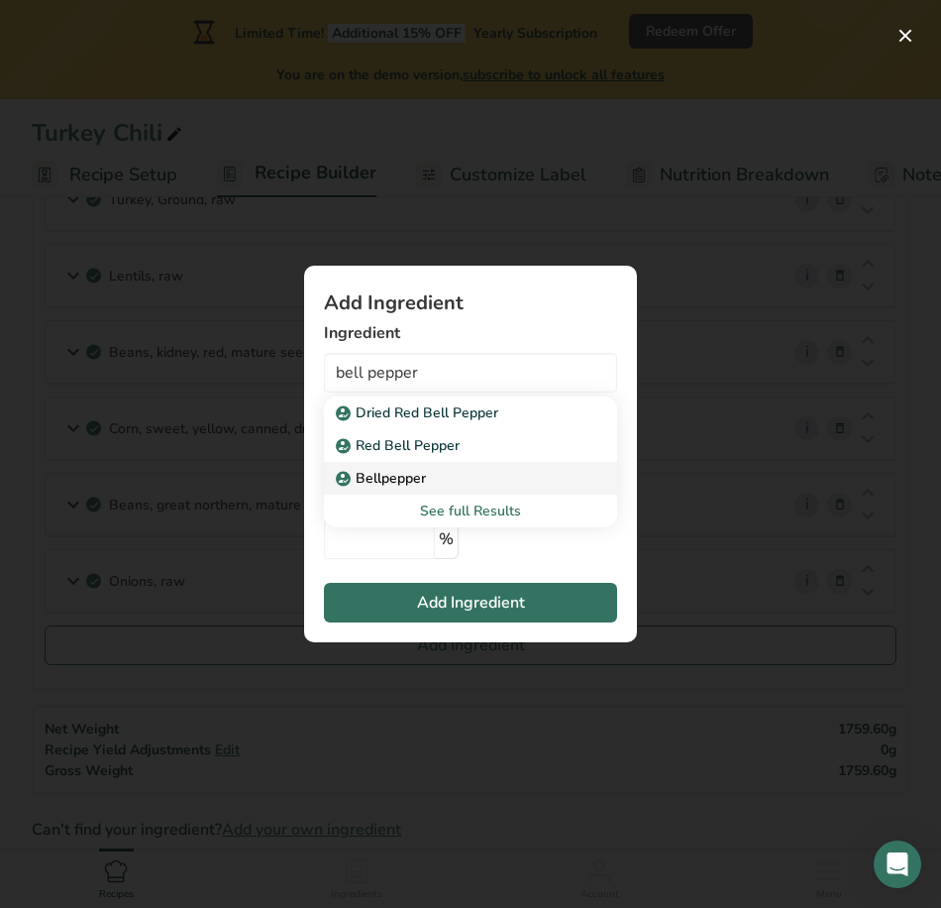
click at [483, 474] on div "Bellpepper" at bounding box center [455, 478] width 230 height 21
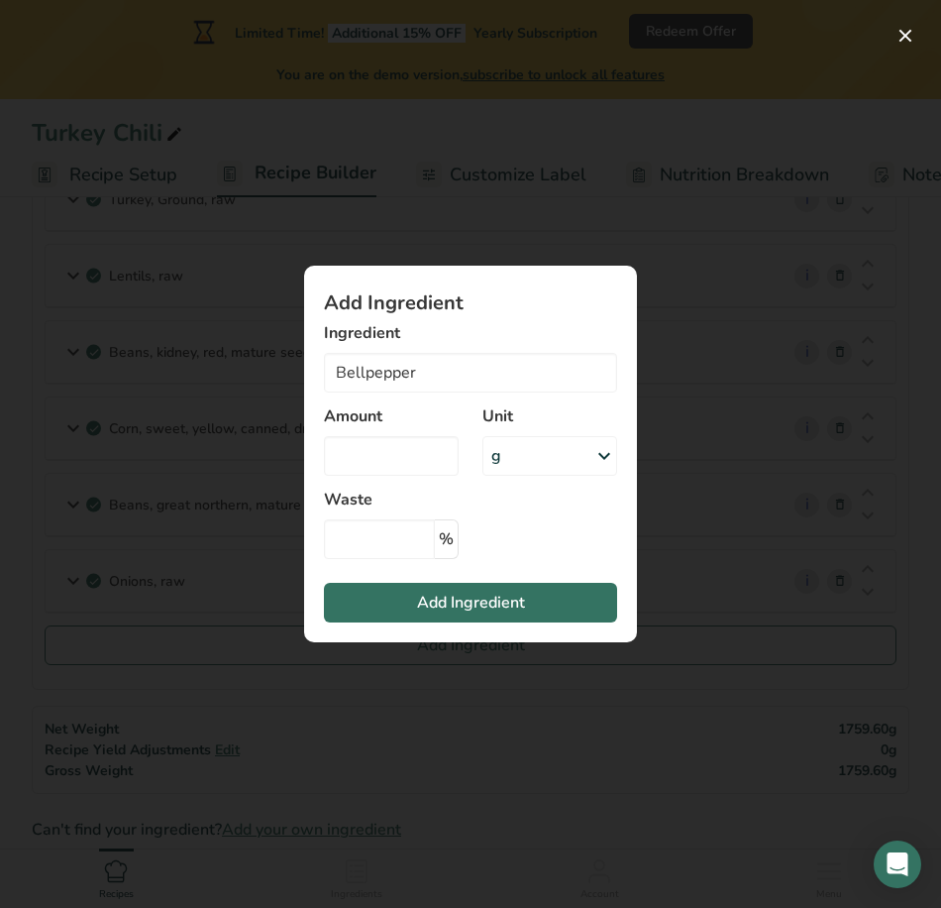
click at [426, 486] on div "Amount" at bounding box center [391, 439] width 159 height 95
click at [428, 464] on input "Add ingredient modal" at bounding box center [391, 456] width 135 height 40
click at [526, 463] on div "g" at bounding box center [550, 456] width 135 height 40
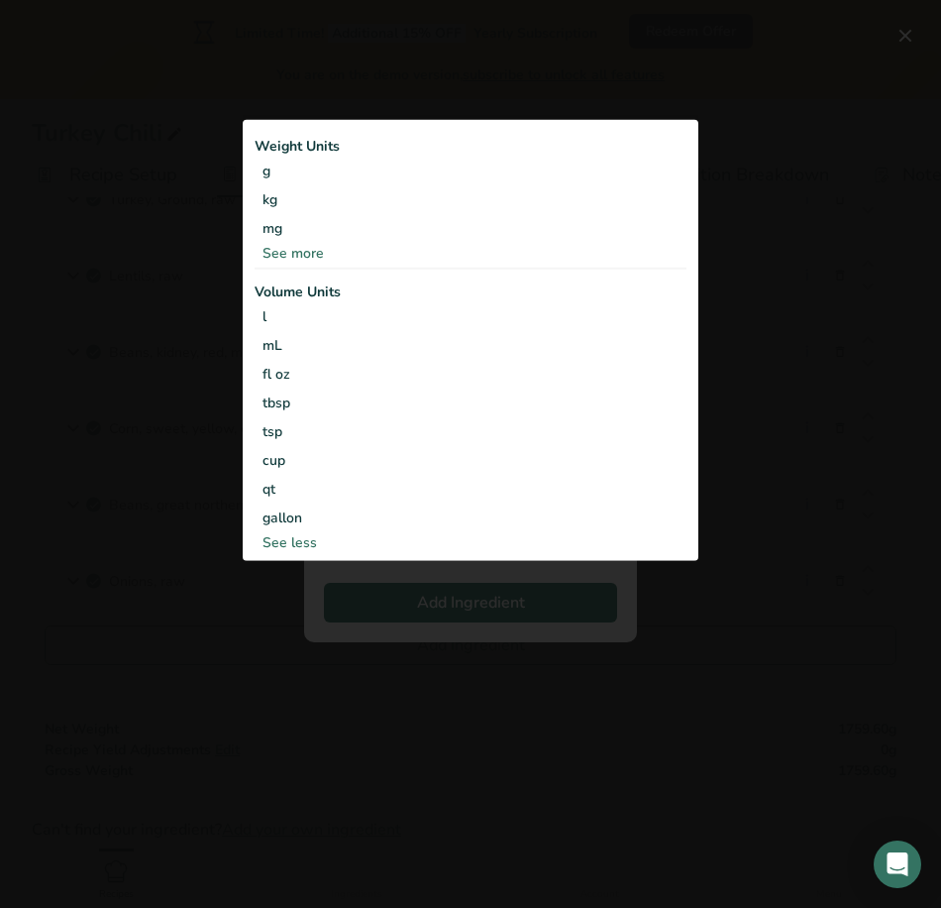
click at [396, 89] on div "Add ingredient modal" at bounding box center [470, 454] width 941 height 908
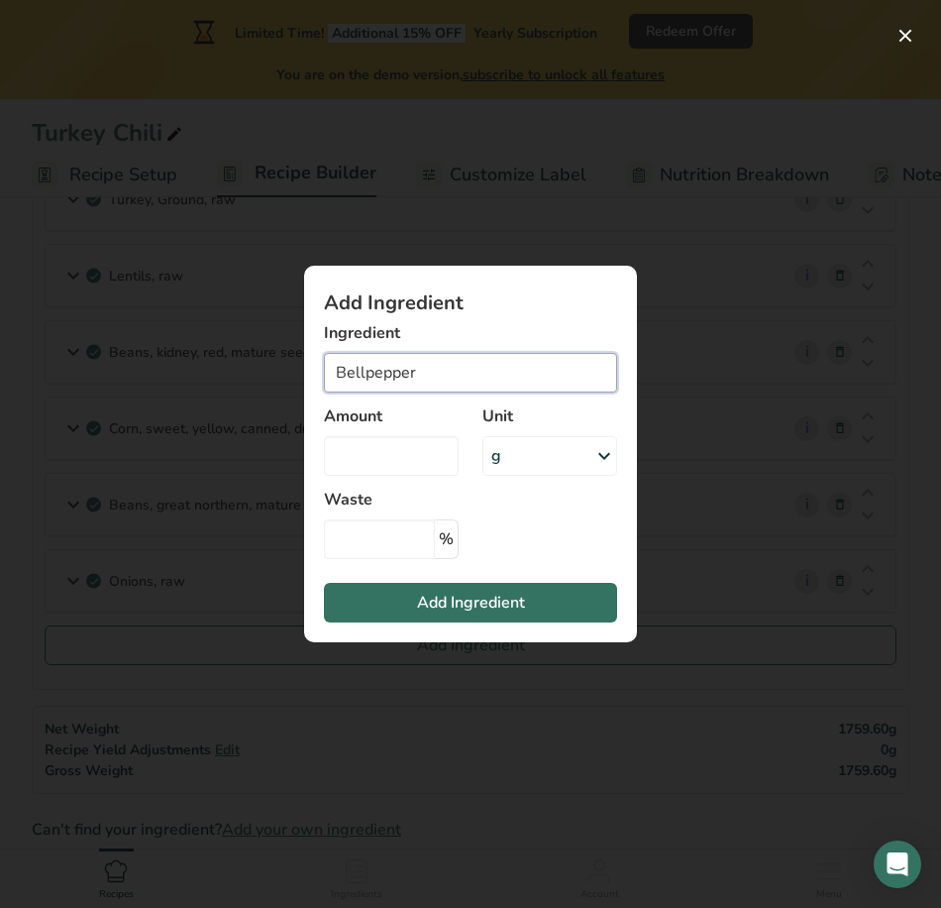
click at [406, 366] on input "Bellpepper" at bounding box center [470, 373] width 293 height 40
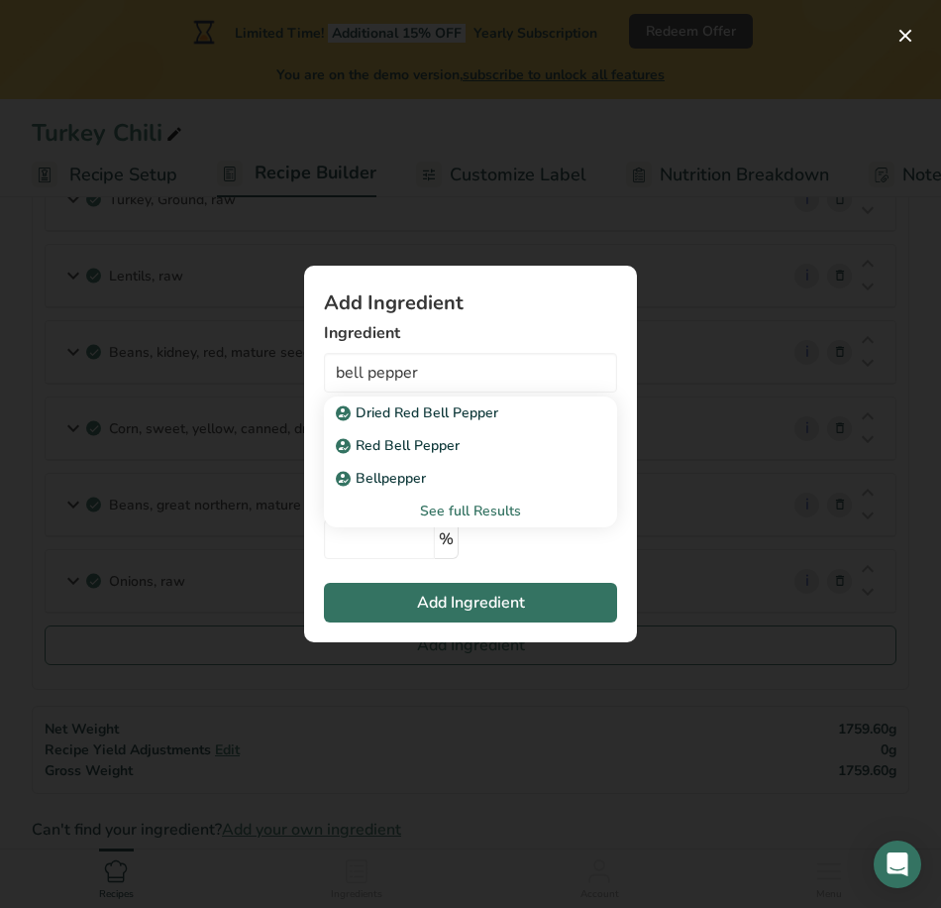
click at [461, 509] on div "See full Results" at bounding box center [471, 510] width 262 height 21
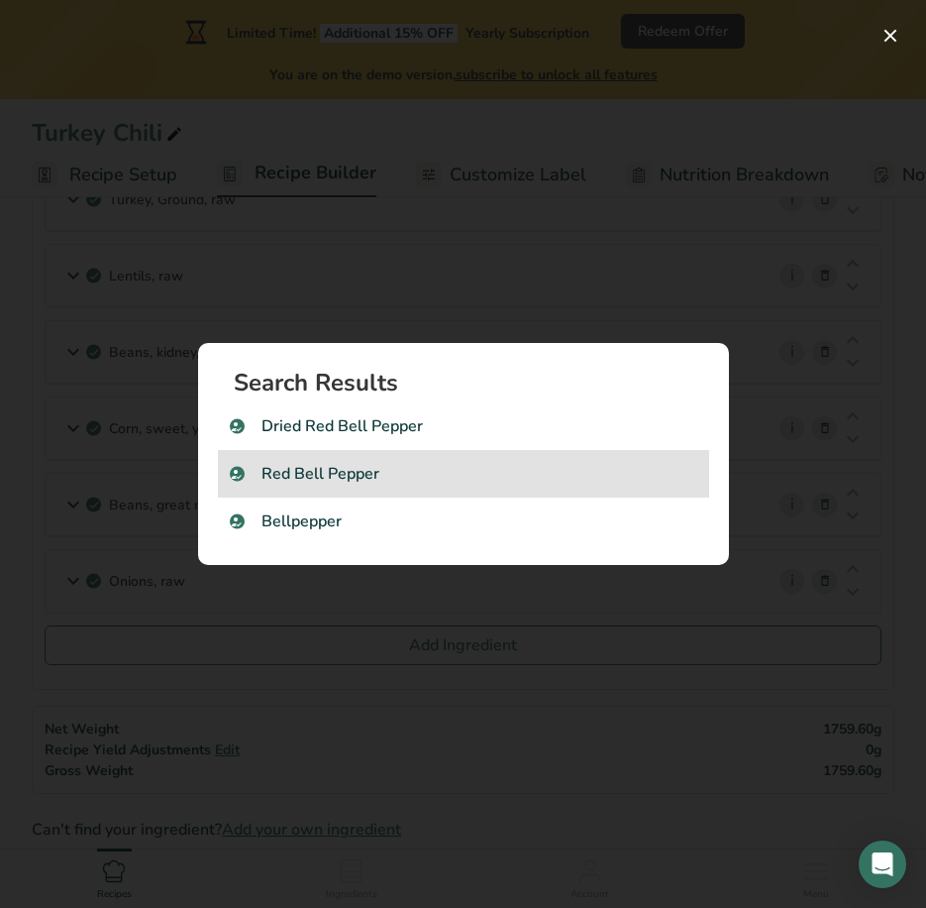
click at [481, 457] on div "Red Bell Pepper" at bounding box center [463, 474] width 491 height 48
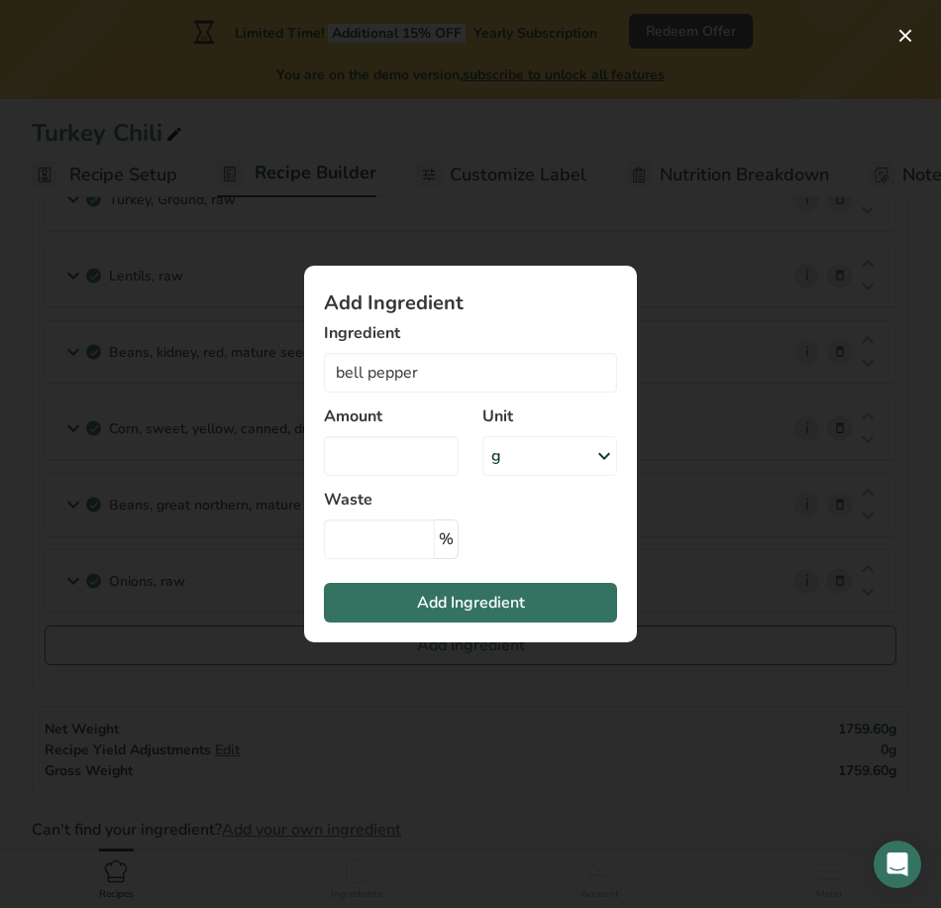
type input "Red Bell Pepper"
click at [499, 457] on div "g" at bounding box center [496, 456] width 10 height 24
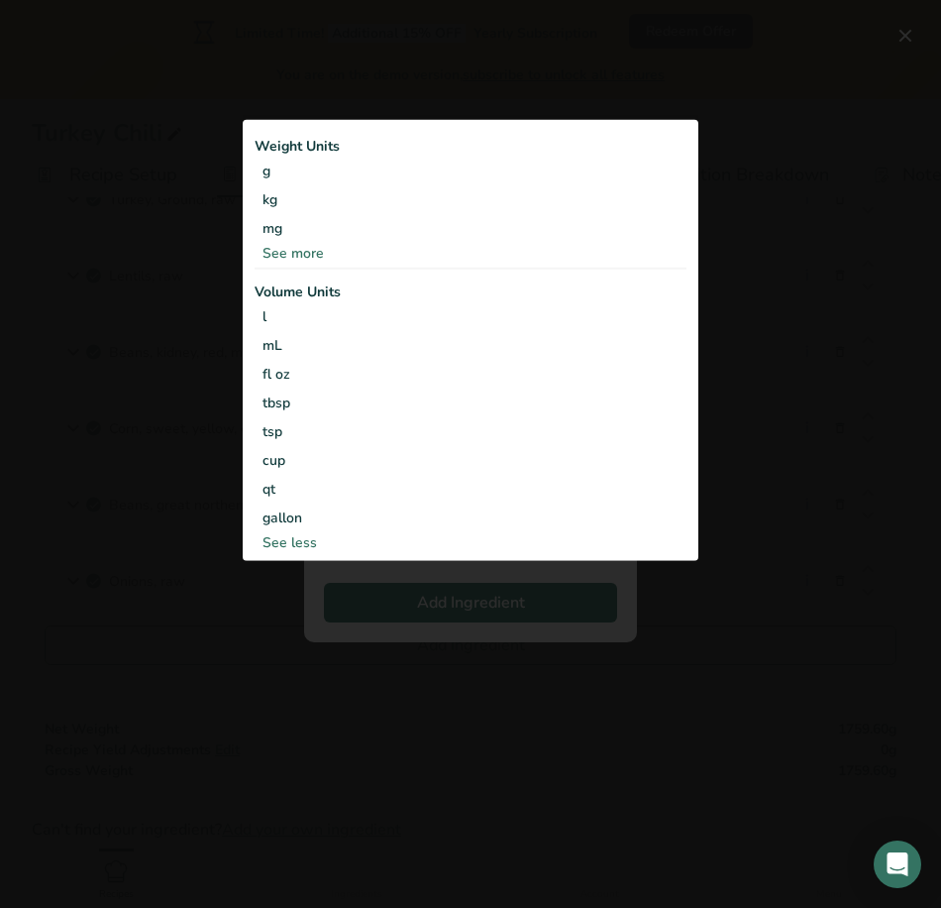
click at [555, 99] on div "Add ingredient modal" at bounding box center [470, 454] width 941 height 908
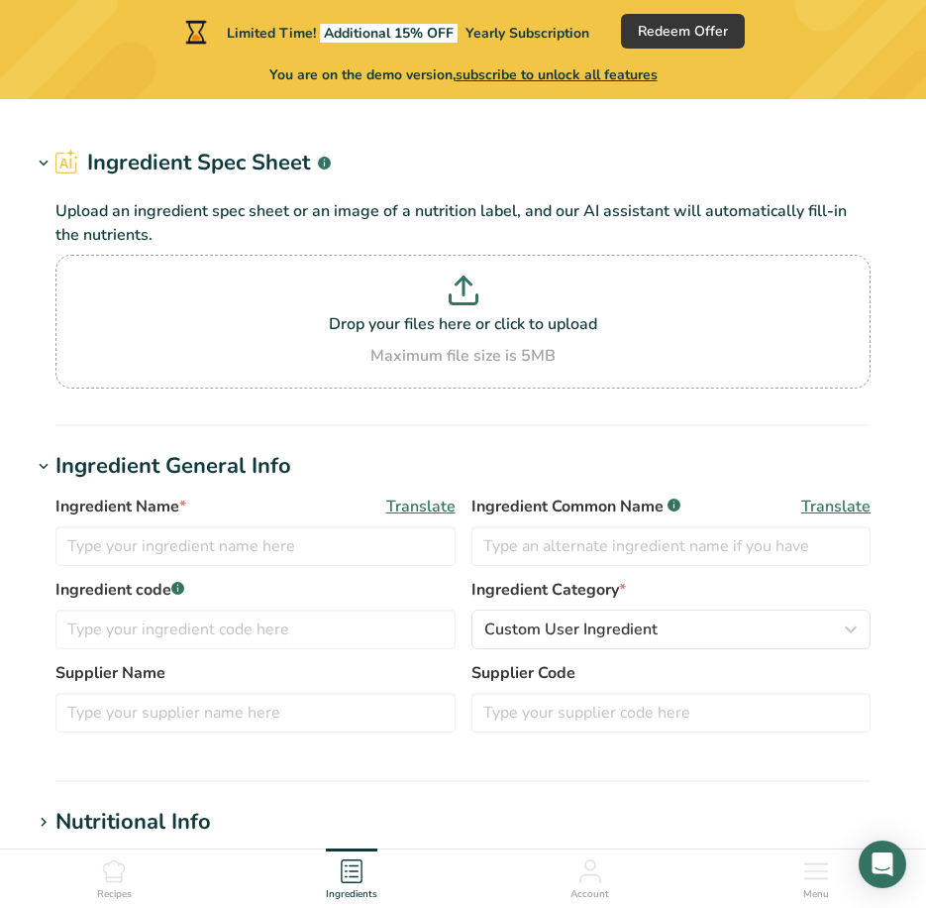
type input "Turkey, Ground, raw"
type input "Ground [GEOGRAPHIC_DATA]"
